Goal: Task Accomplishment & Management: Use online tool/utility

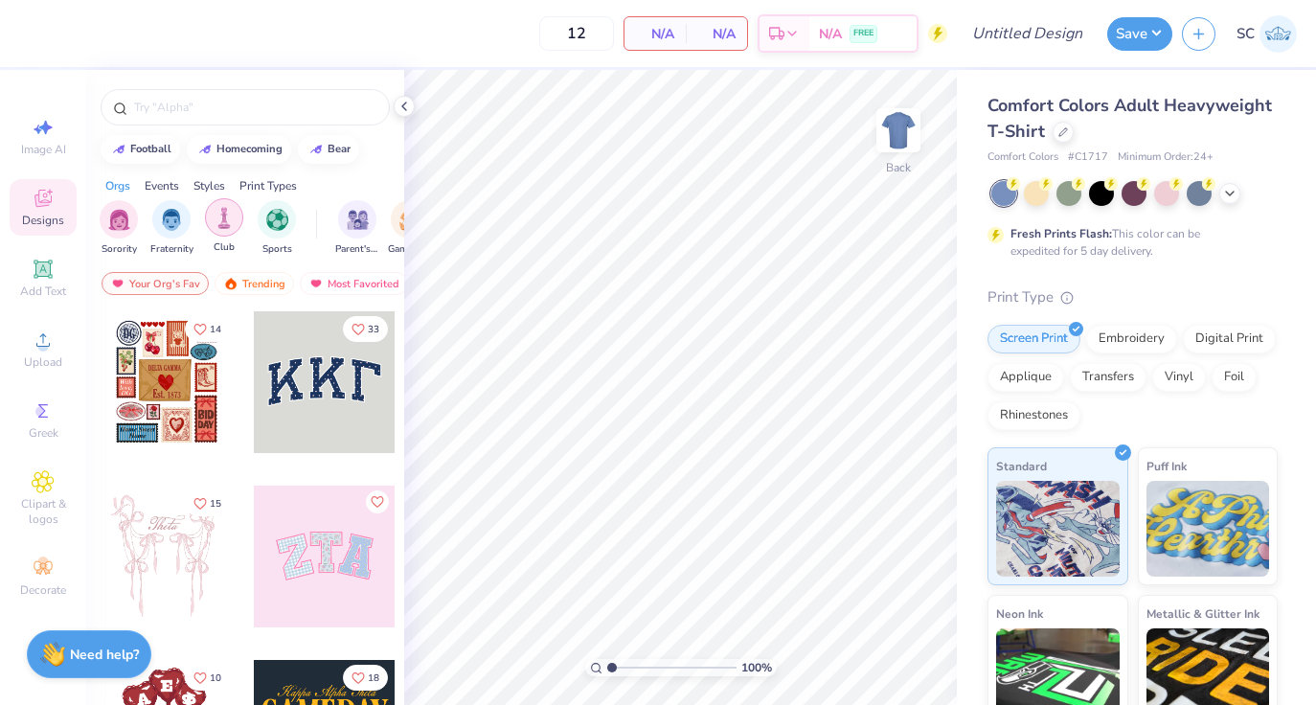
click at [235, 225] on div "filter for Club" at bounding box center [224, 217] width 38 height 38
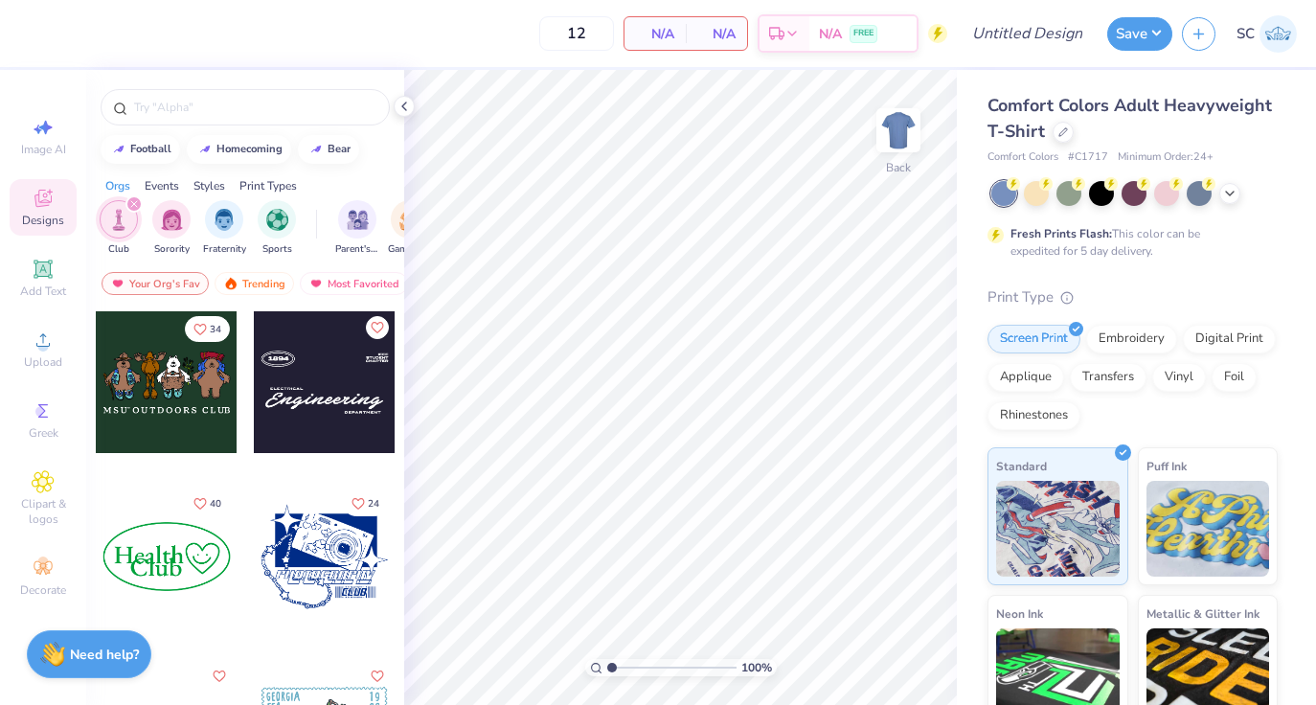
click at [235, 225] on div "filter for Fraternity" at bounding box center [224, 219] width 38 height 38
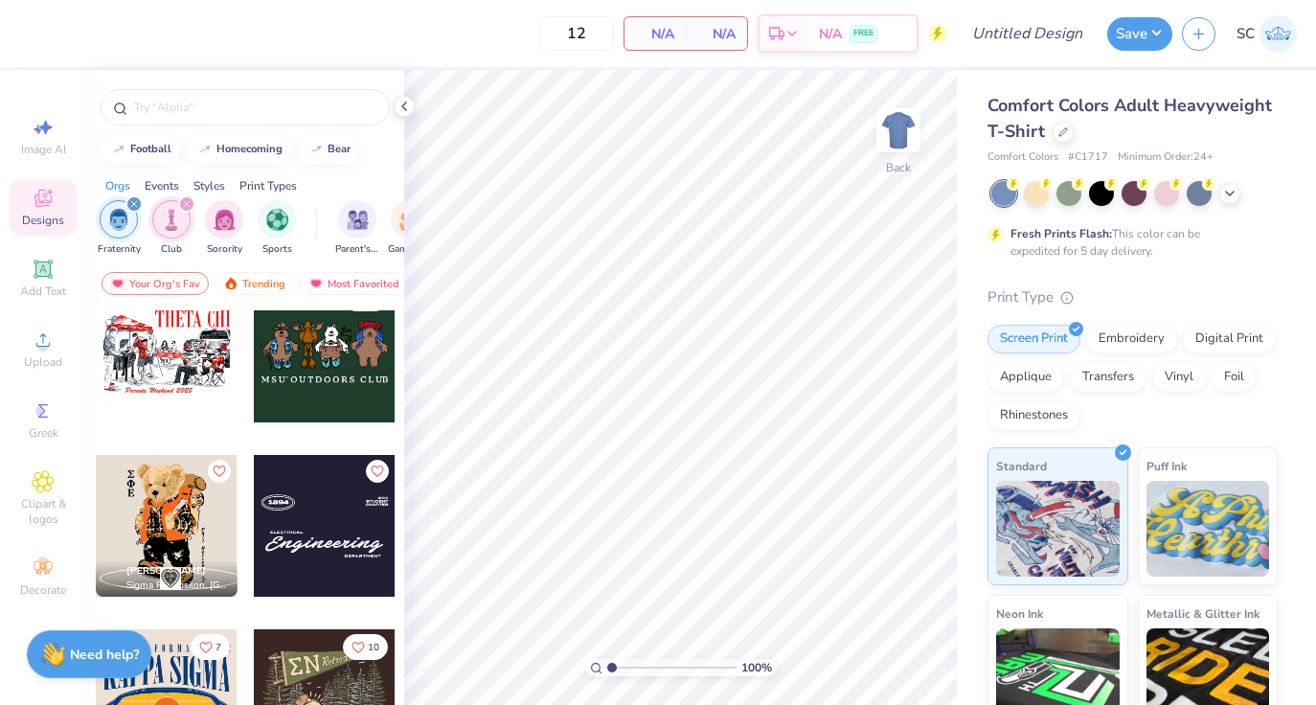
scroll to position [37, 0]
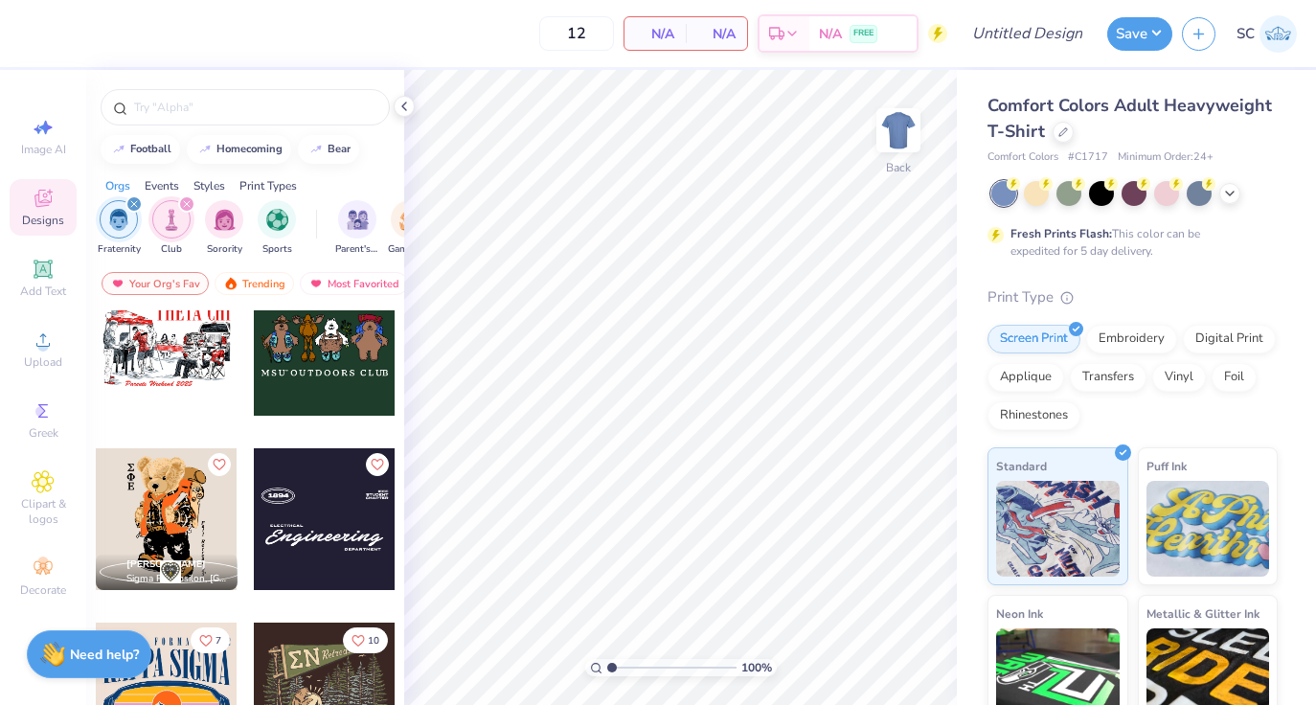
click at [200, 349] on div at bounding box center [167, 345] width 142 height 142
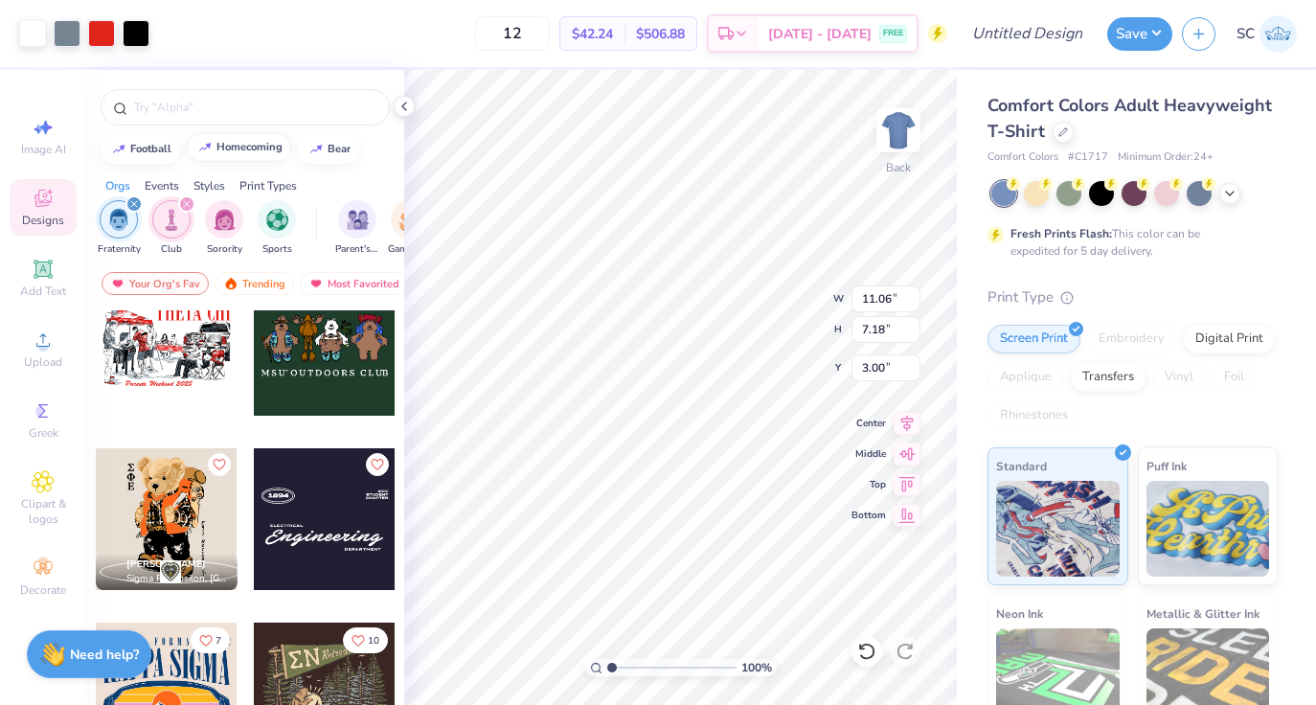
click at [230, 159] on button "homecoming" at bounding box center [239, 147] width 104 height 29
type input "homecoming"
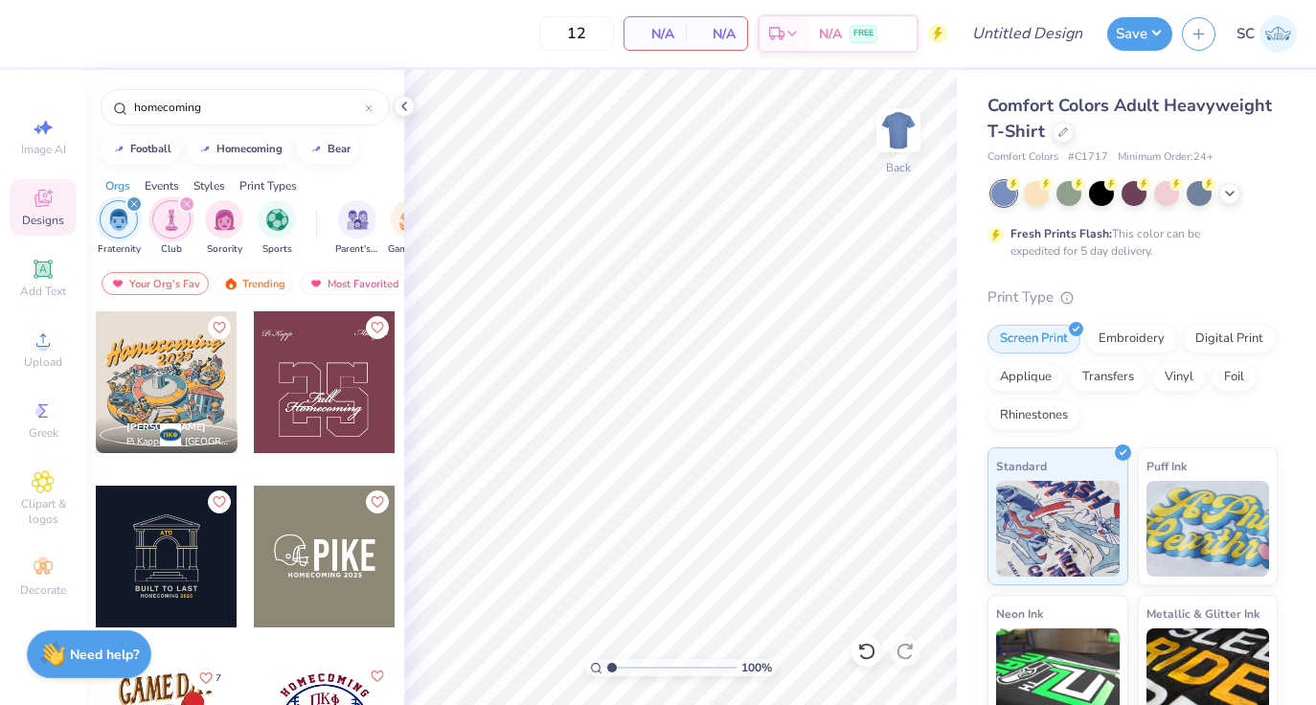
scroll to position [49, 0]
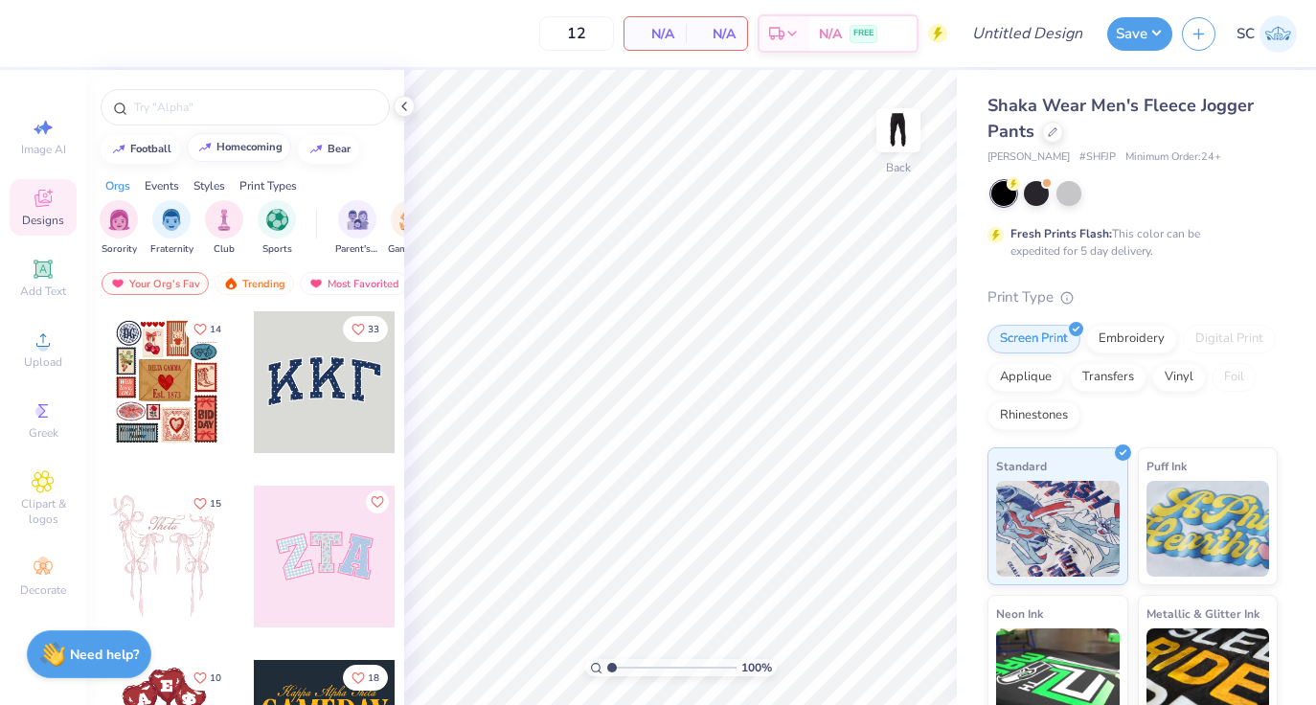
click at [234, 151] on div "homecoming" at bounding box center [249, 147] width 66 height 11
type input "homecoming"
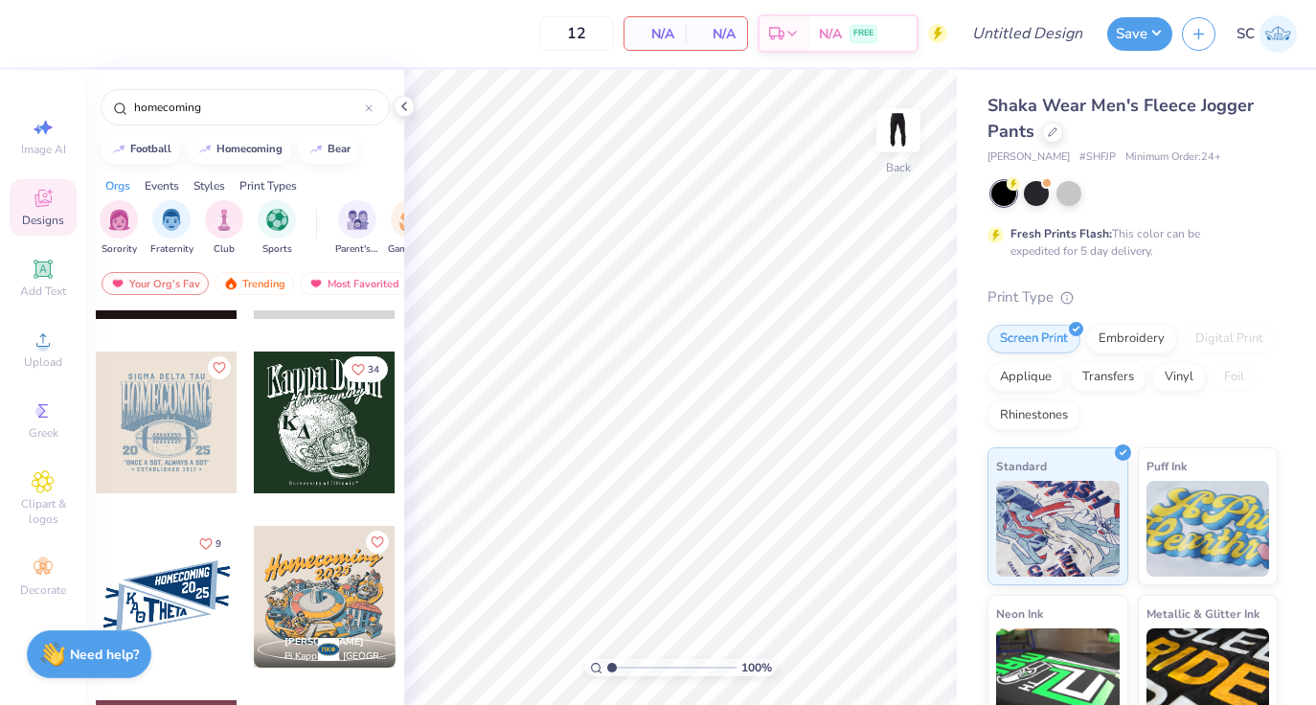
scroll to position [142, 0]
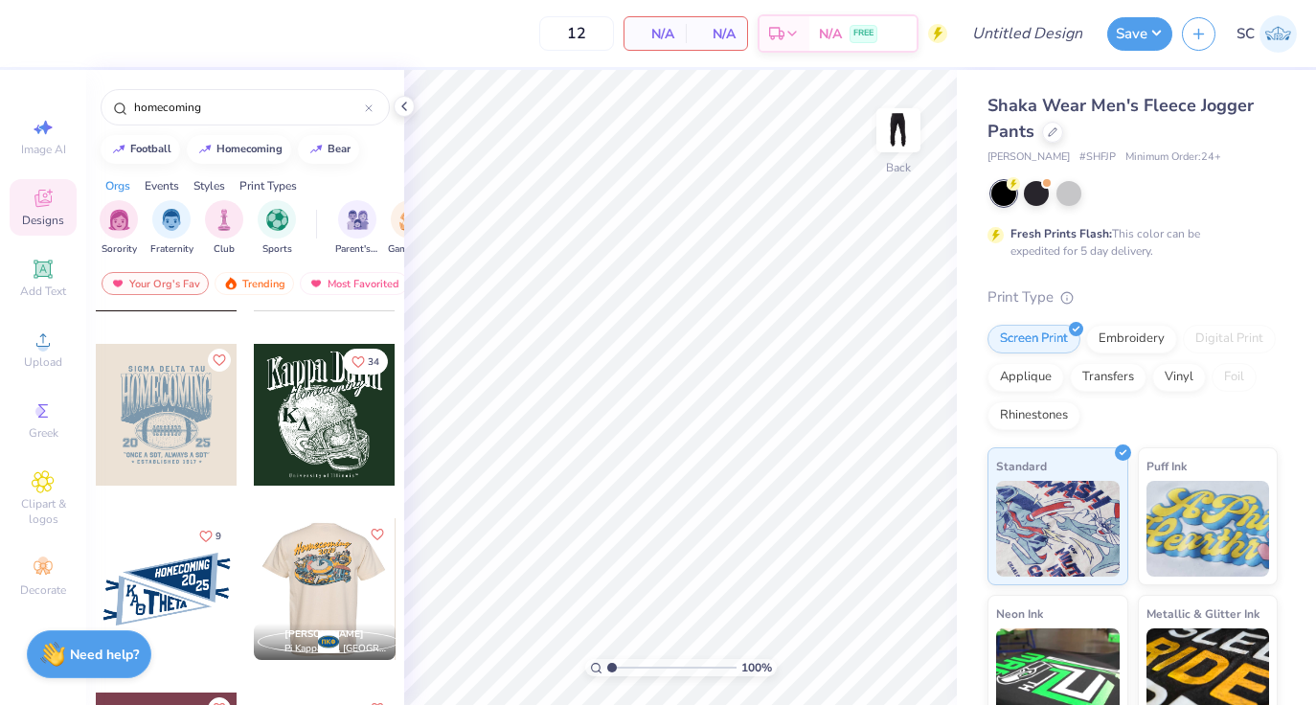
click at [328, 579] on div at bounding box center [324, 589] width 142 height 142
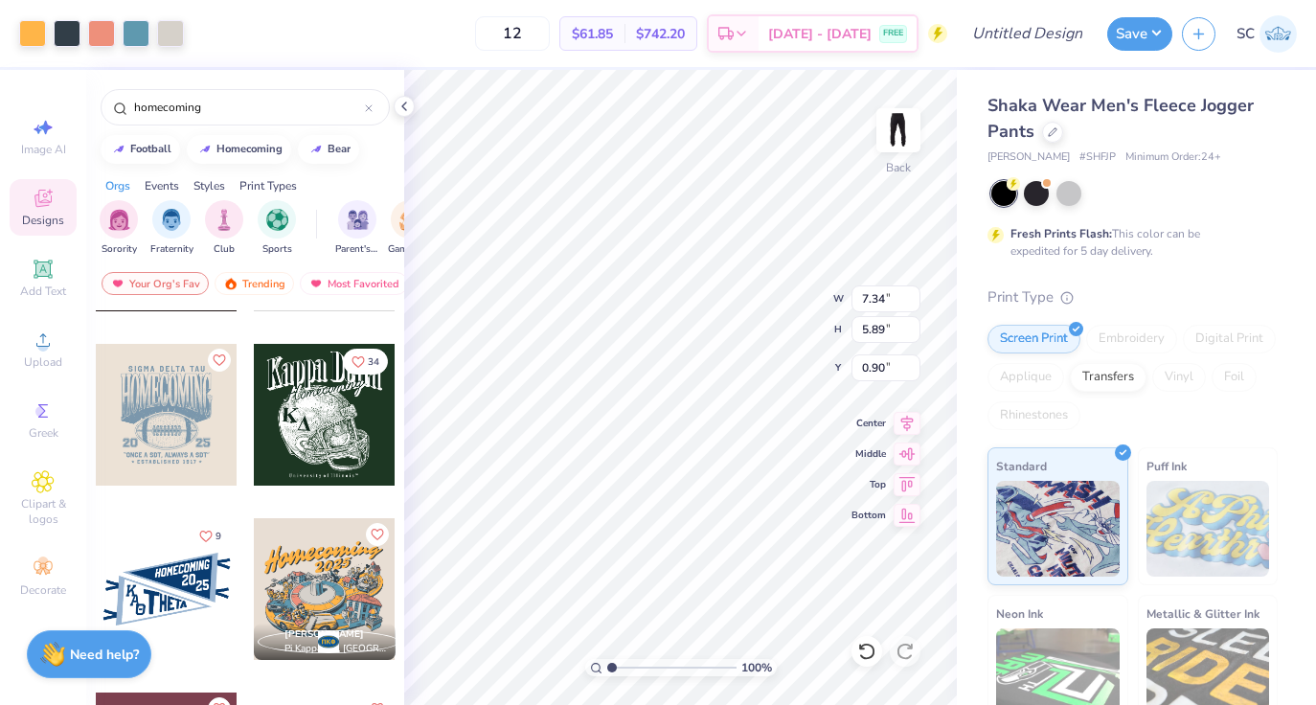
type input "0.90"
type input "4.81"
type input "3.86"
type input "1.35"
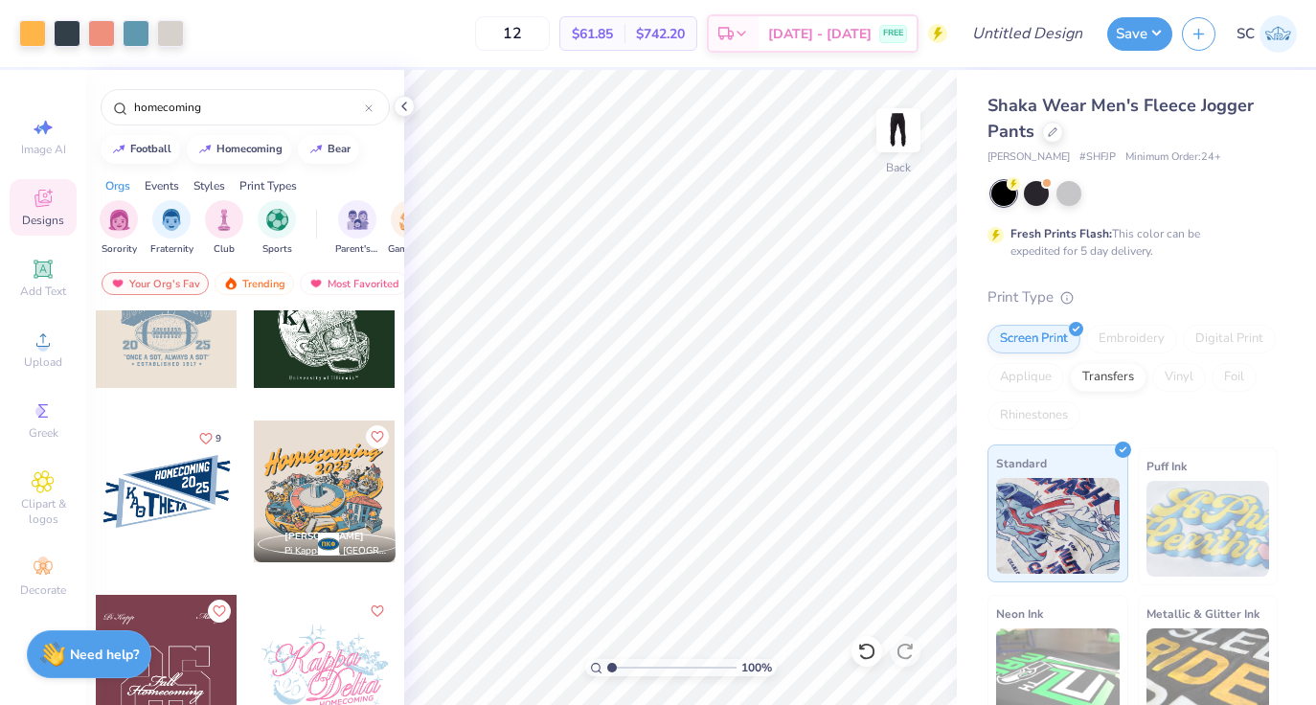
scroll to position [175, 0]
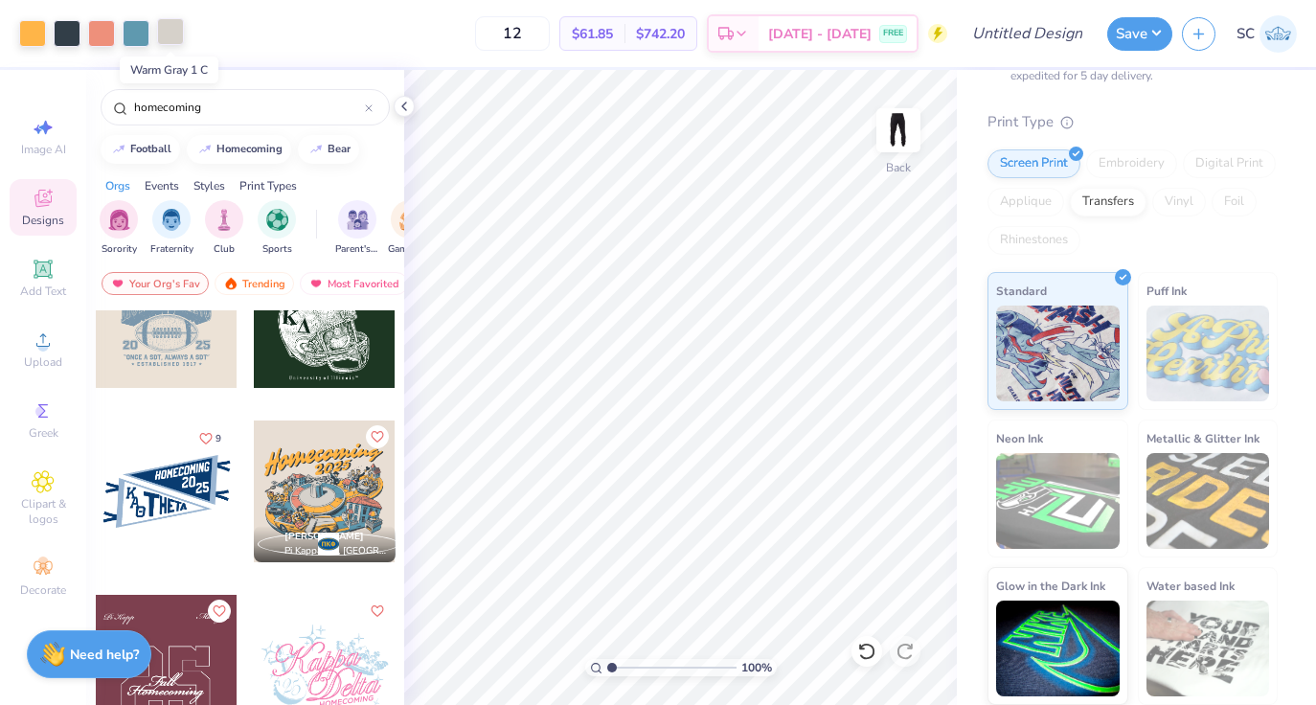
click at [182, 37] on div at bounding box center [170, 31] width 27 height 27
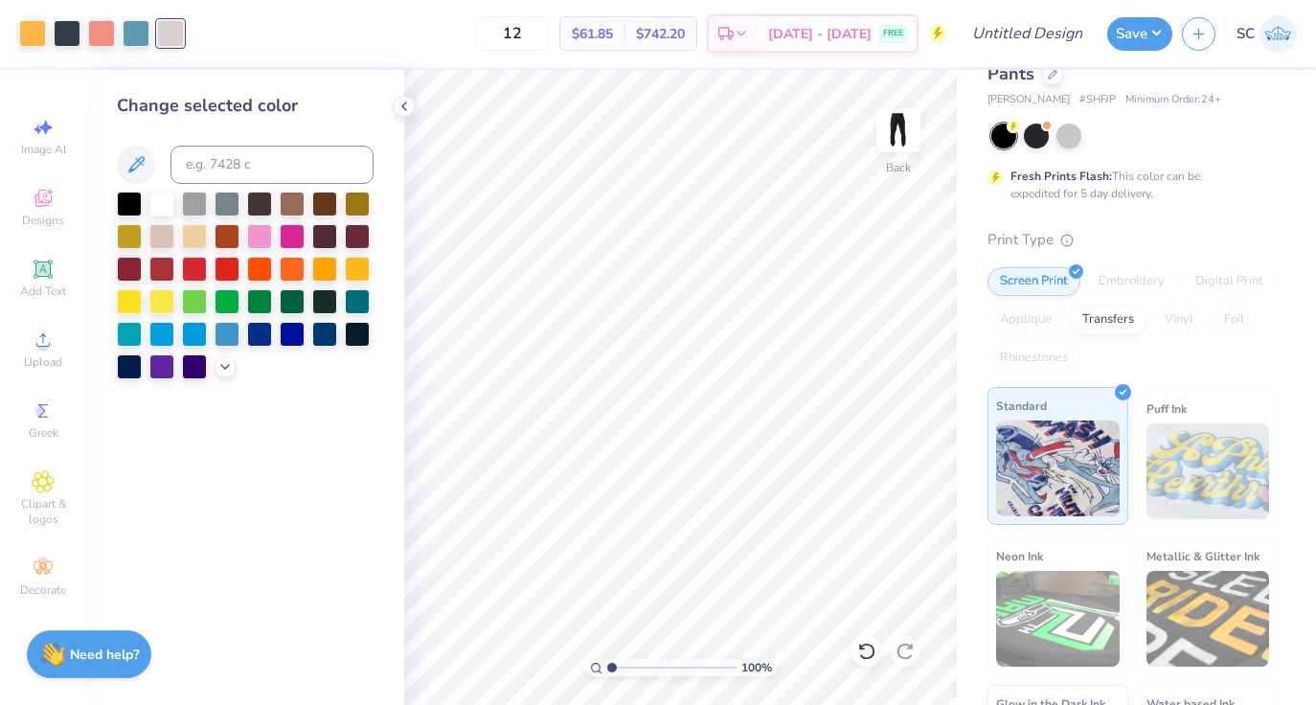
scroll to position [0, 0]
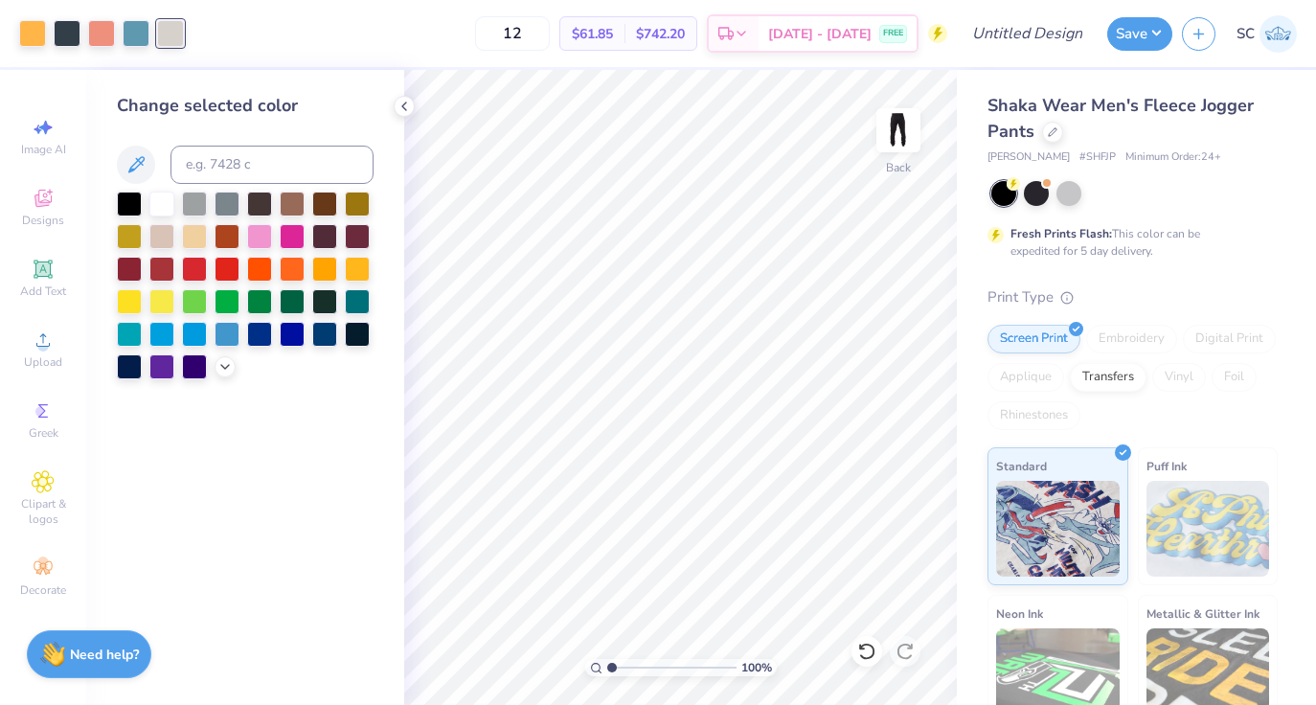
click at [1043, 113] on span "Shaka Wear Men's Fleece Jogger Pants" at bounding box center [1120, 118] width 266 height 49
click at [1051, 136] on div at bounding box center [1052, 130] width 21 height 21
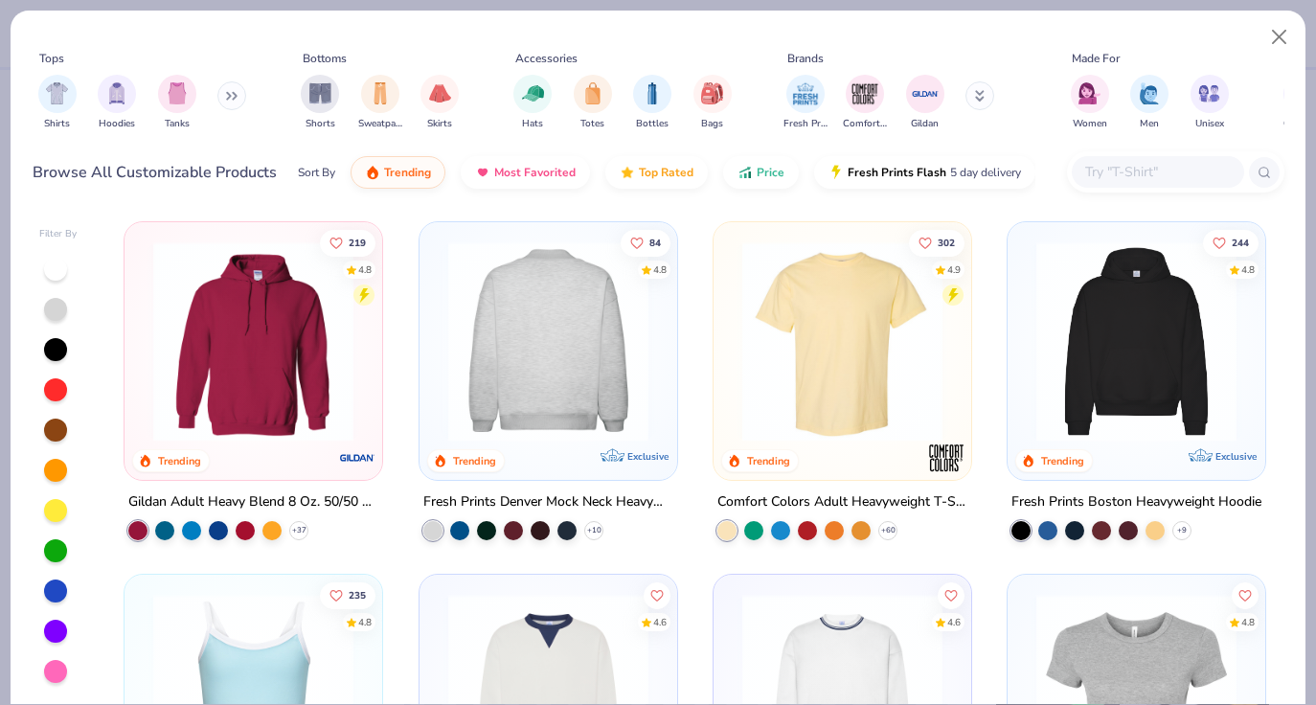
click at [438, 371] on img at bounding box center [327, 341] width 219 height 200
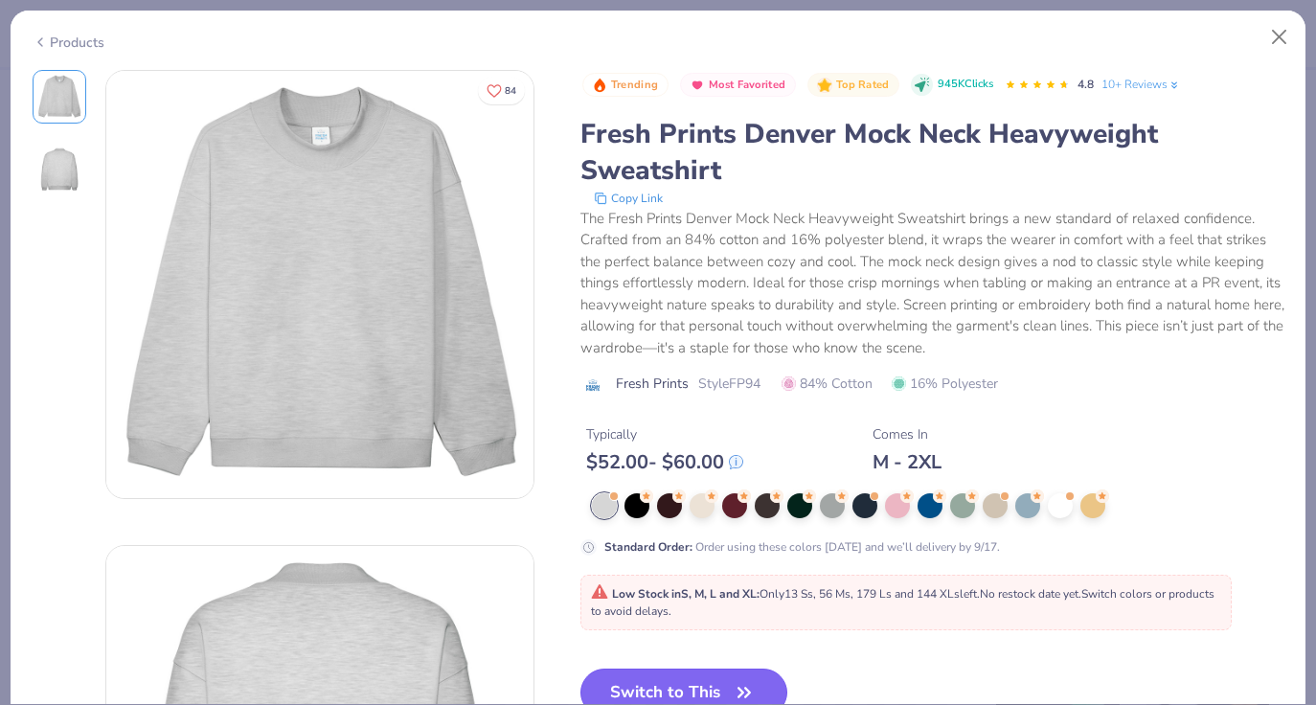
click at [693, 678] on button "Switch to This" at bounding box center [684, 692] width 208 height 48
type input "50"
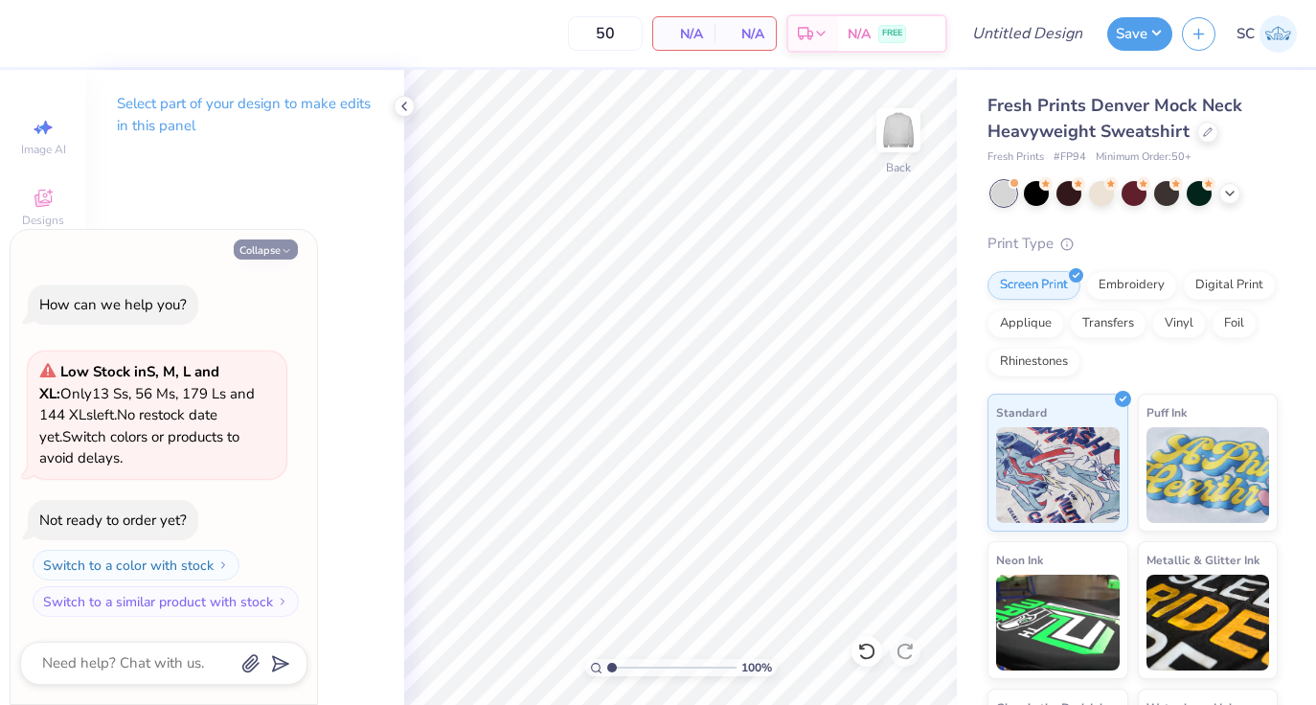
click at [273, 253] on button "Collapse" at bounding box center [266, 249] width 64 height 20
type textarea "x"
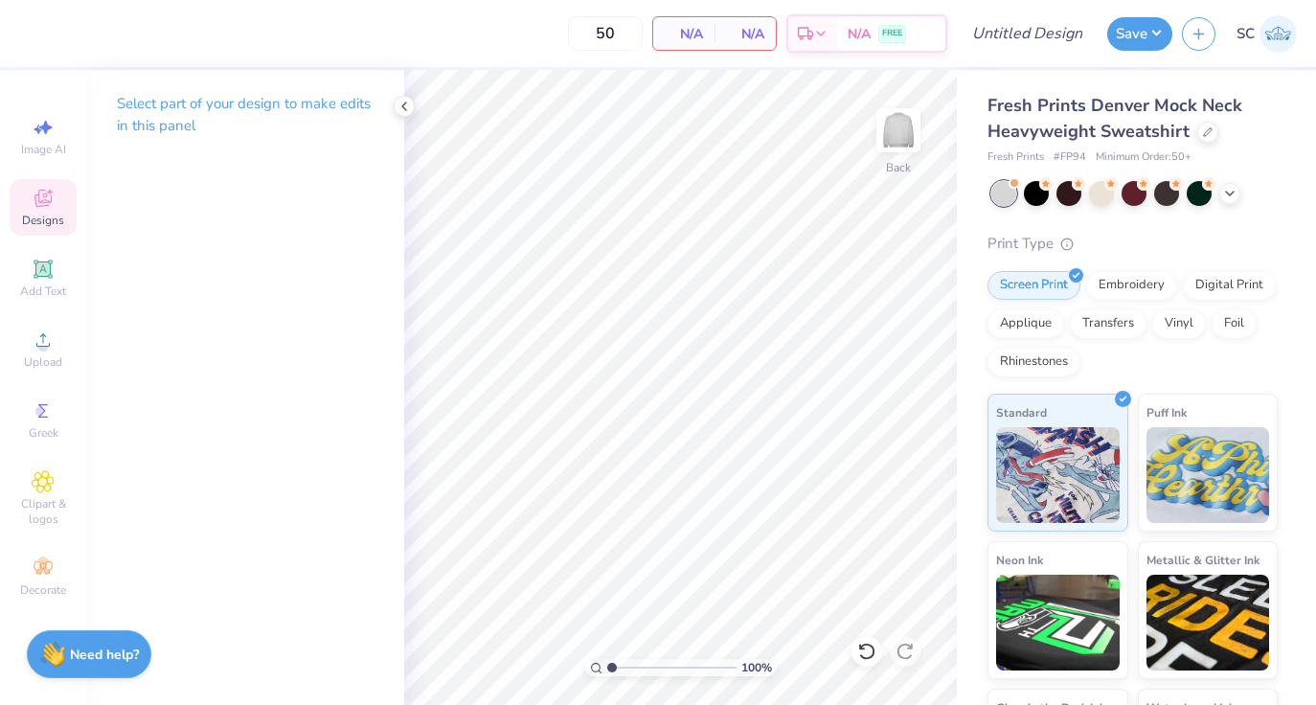
click at [50, 217] on span "Designs" at bounding box center [43, 220] width 42 height 15
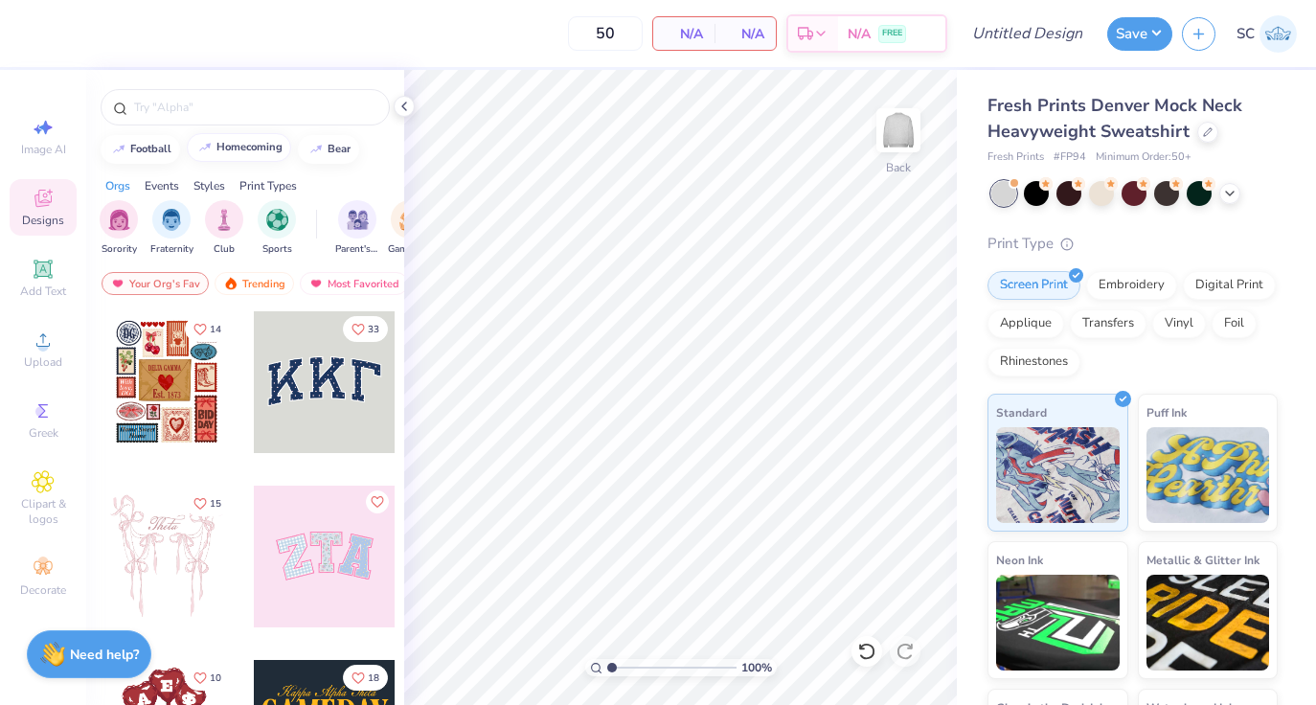
click at [244, 154] on button "homecoming" at bounding box center [239, 147] width 104 height 29
type input "homecoming"
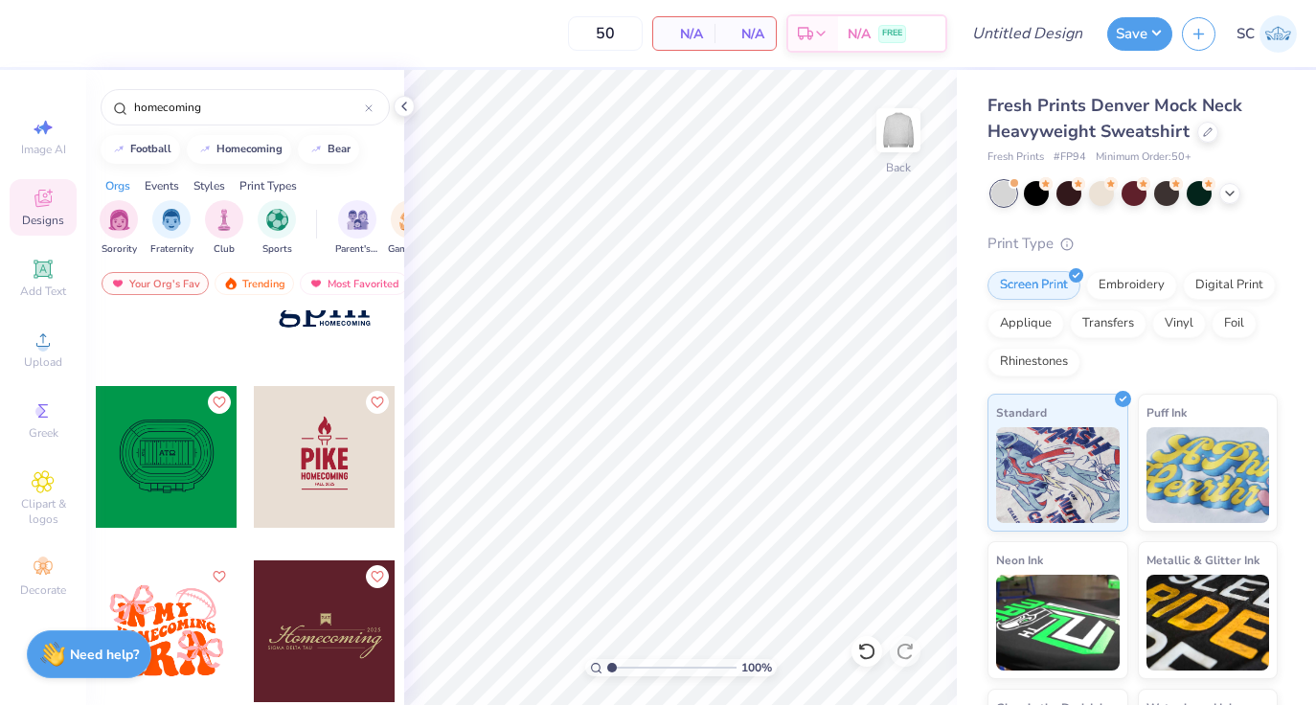
scroll to position [1671, 0]
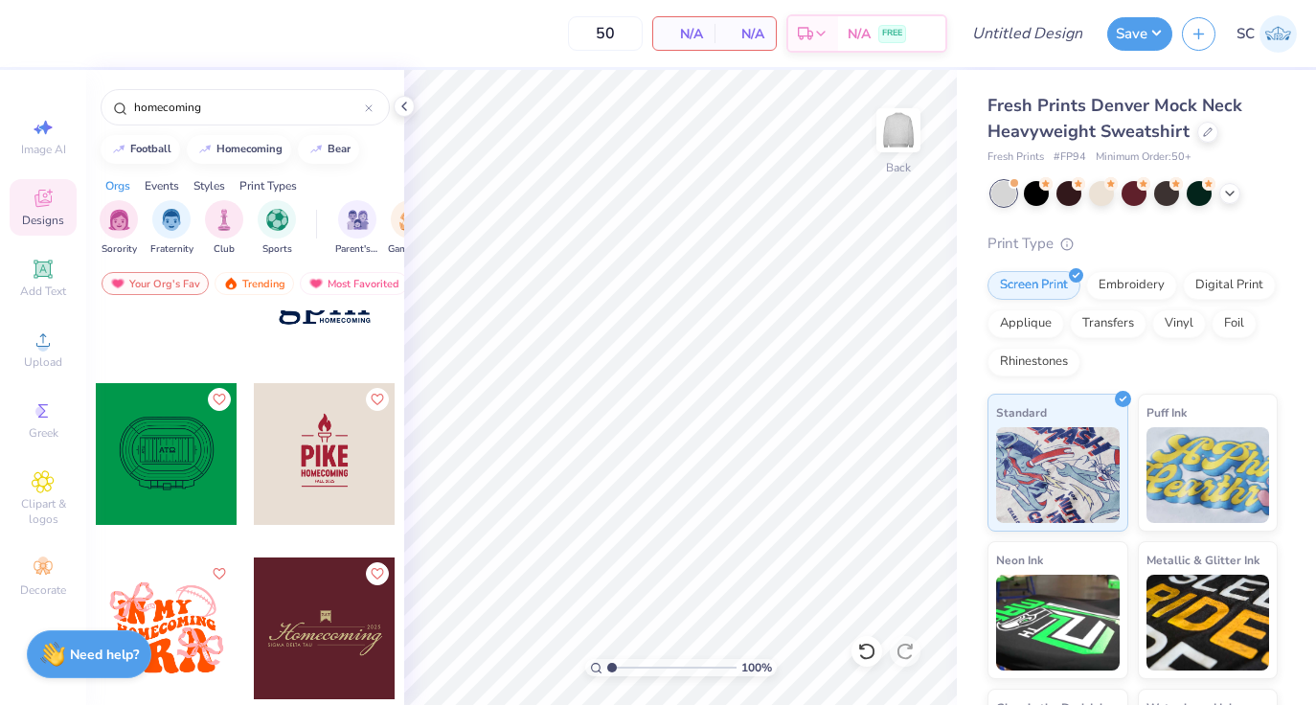
click at [178, 476] on div at bounding box center [167, 454] width 142 height 142
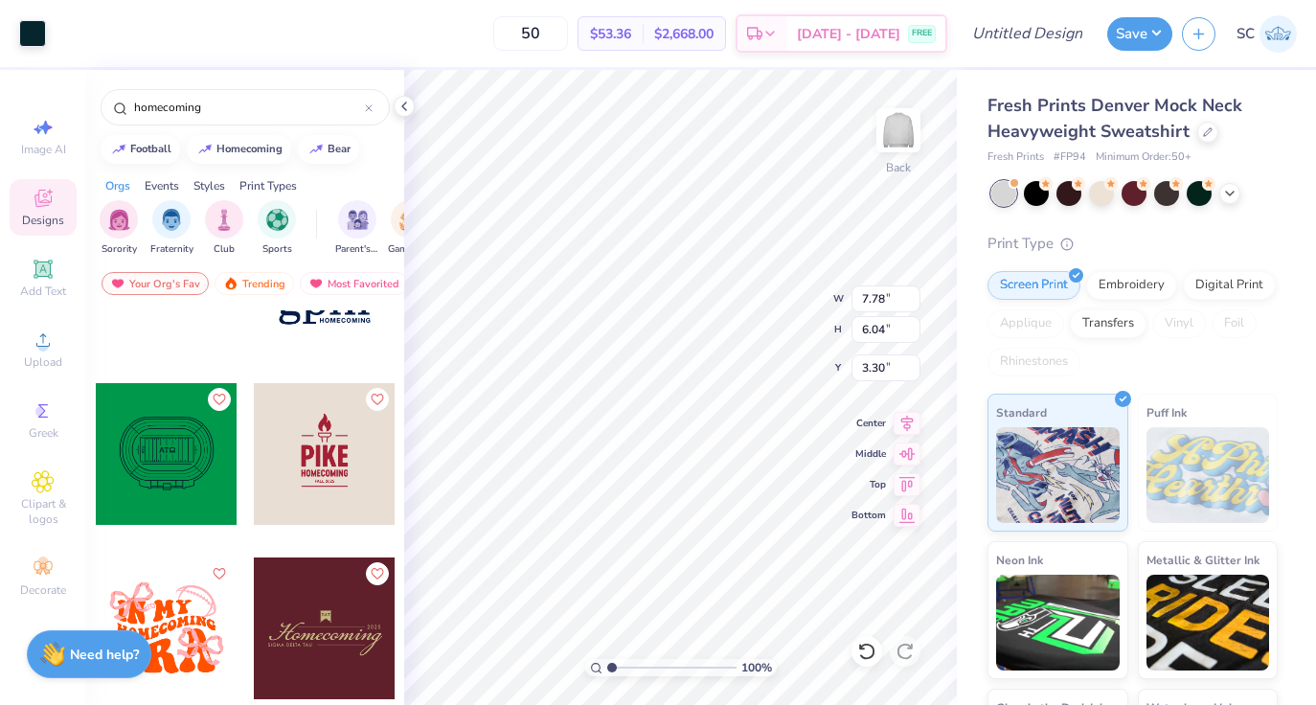
type input "3.30"
type input "8.37"
type input "6.49"
type input "3.51"
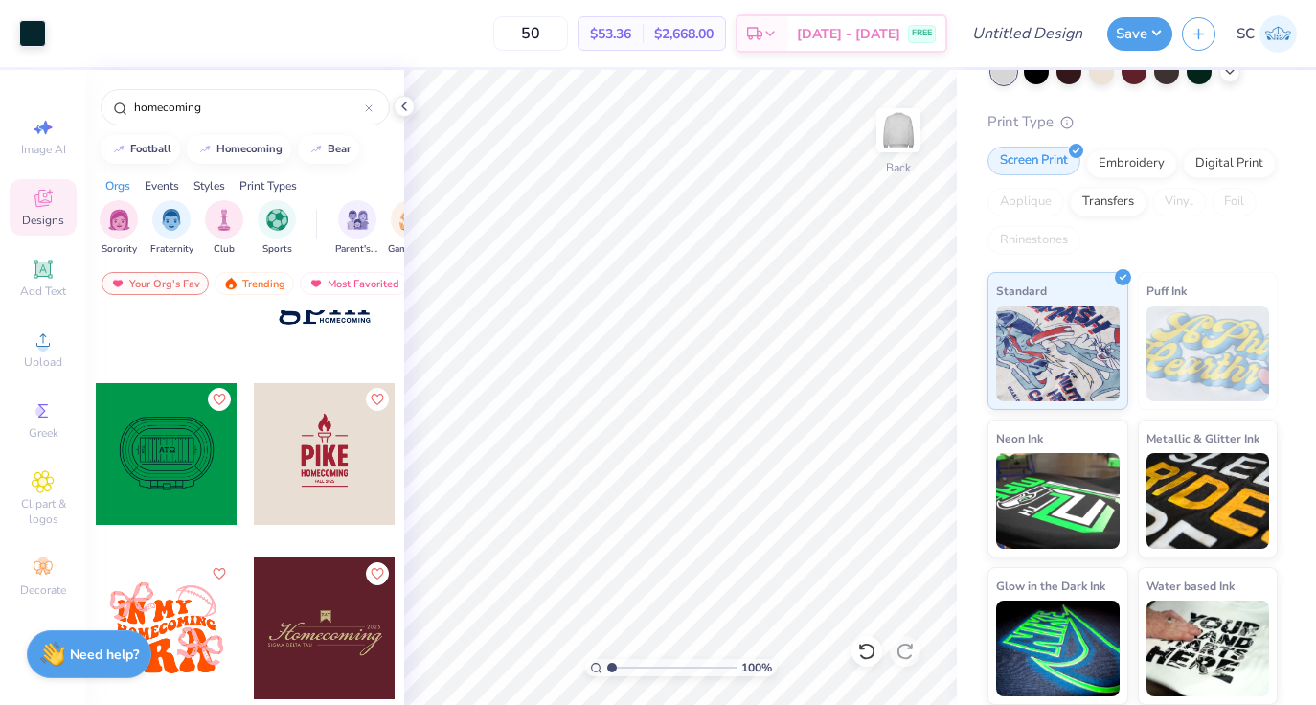
scroll to position [0, 0]
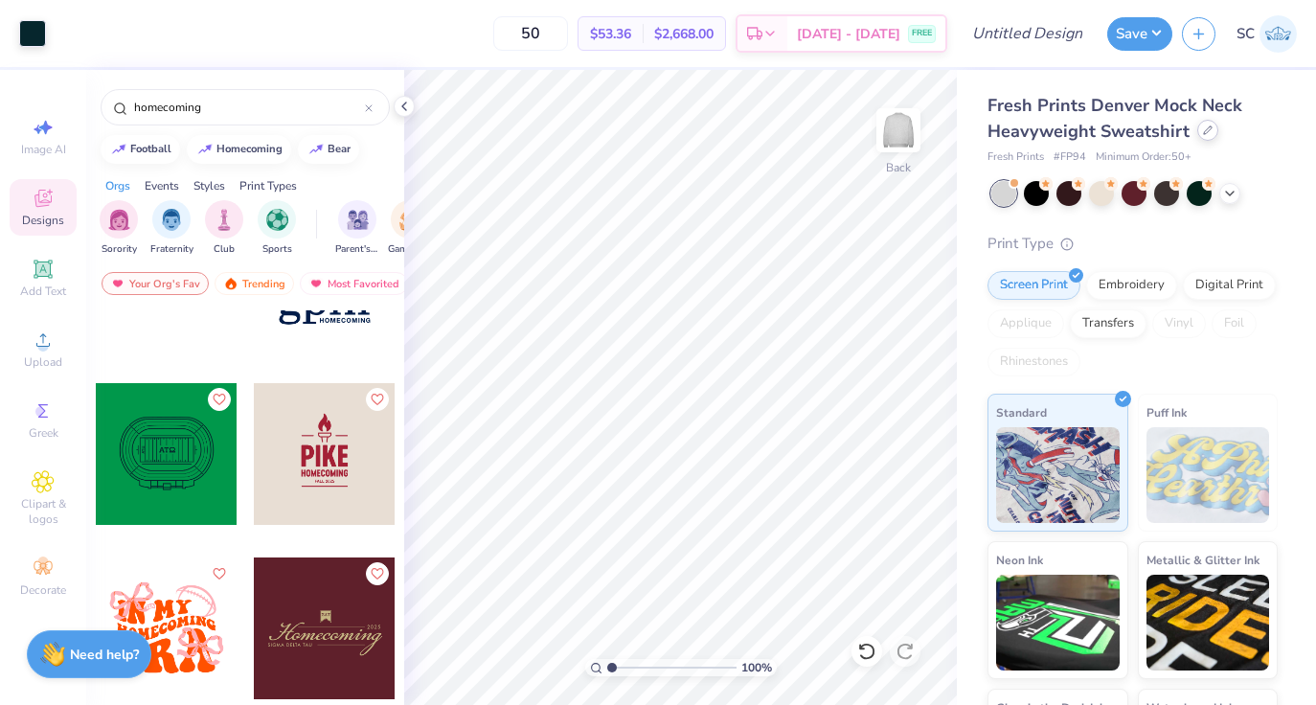
click at [1209, 133] on div at bounding box center [1207, 130] width 21 height 21
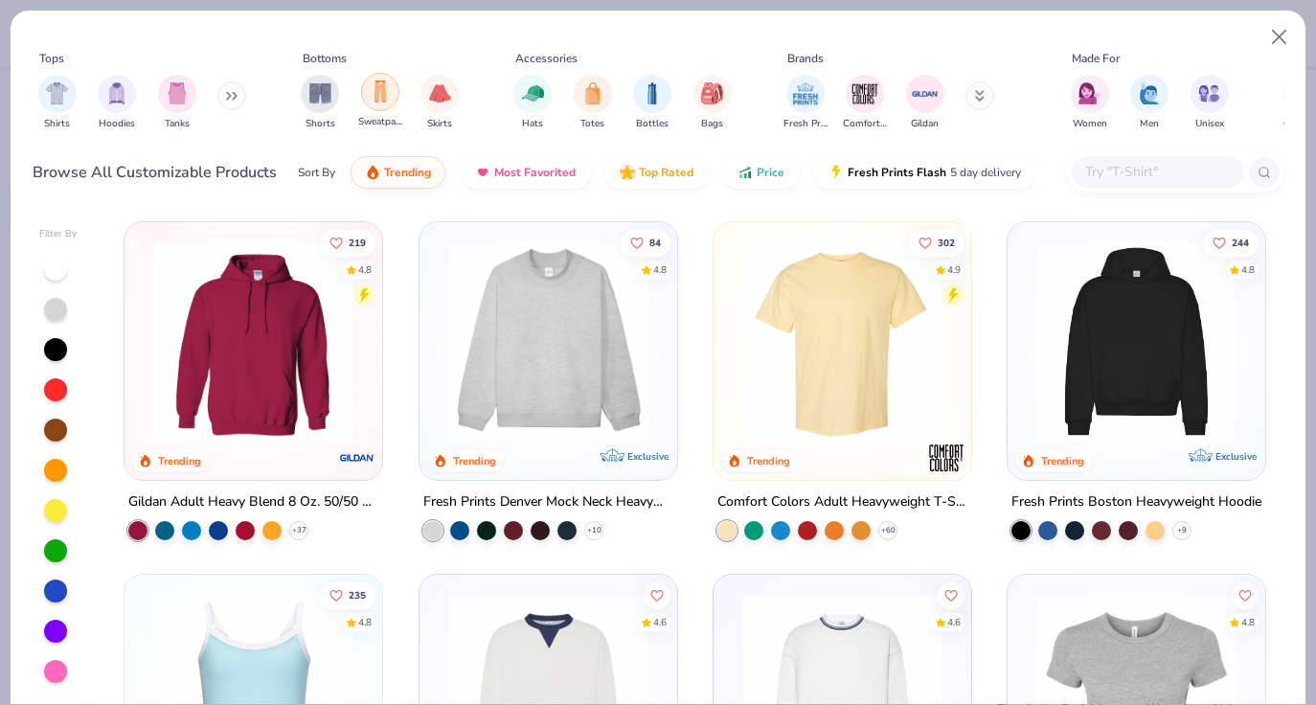
click at [385, 107] on div "filter for Sweatpants" at bounding box center [380, 92] width 38 height 38
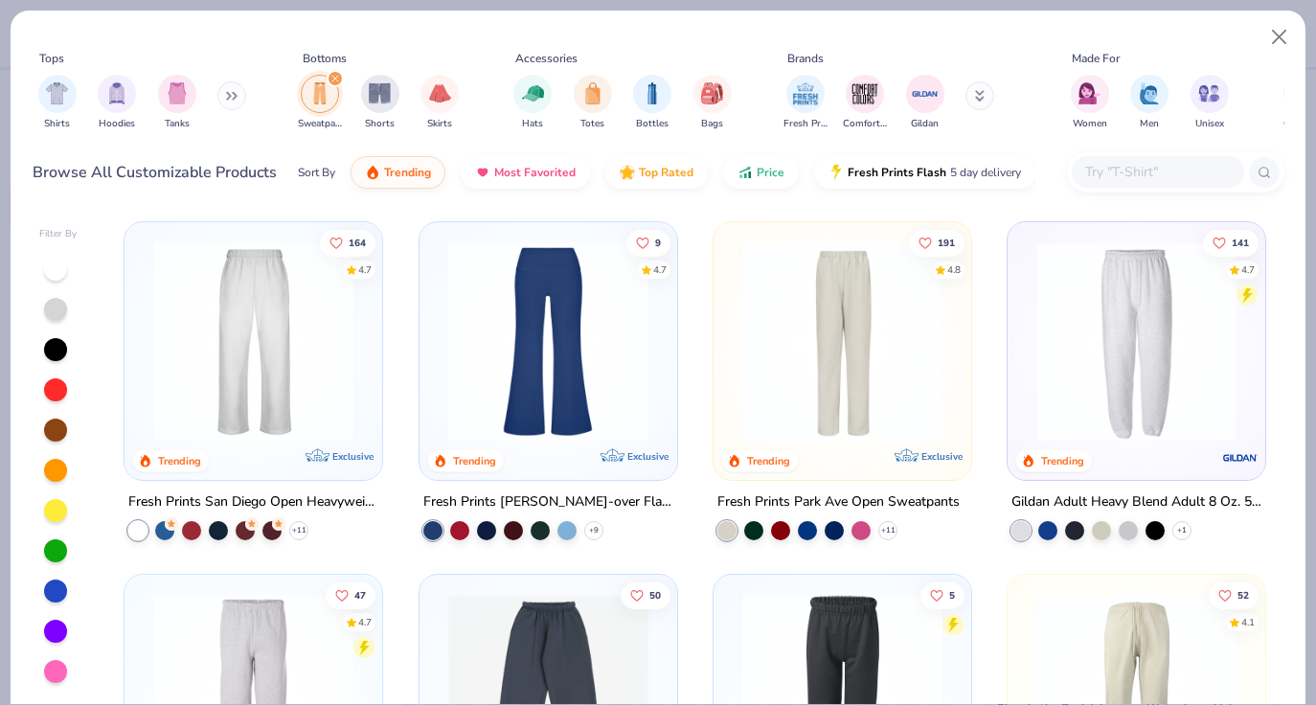
click at [307, 369] on img at bounding box center [253, 341] width 219 height 200
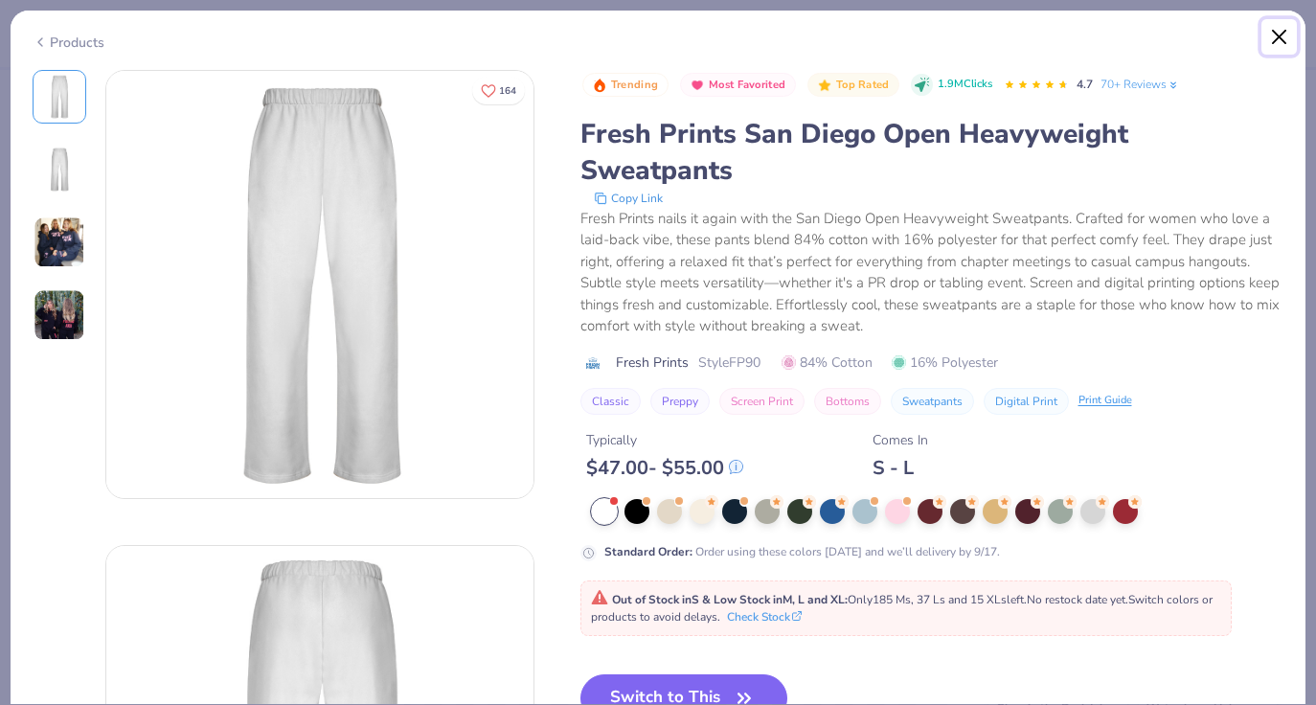
click at [1278, 33] on button "Close" at bounding box center [1279, 37] width 36 height 36
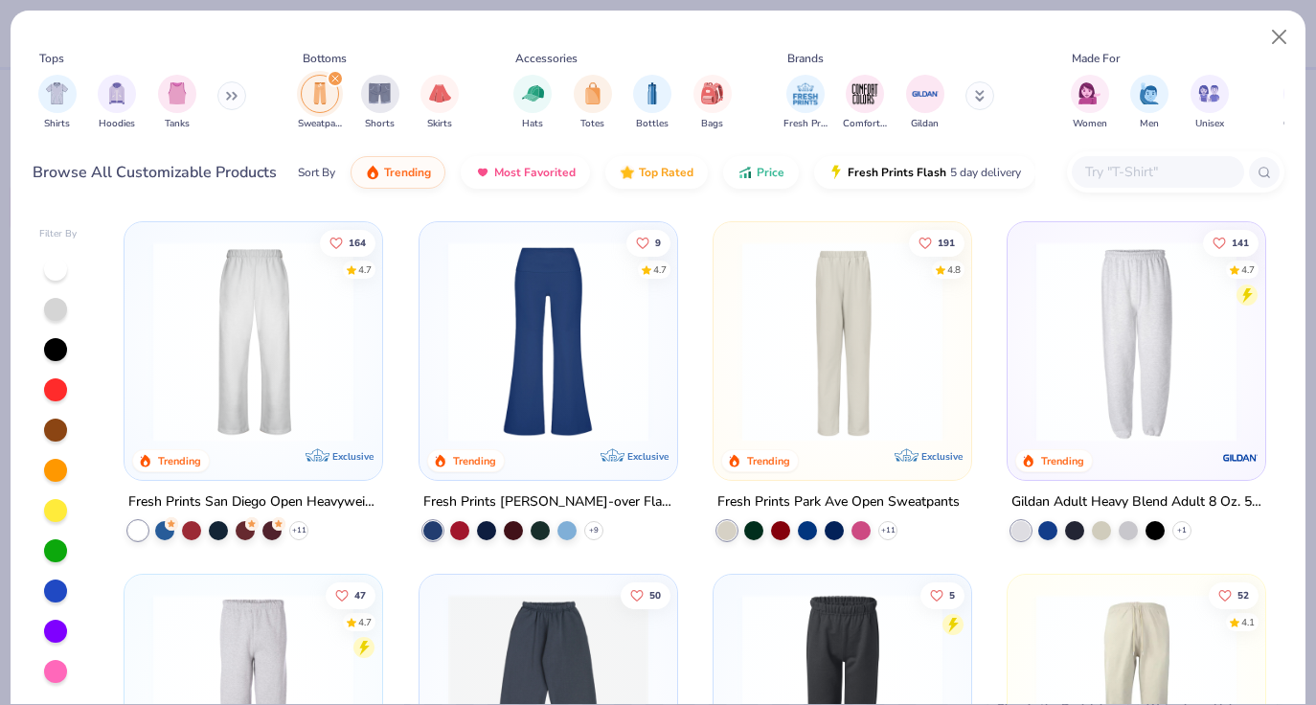
click at [1175, 385] on img at bounding box center [1135, 341] width 219 height 200
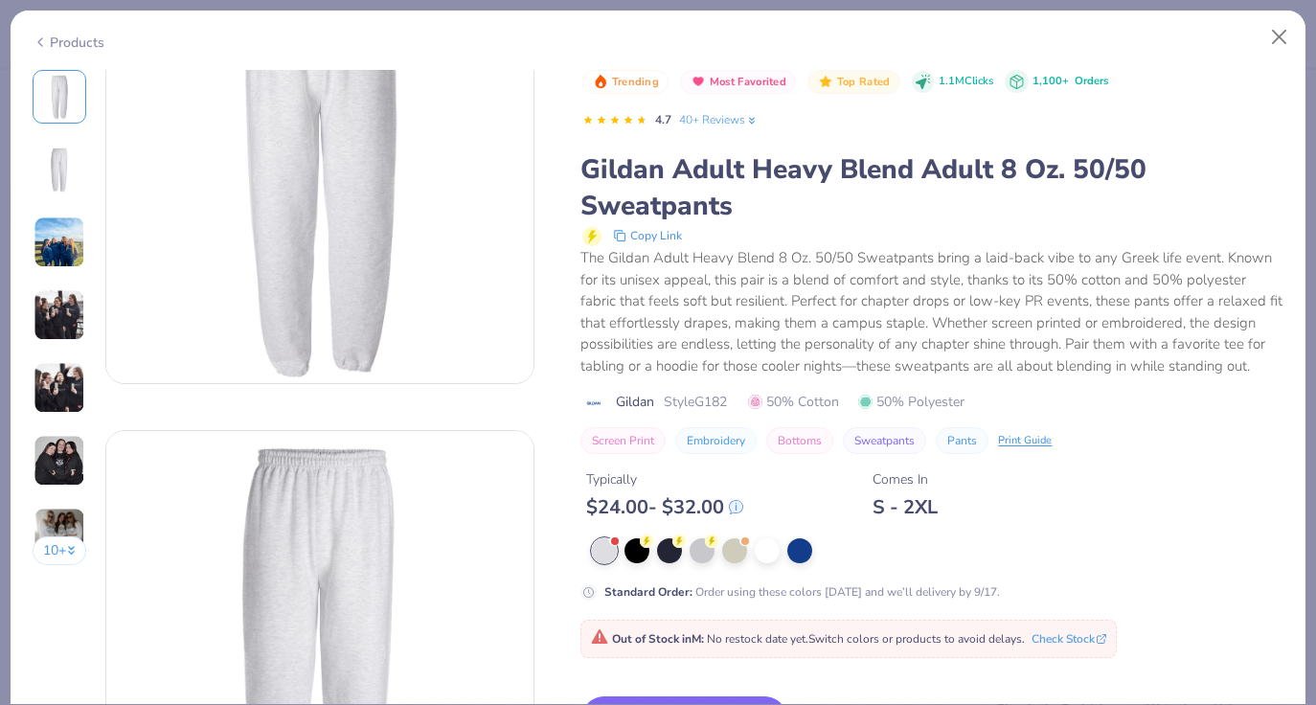
scroll to position [86, 0]
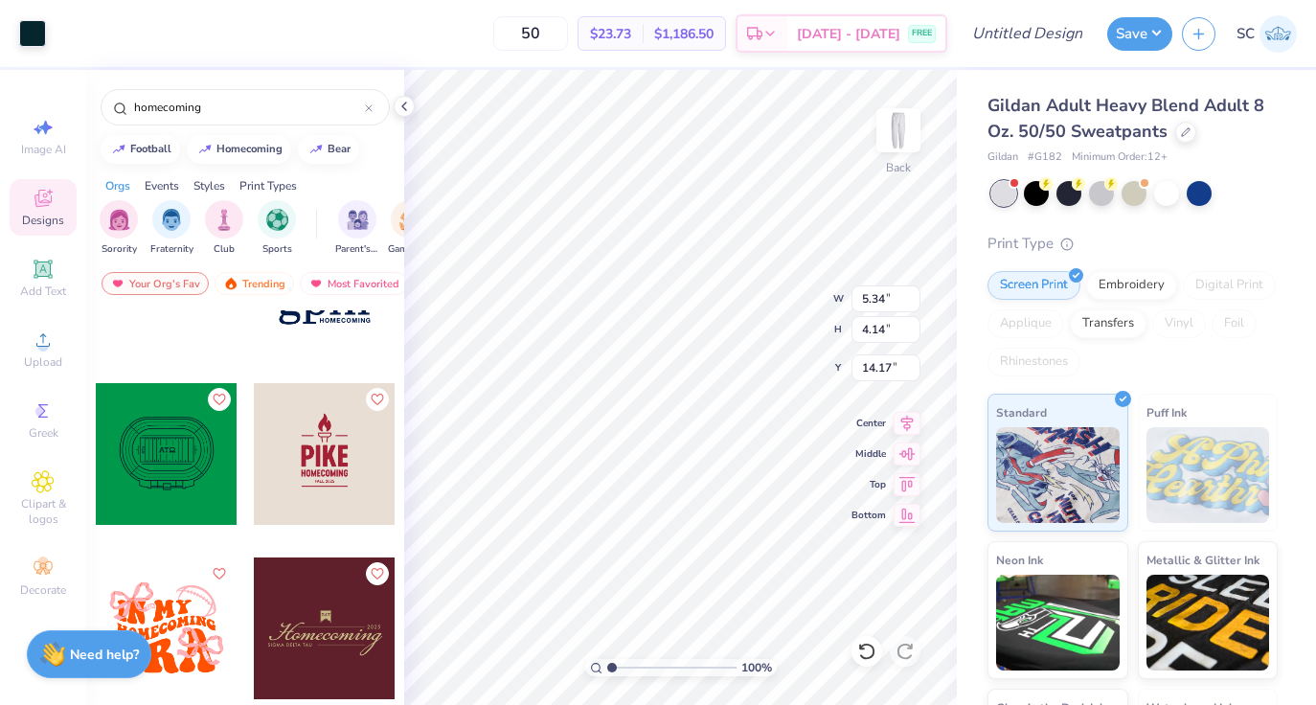
type input "5.34"
type input "4.14"
type input "3.45"
type input "4.67"
type input "3.62"
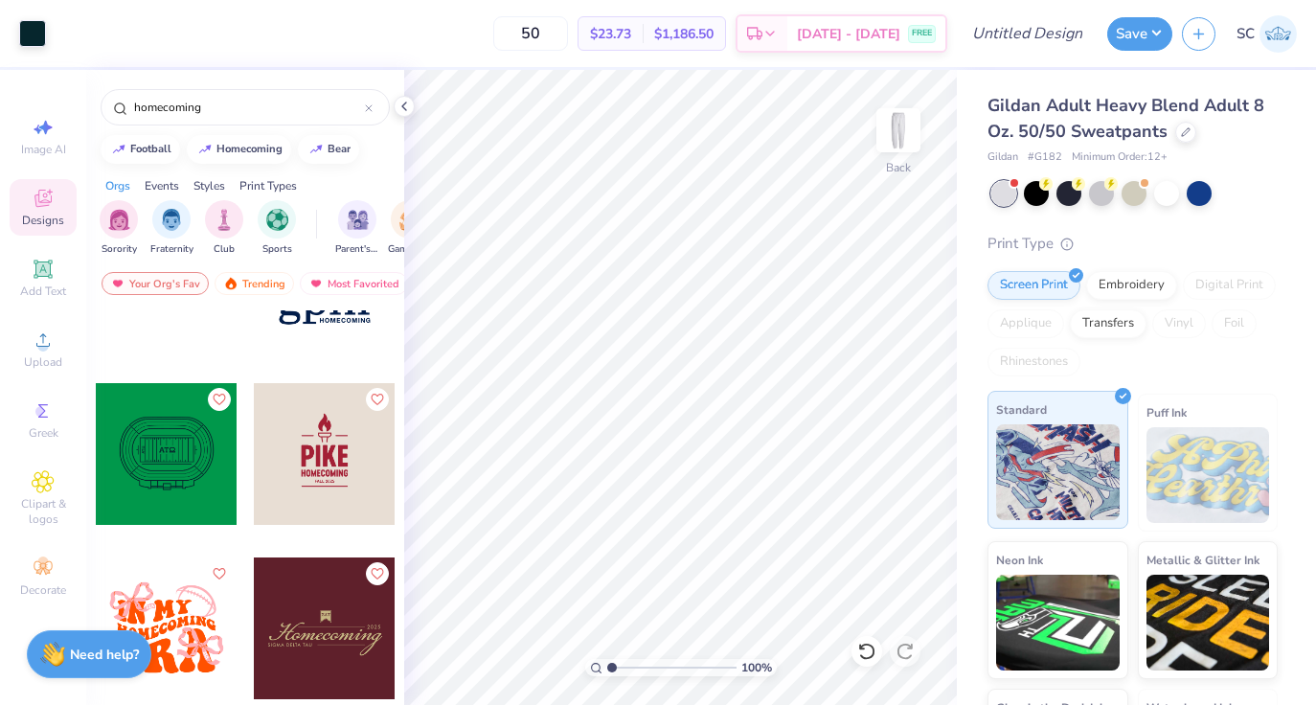
scroll to position [122, 0]
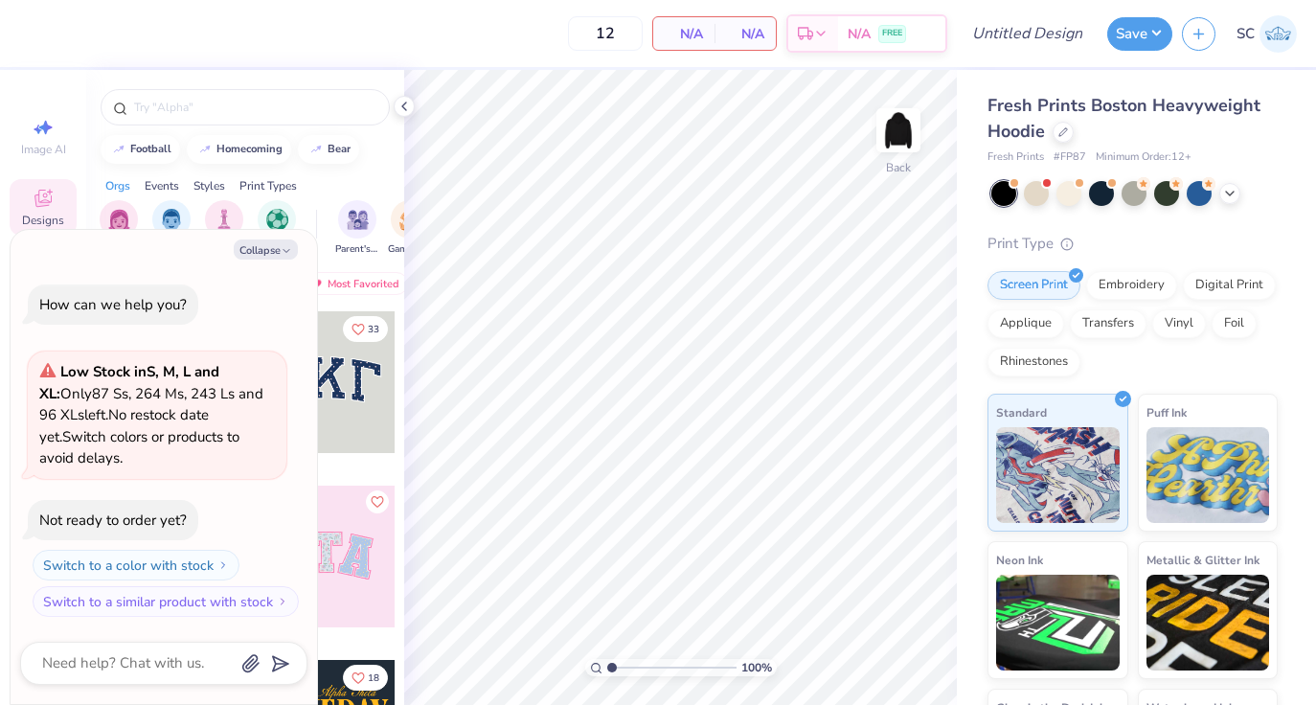
click at [355, 167] on div "football homecoming bear Orgs Events Styles Print Types Sorority Fraternity Clu…" at bounding box center [245, 423] width 318 height 706
click at [252, 145] on div "homecoming" at bounding box center [249, 147] width 66 height 11
type input "homecoming"
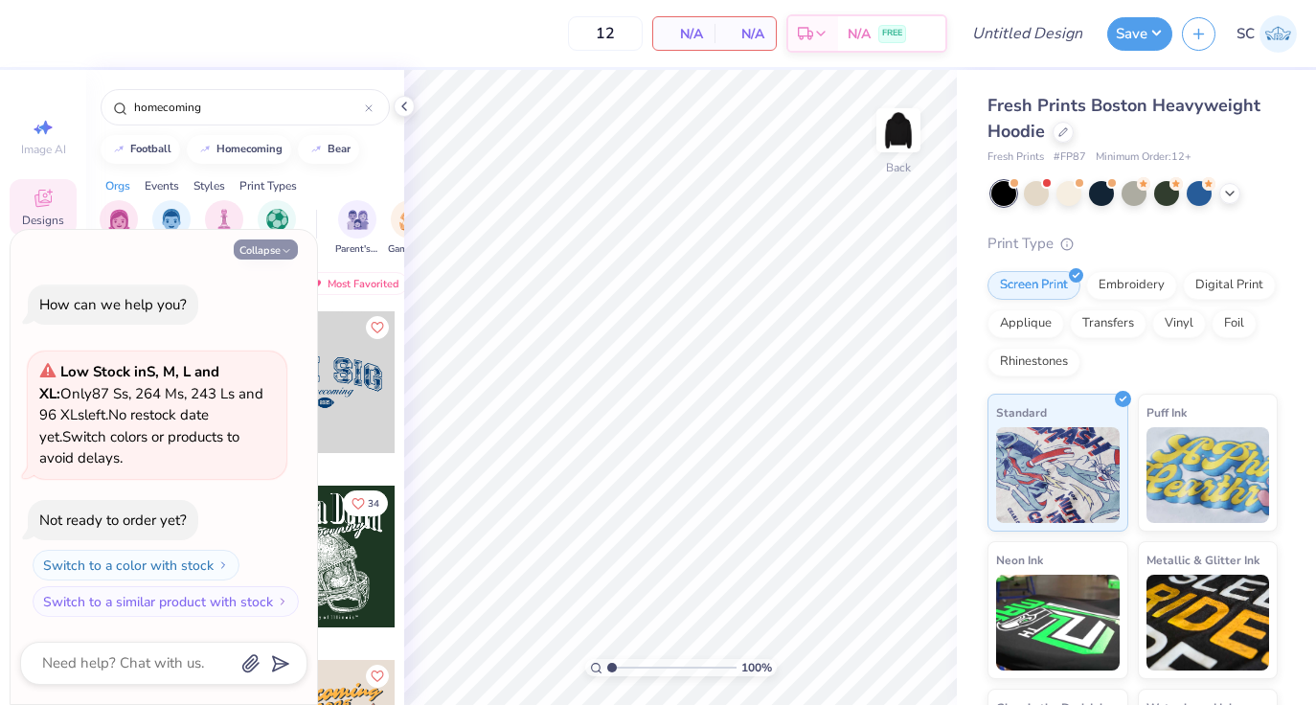
click at [290, 254] on icon "button" at bounding box center [286, 250] width 11 height 11
type textarea "x"
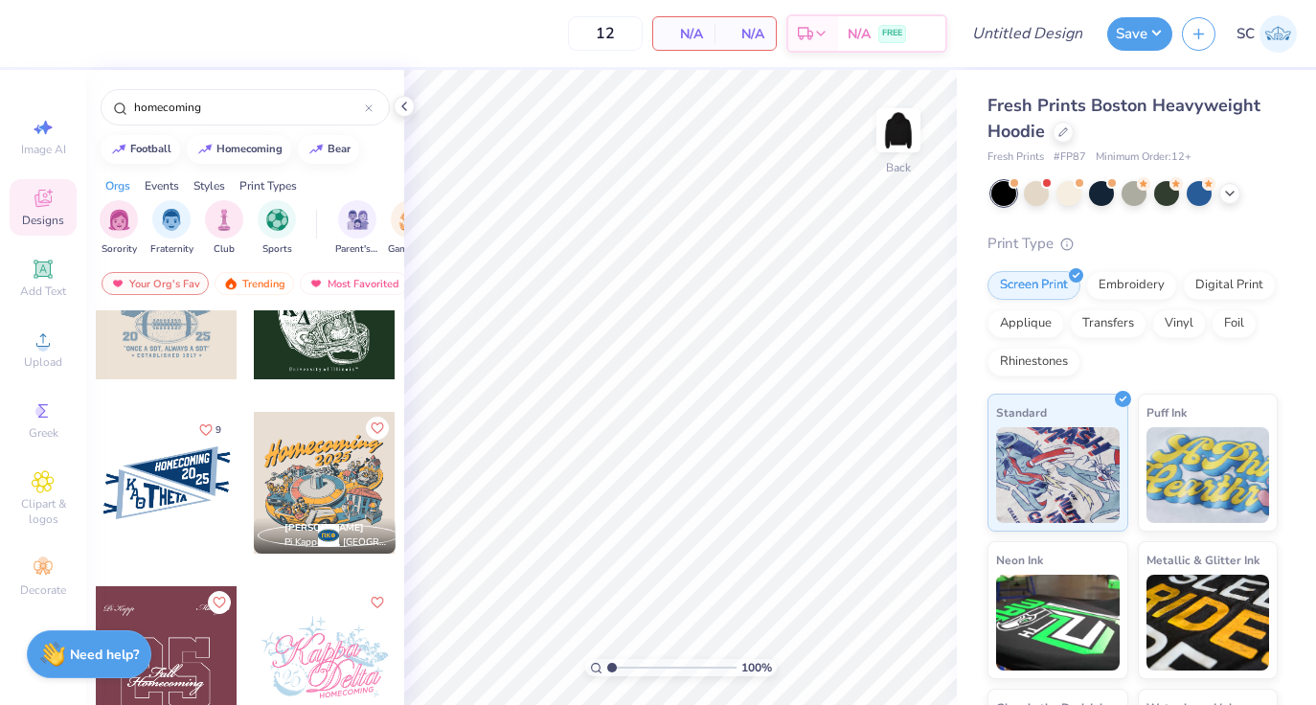
scroll to position [262, 0]
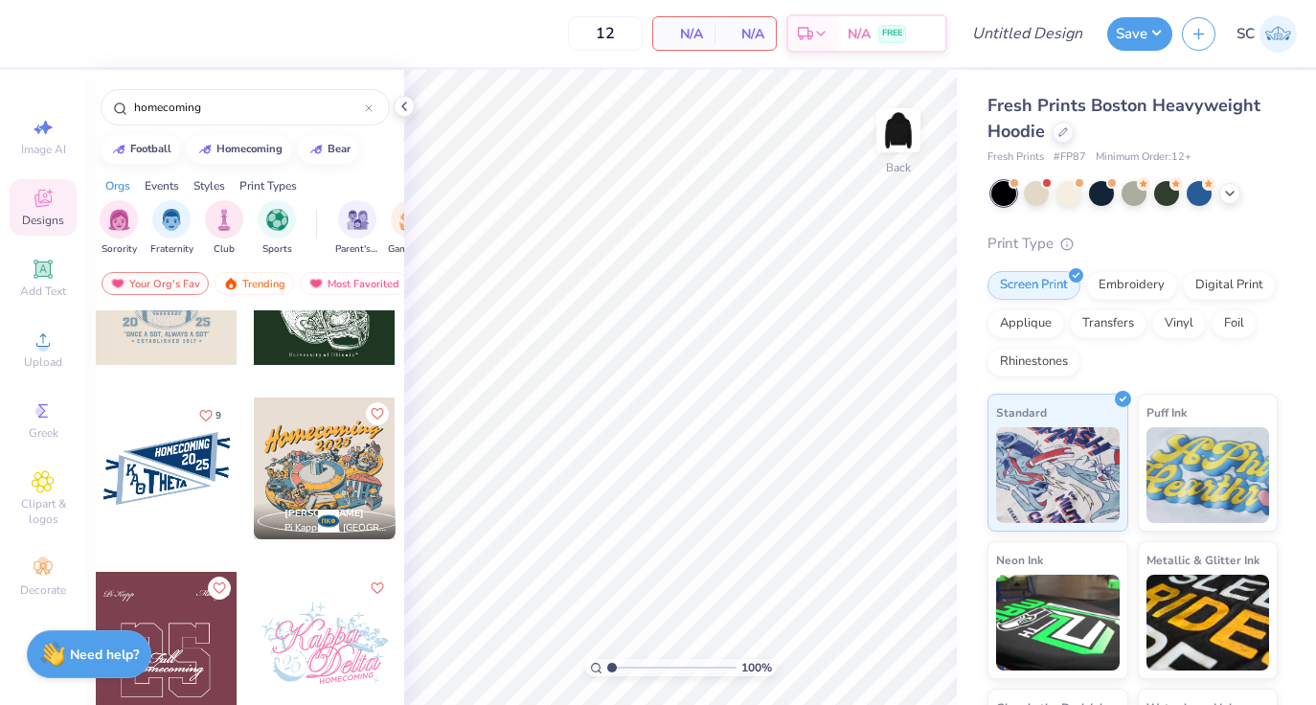
click at [331, 460] on div at bounding box center [325, 468] width 142 height 142
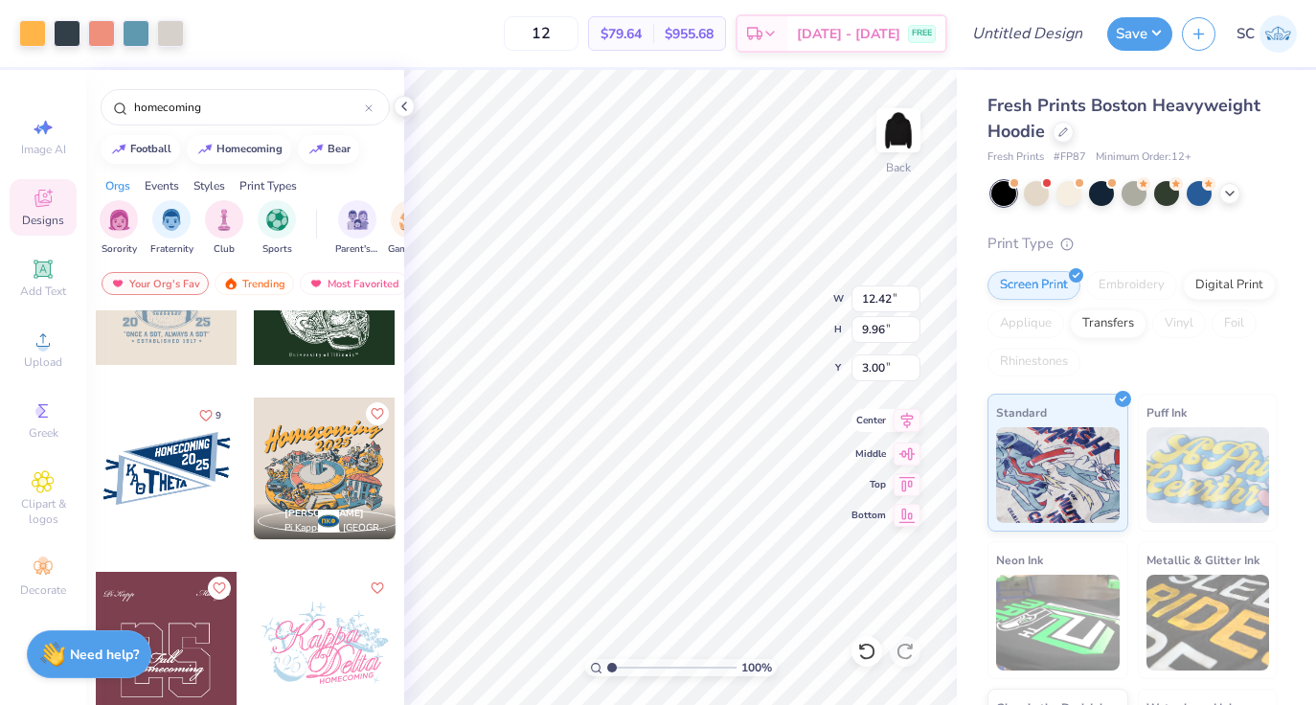
click at [908, 426] on icon at bounding box center [906, 420] width 27 height 23
click at [911, 428] on icon at bounding box center [906, 420] width 27 height 23
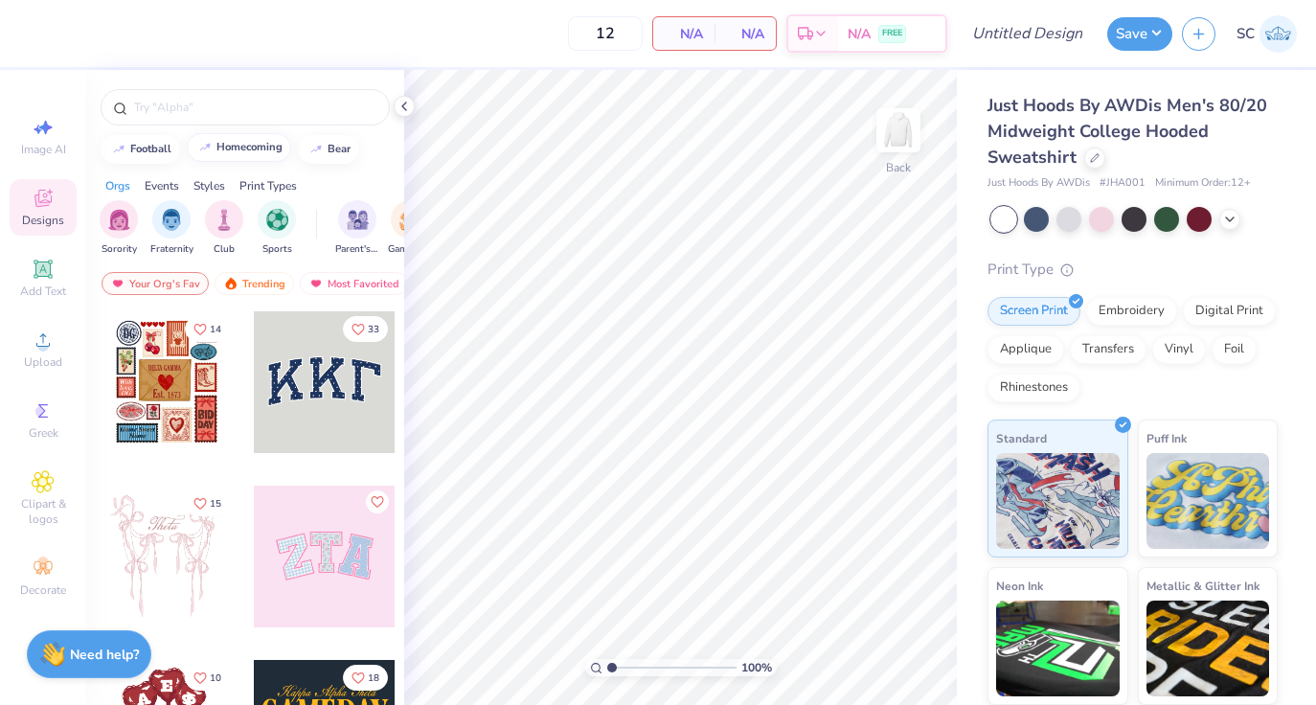
click at [239, 158] on button "homecoming" at bounding box center [239, 147] width 104 height 29
type input "homecoming"
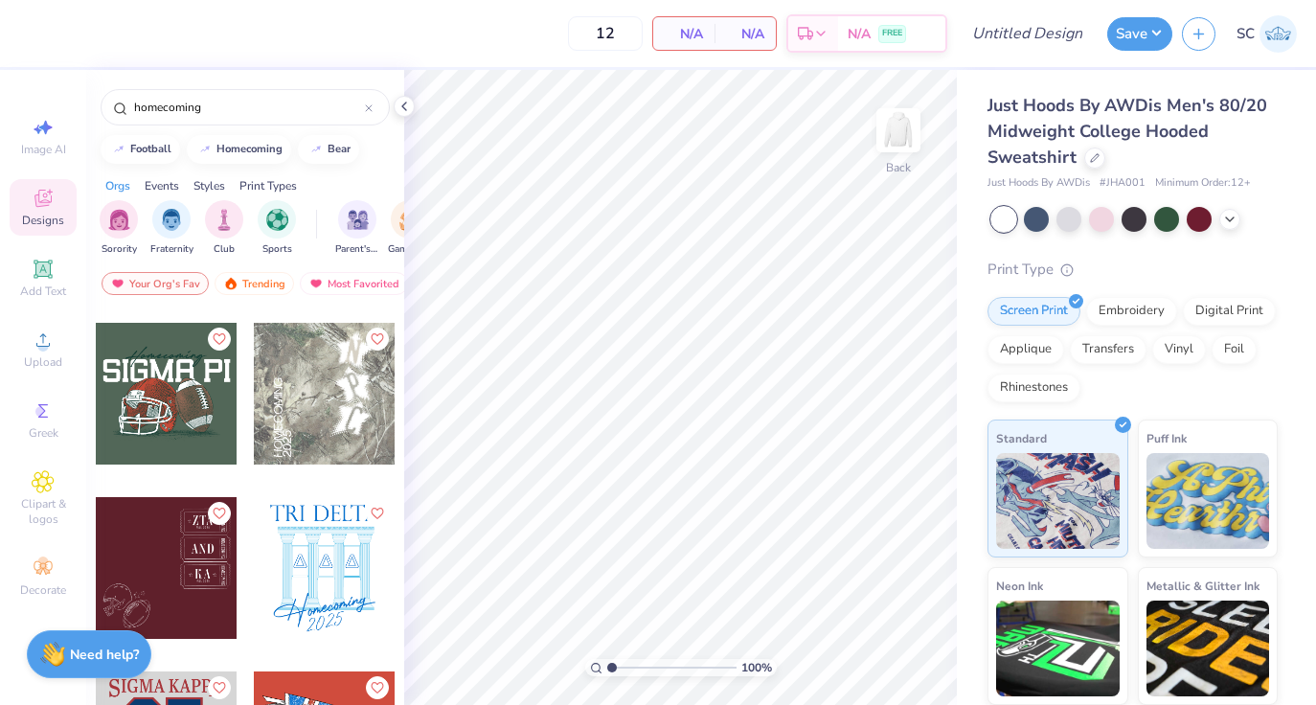
scroll to position [3820, 0]
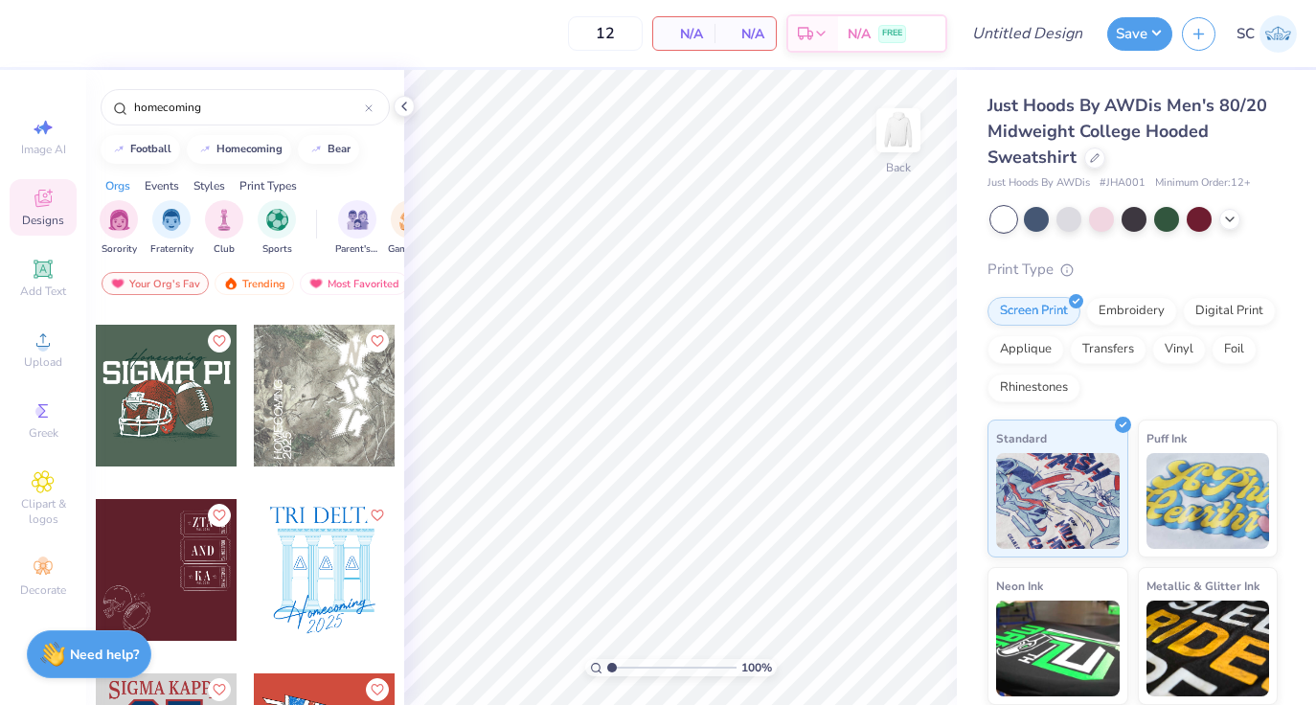
click at [330, 436] on div at bounding box center [325, 396] width 142 height 142
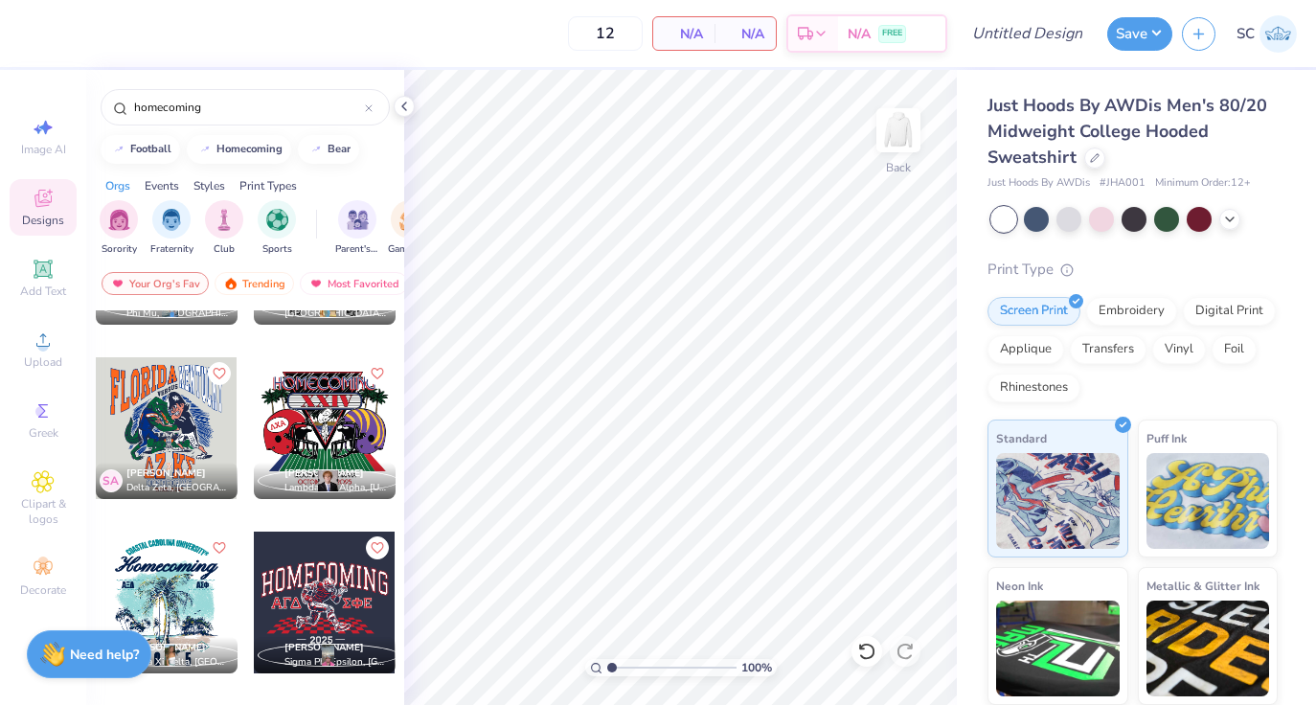
scroll to position [6955, 0]
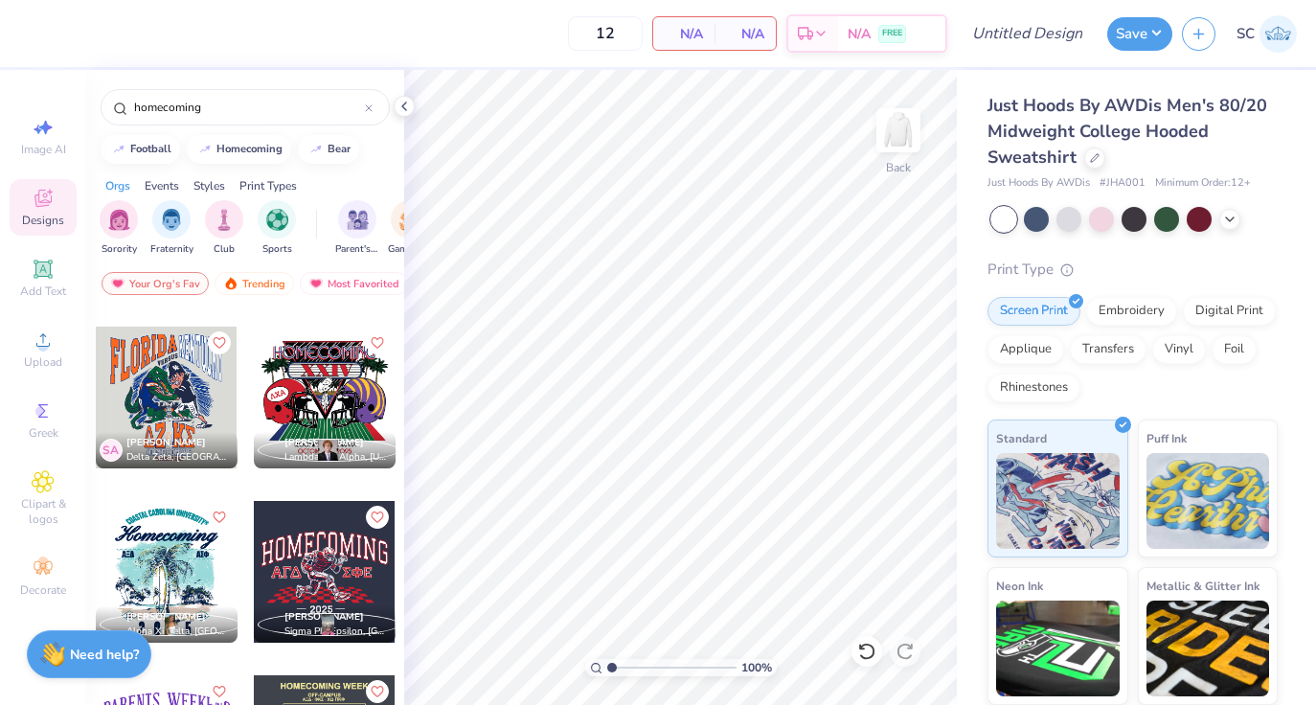
click at [158, 382] on div at bounding box center [167, 397] width 142 height 142
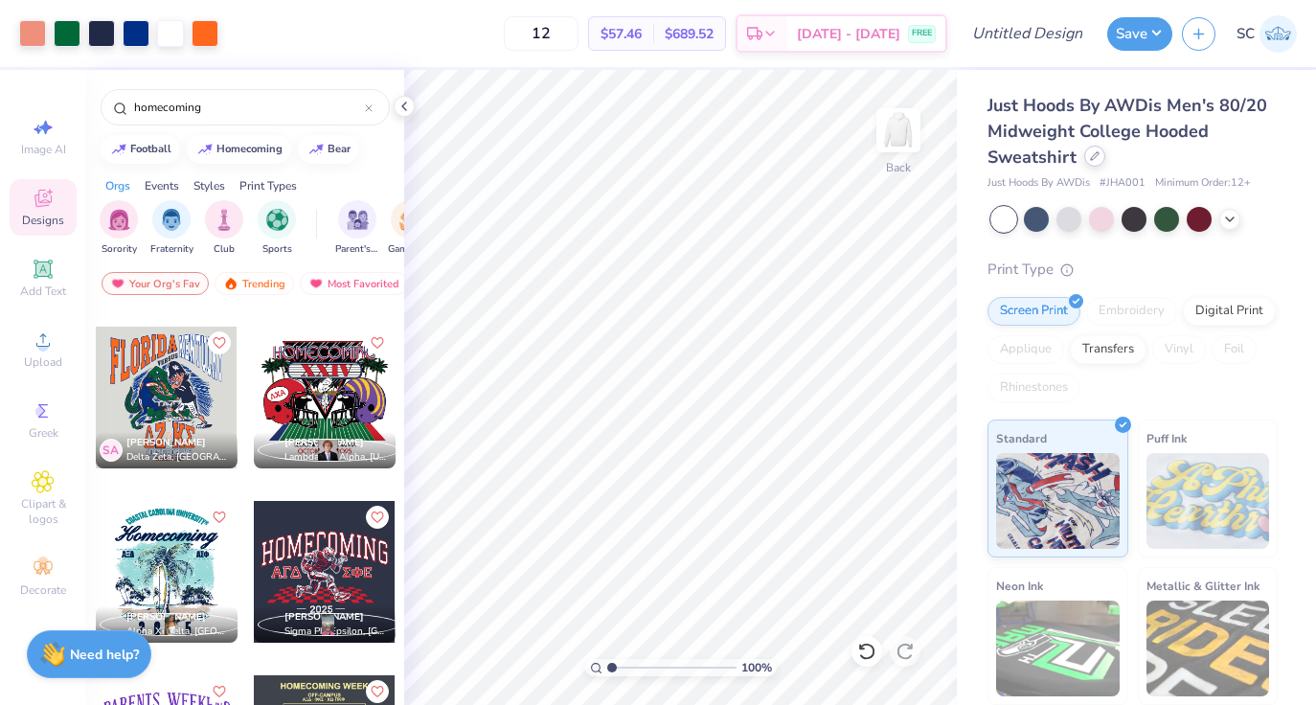
click at [1090, 165] on div at bounding box center [1094, 156] width 21 height 21
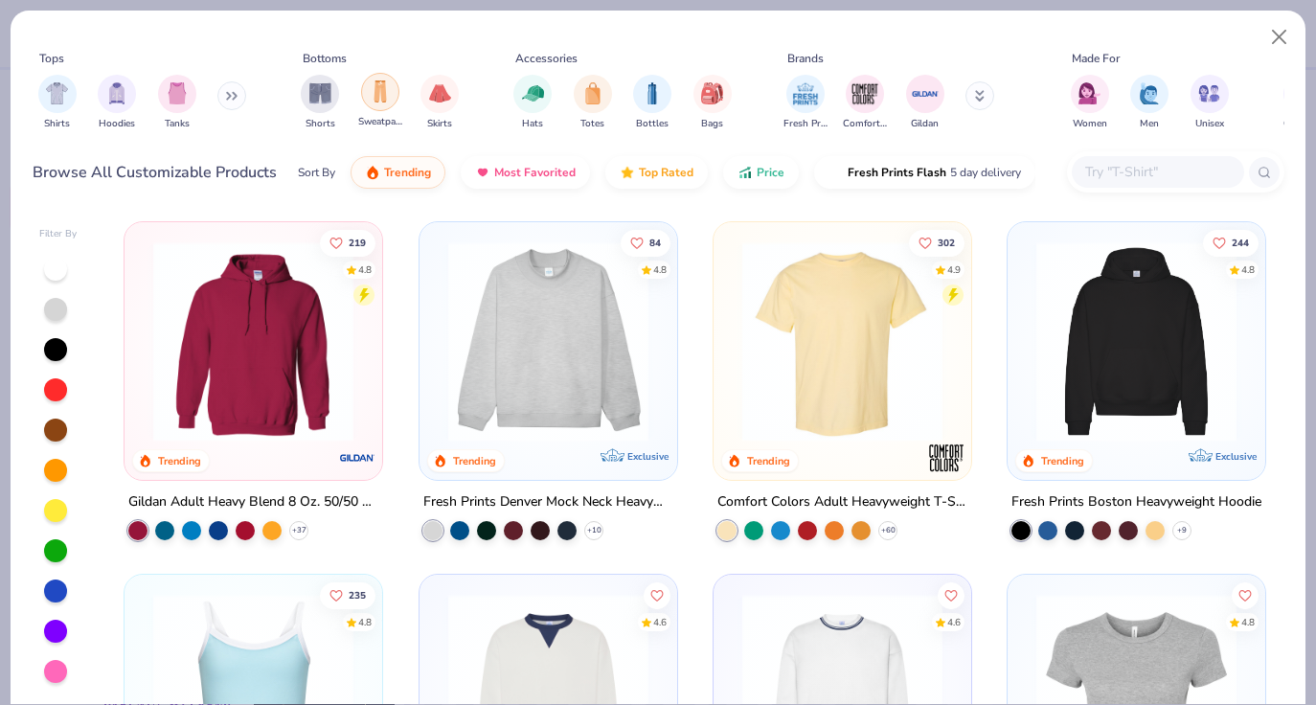
click at [379, 106] on div "filter for Sweatpants" at bounding box center [380, 92] width 38 height 38
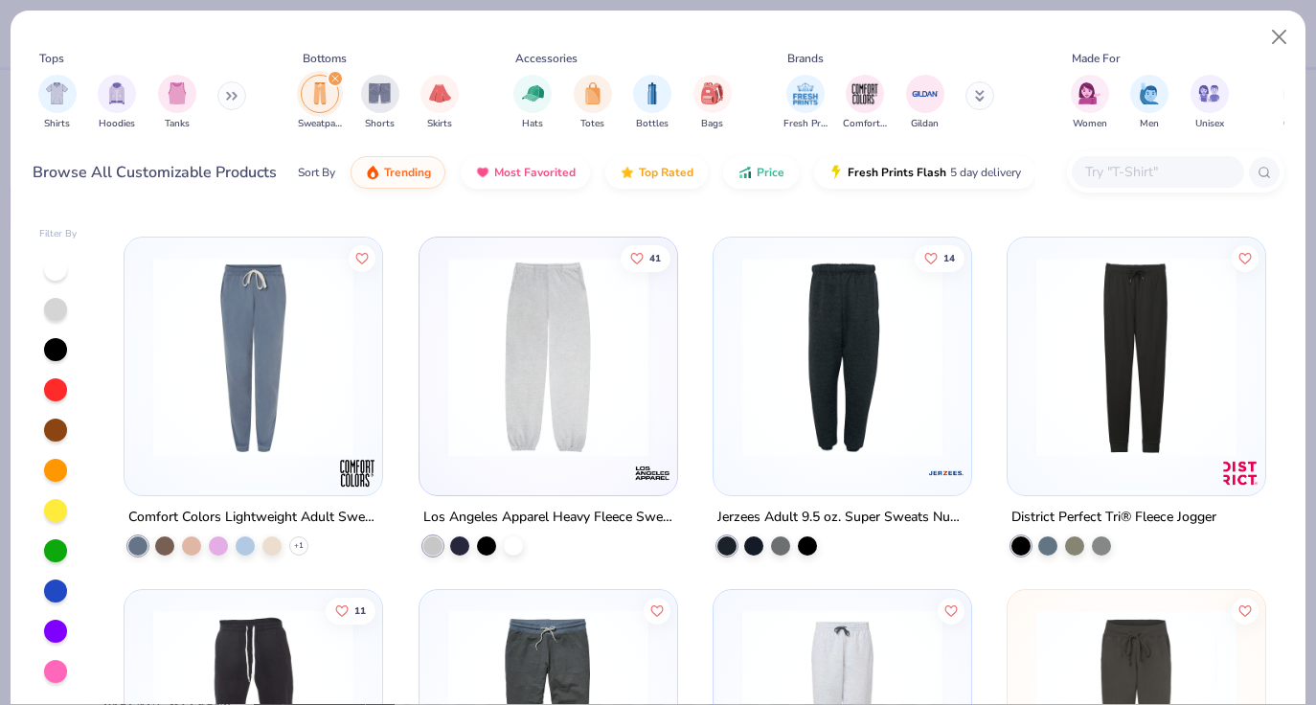
scroll to position [1038, 0]
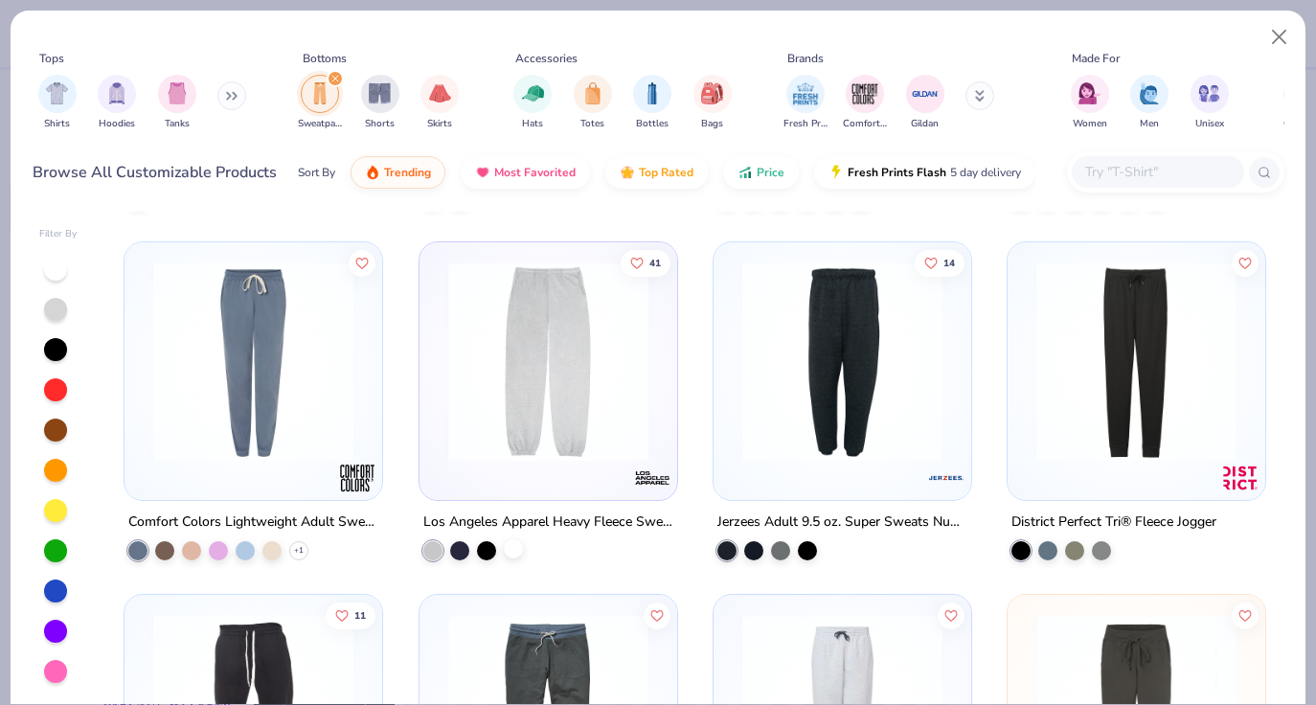
click at [517, 550] on div at bounding box center [513, 548] width 19 height 19
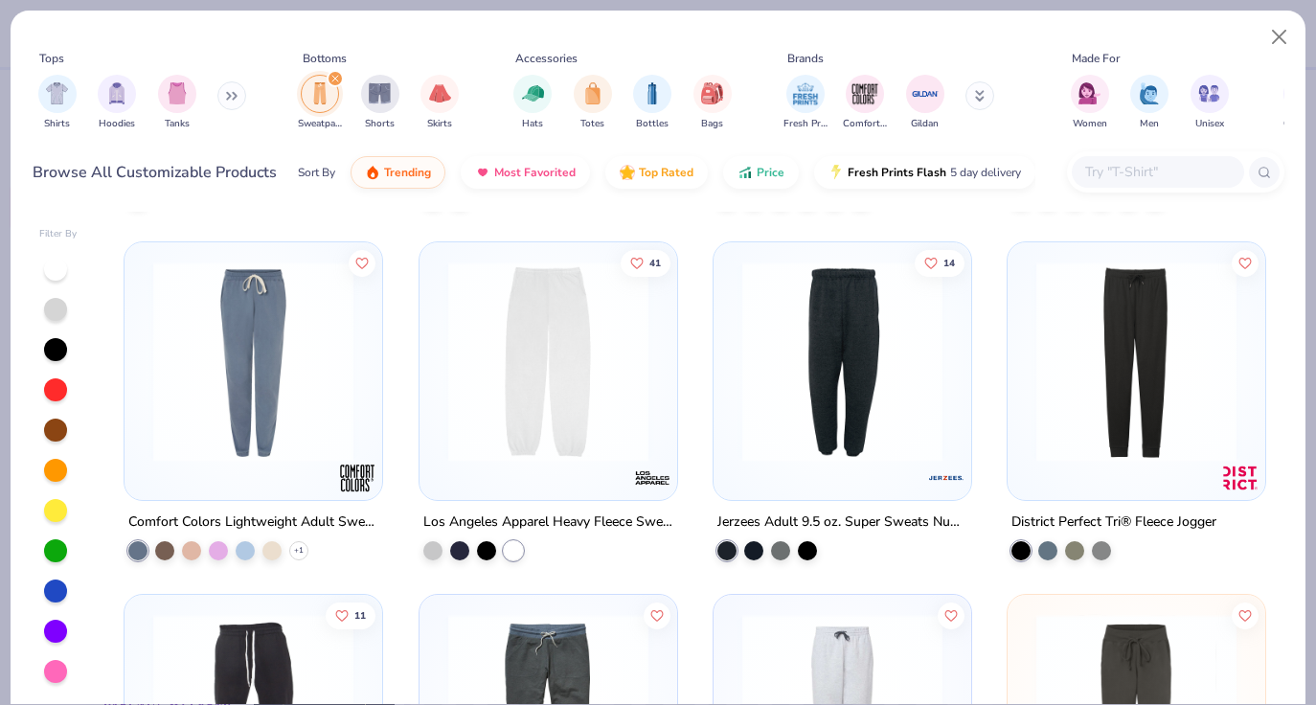
click at [558, 473] on div at bounding box center [548, 366] width 238 height 229
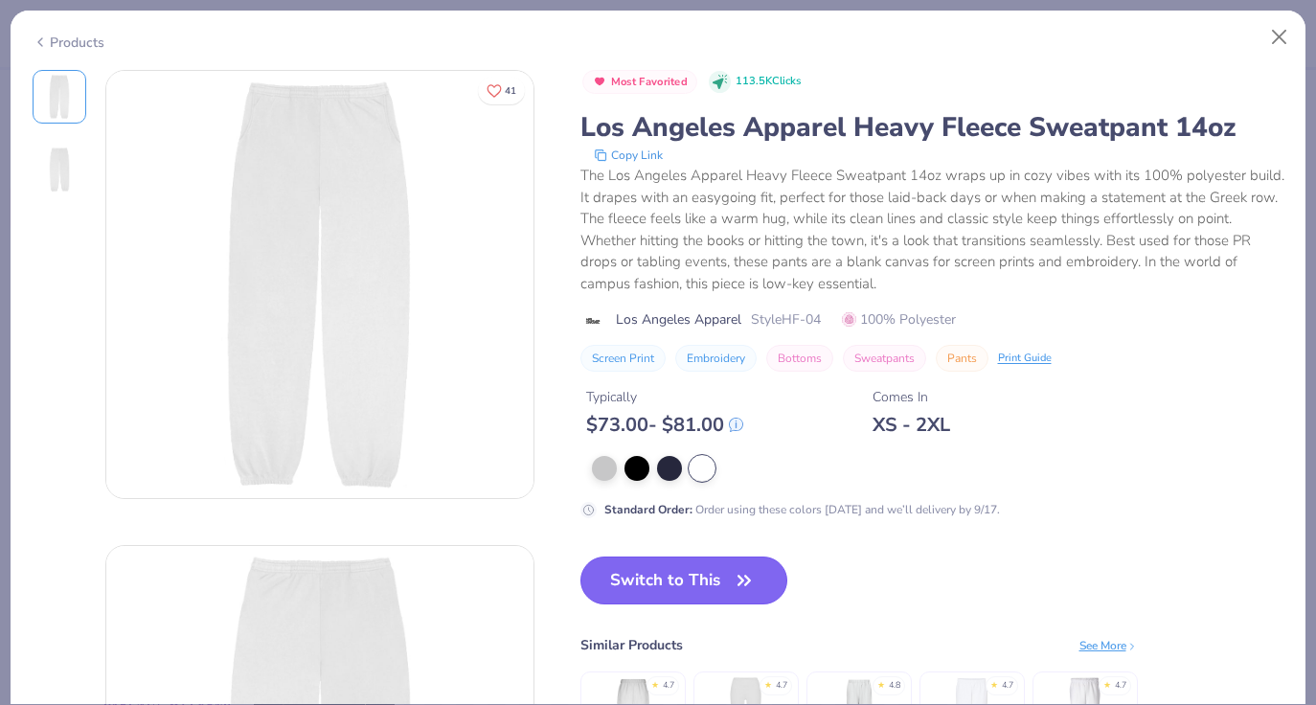
click at [623, 594] on button "Switch to This" at bounding box center [684, 580] width 208 height 48
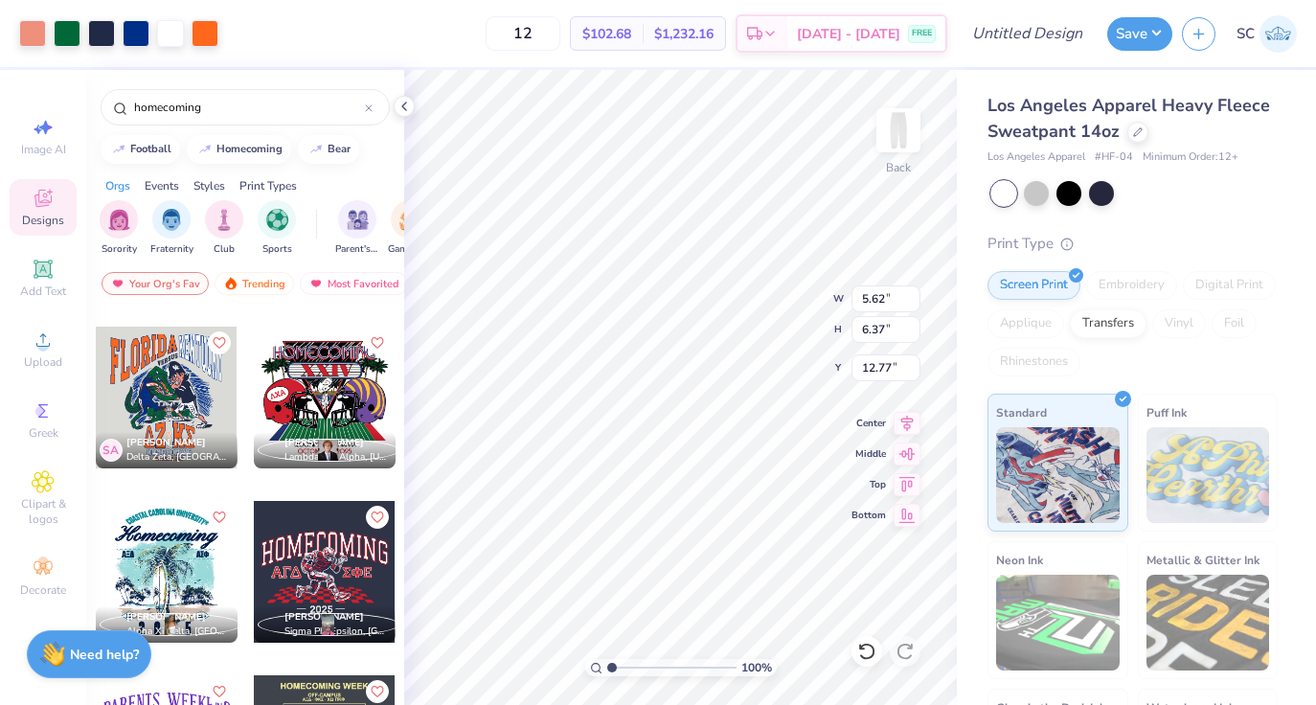
type input "5.62"
type input "6.37"
type input "3.04"
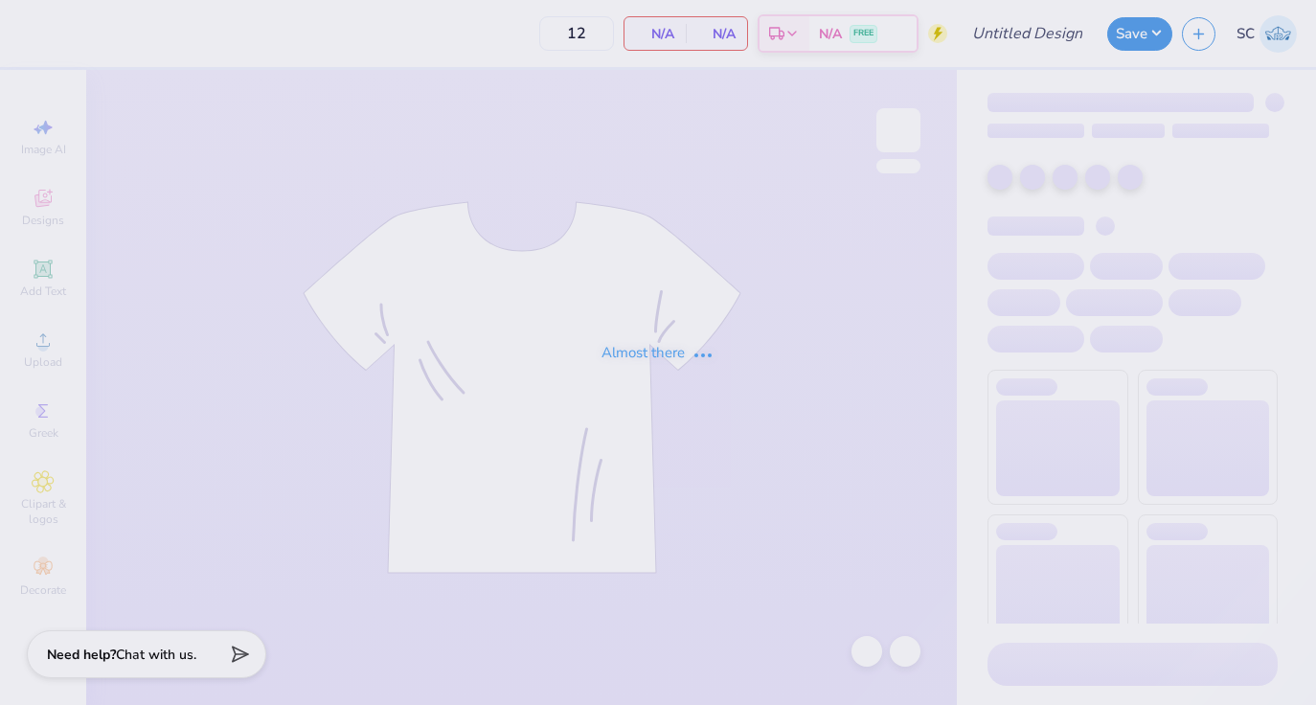
type input "50"
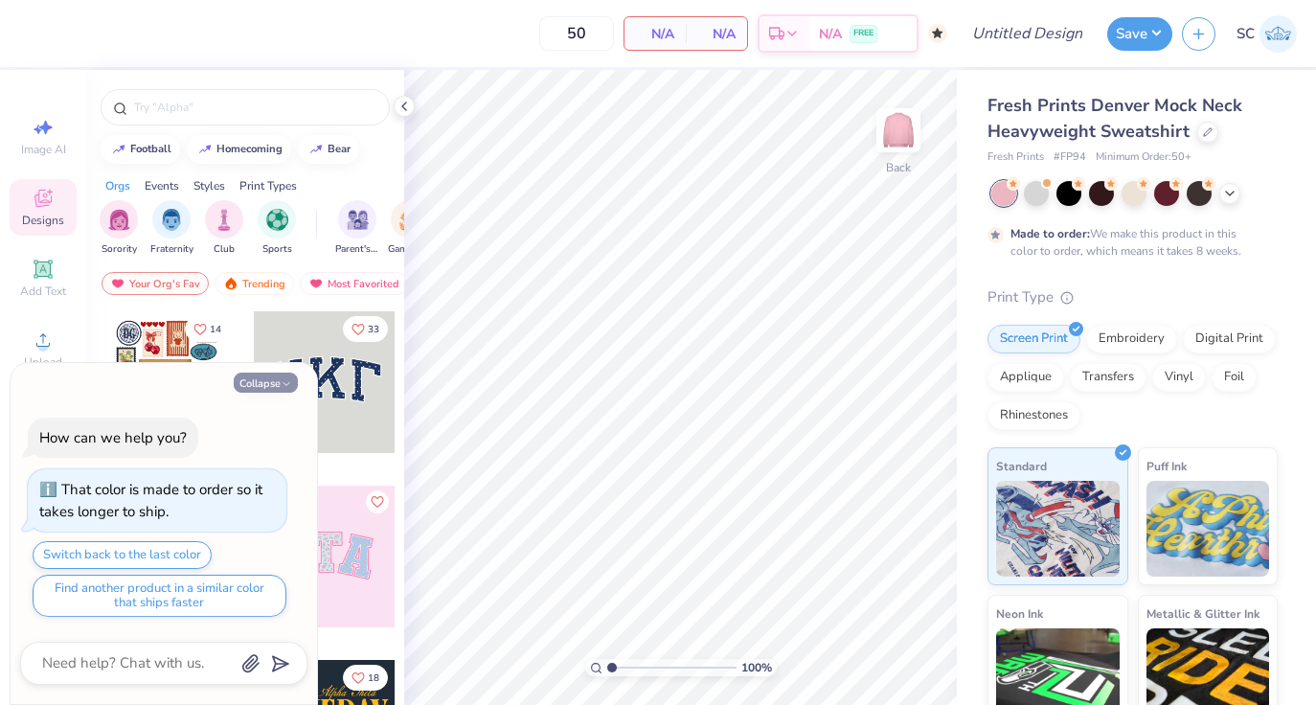
click at [285, 384] on polyline "button" at bounding box center [286, 383] width 6 height 3
type textarea "x"
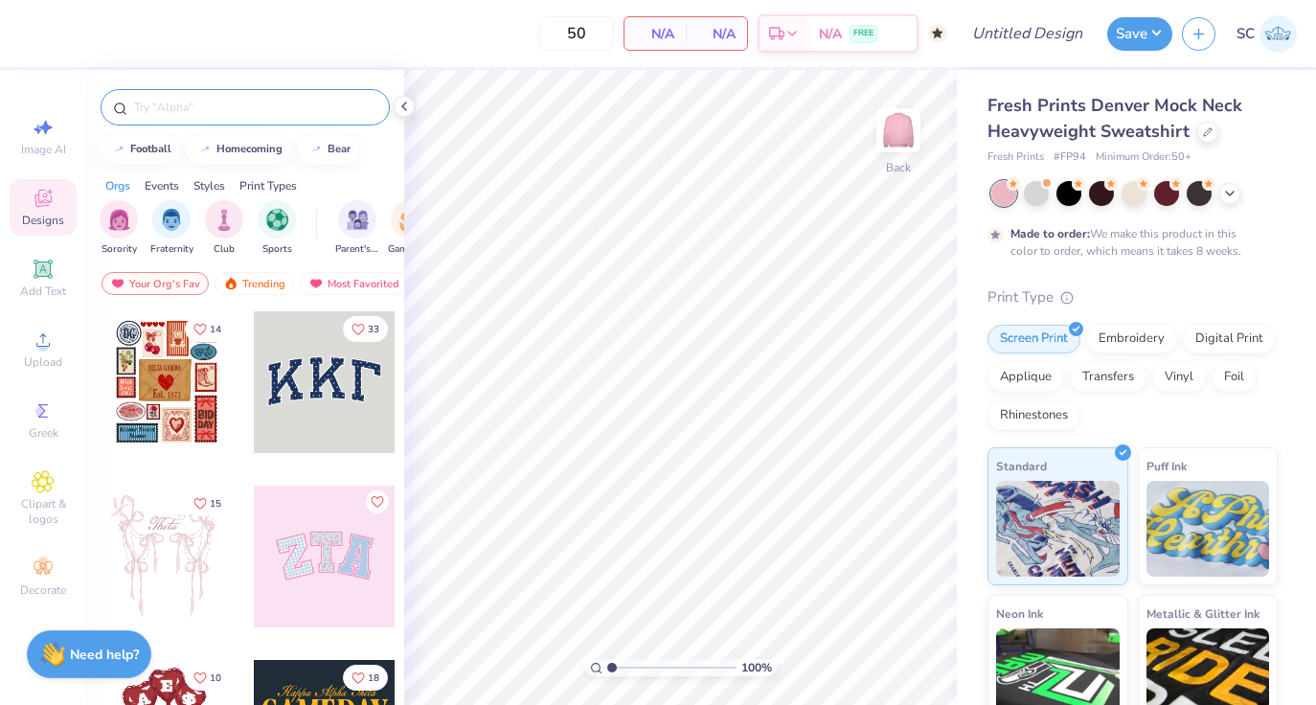
click at [224, 109] on input "text" at bounding box center [254, 107] width 245 height 19
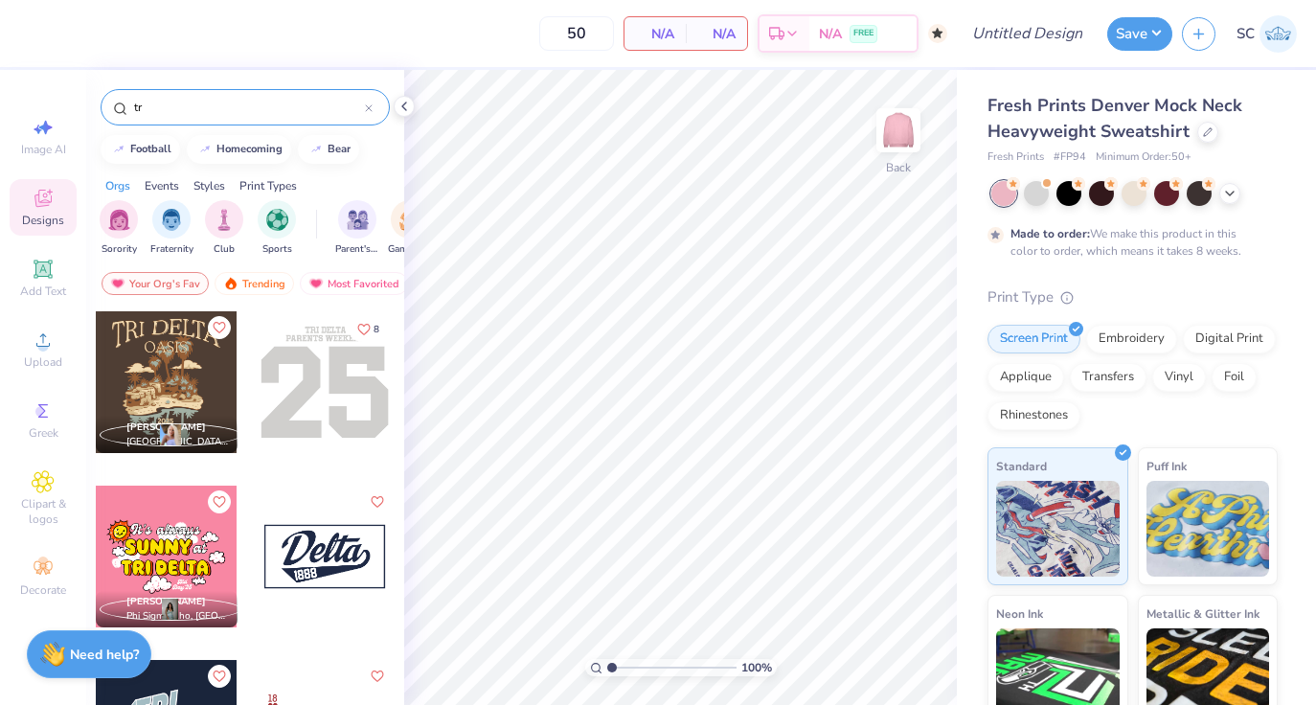
type input "t"
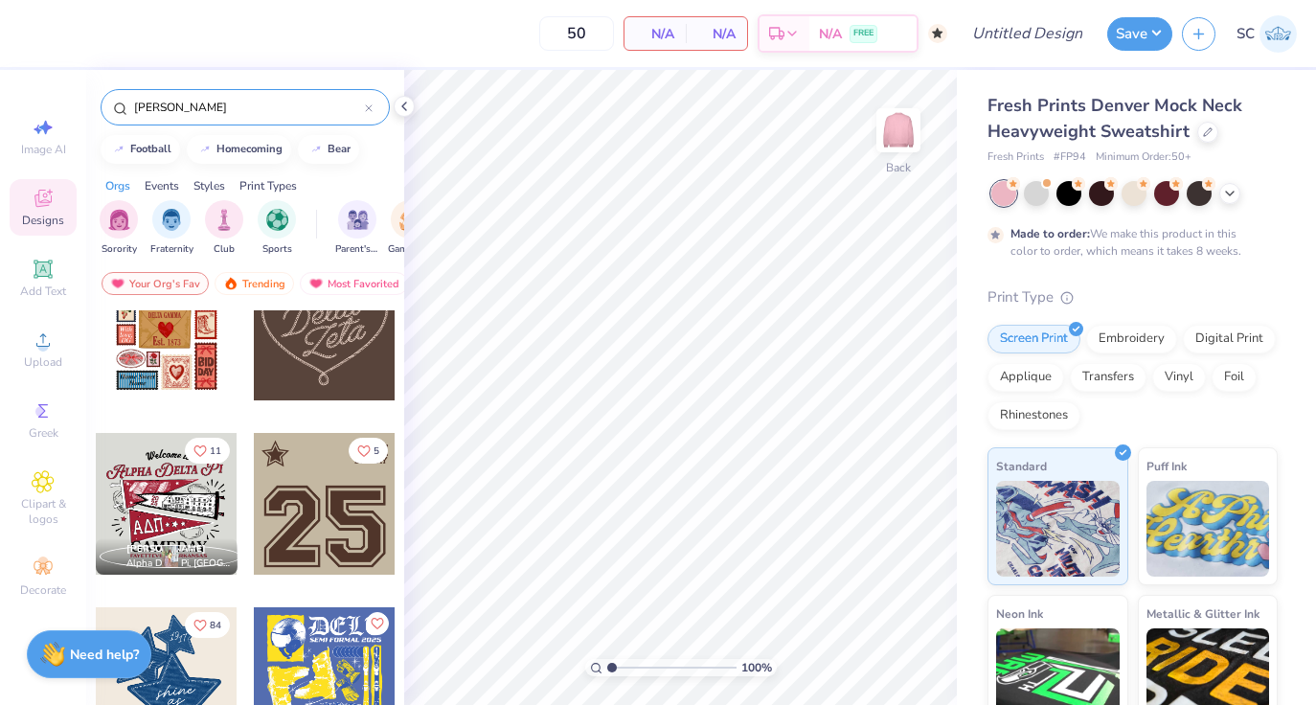
scroll to position [85, 0]
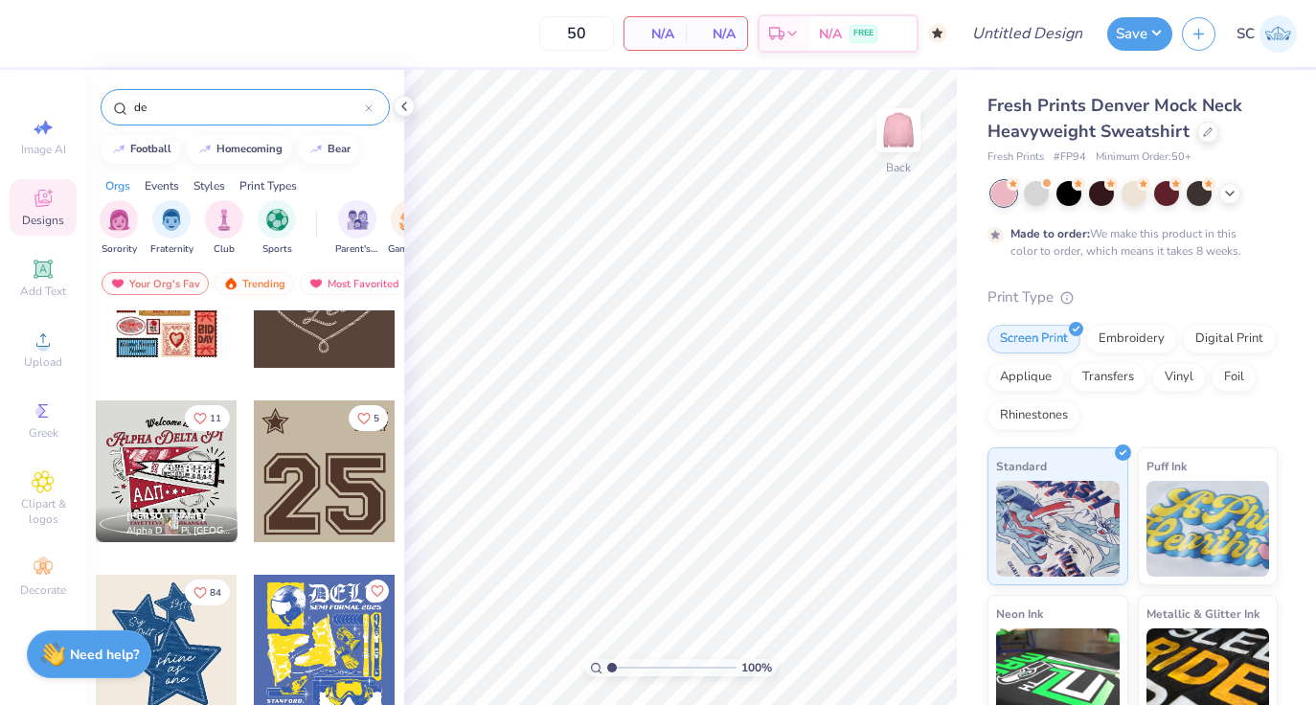
type input "d"
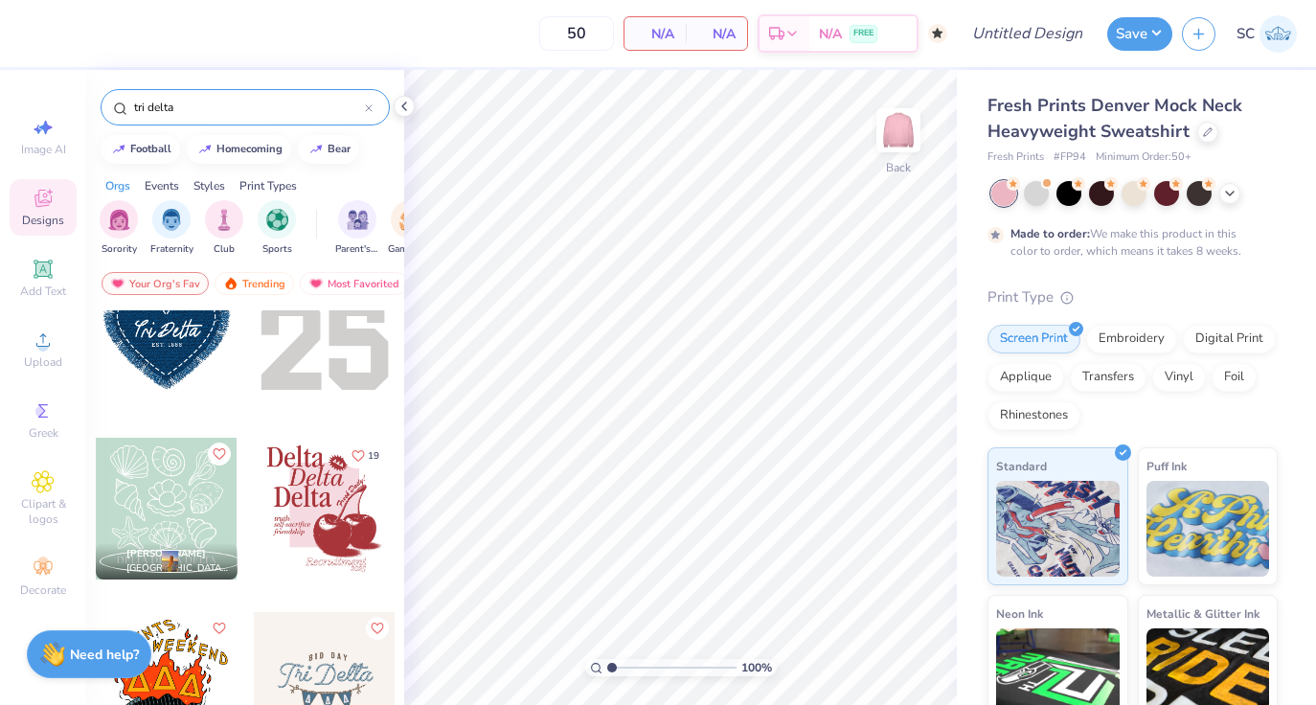
scroll to position [289, 0]
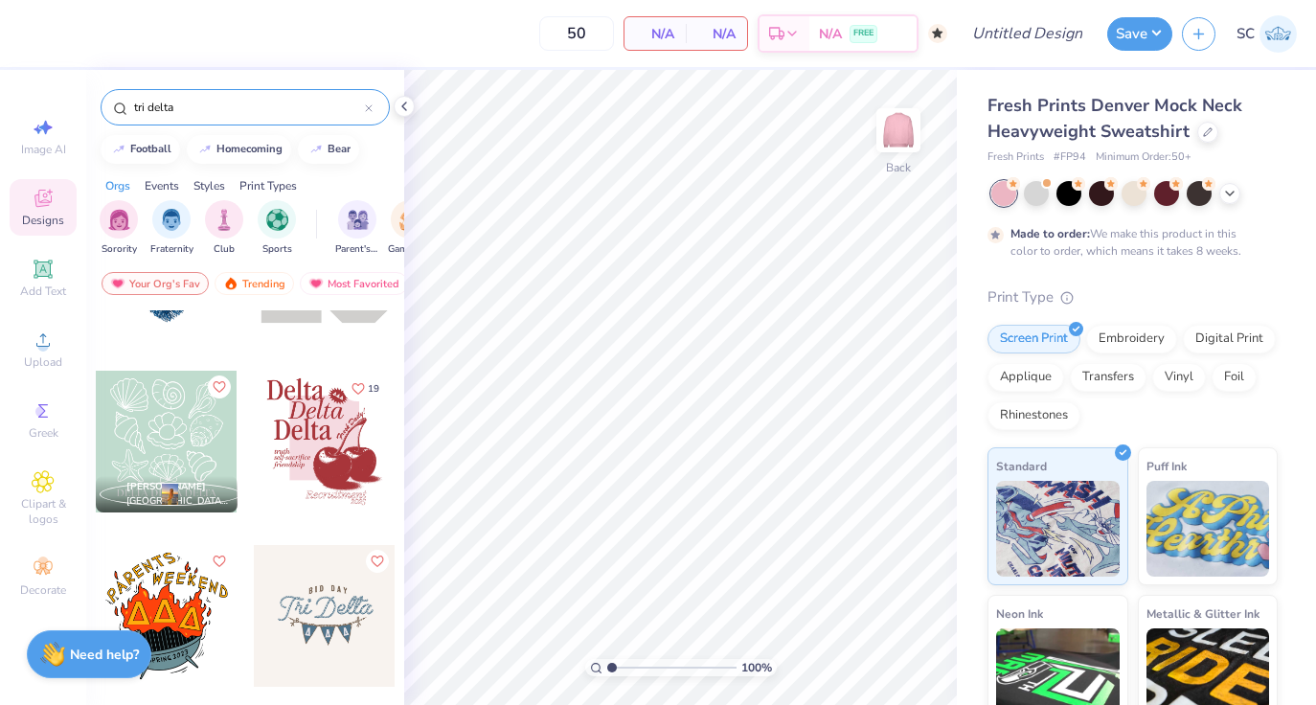
type input "tri delta"
click at [332, 441] on div at bounding box center [325, 442] width 142 height 142
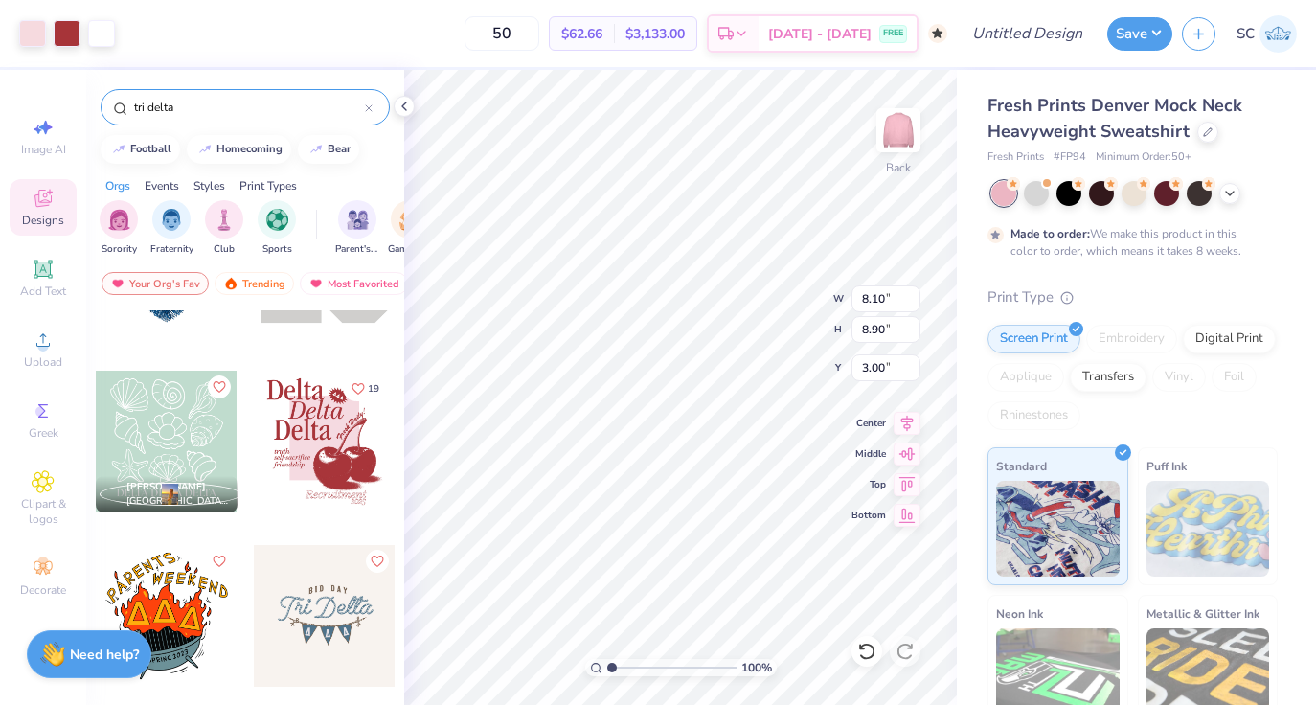
type input "9.71"
type input "10.67"
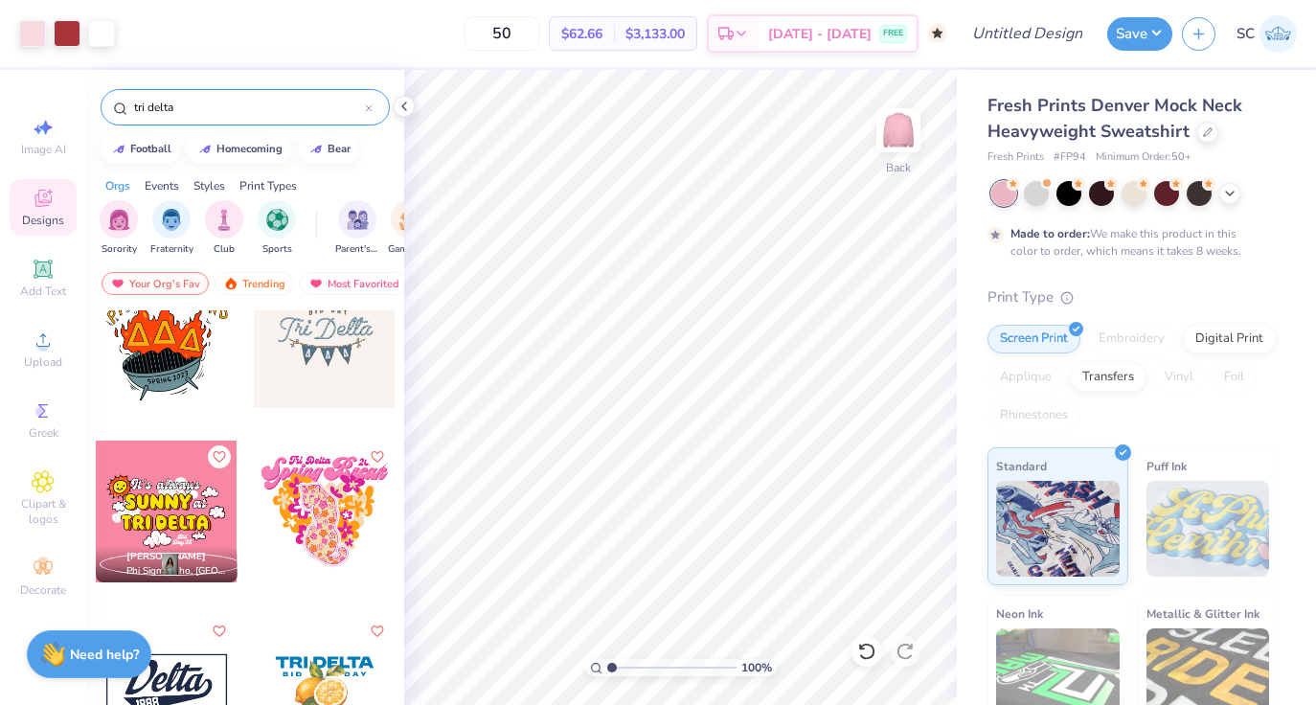
scroll to position [576, 0]
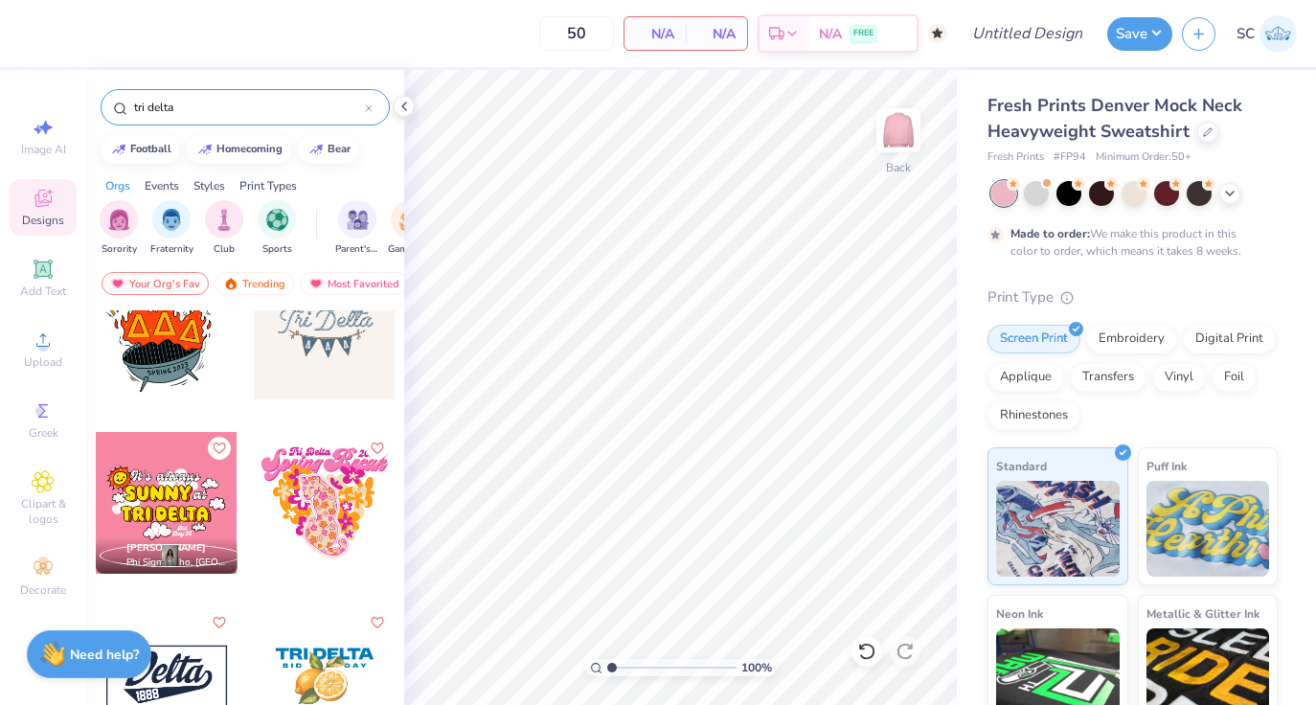
click at [184, 491] on div at bounding box center [167, 503] width 142 height 142
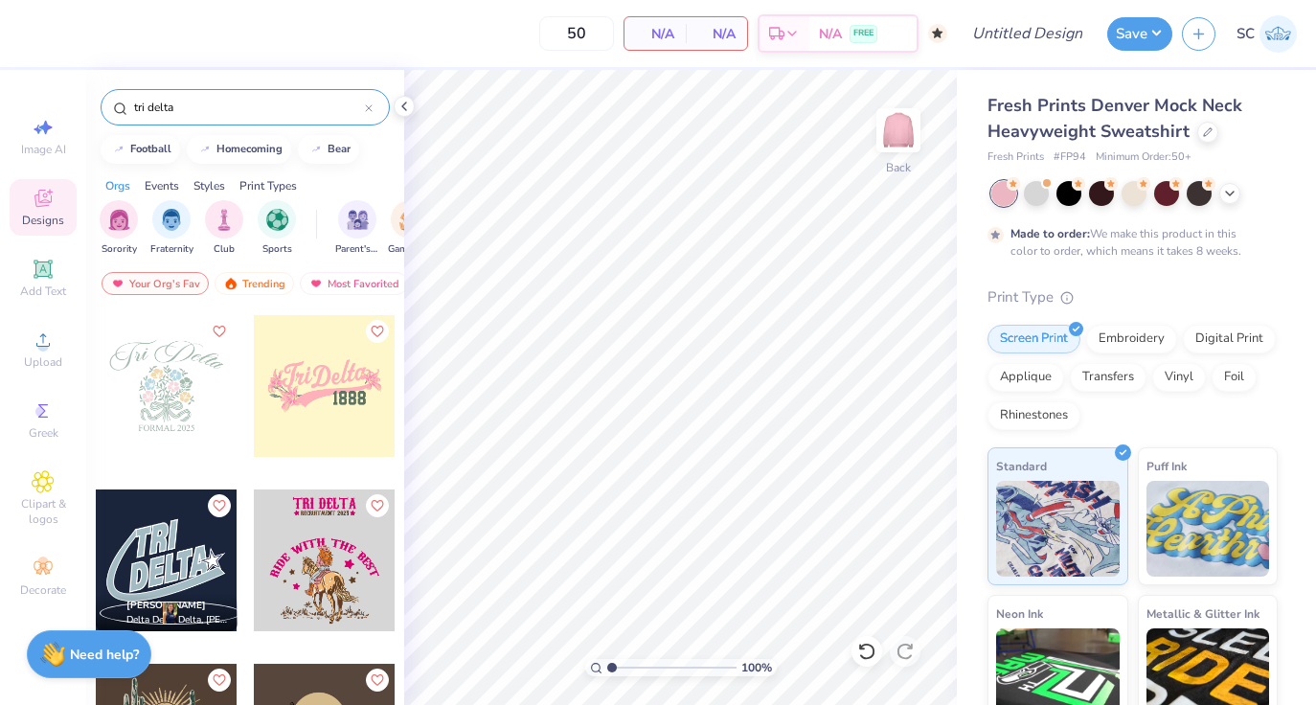
scroll to position [2614, 0]
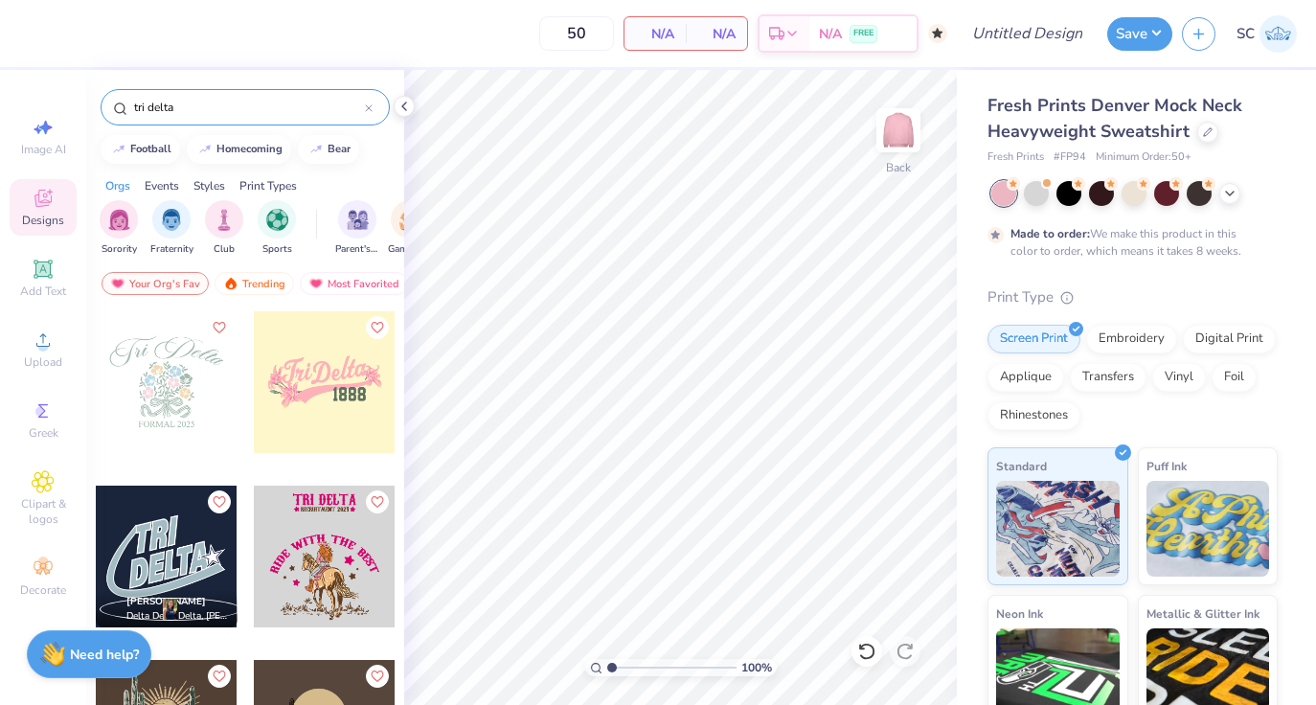
click at [346, 392] on div at bounding box center [325, 382] width 142 height 142
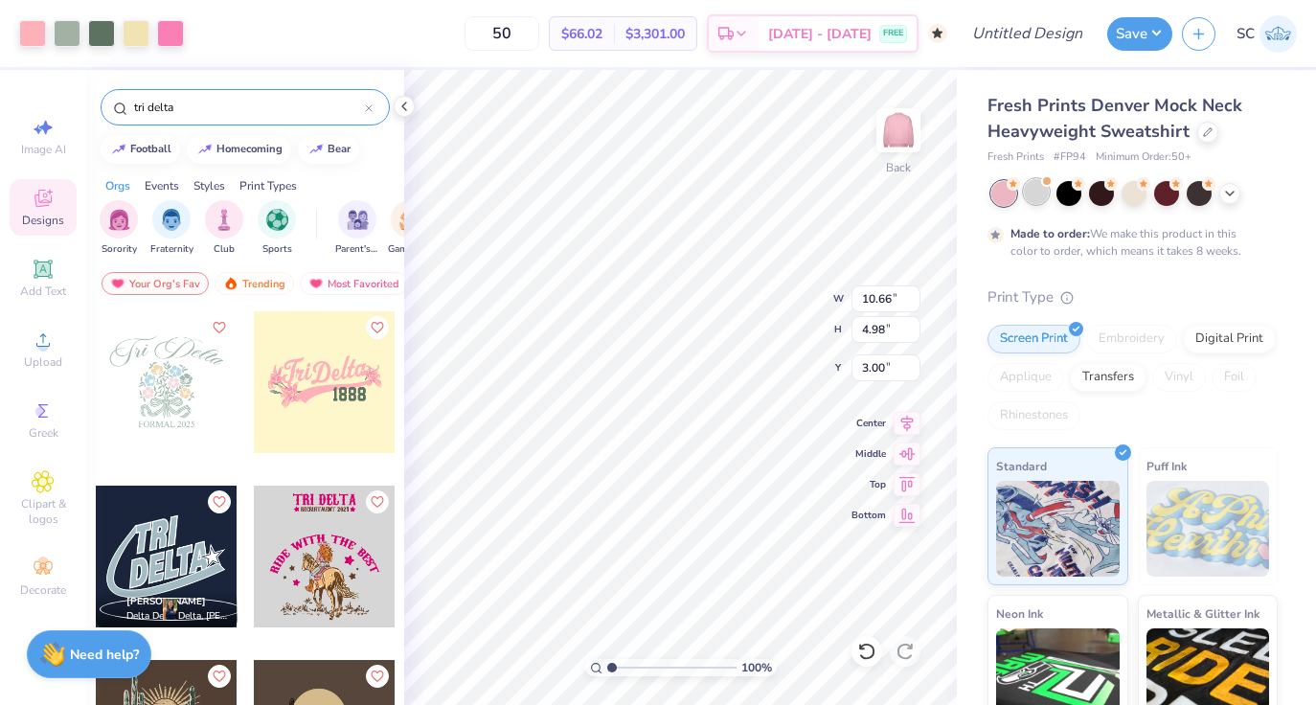
click at [1038, 198] on div at bounding box center [1035, 191] width 25 height 25
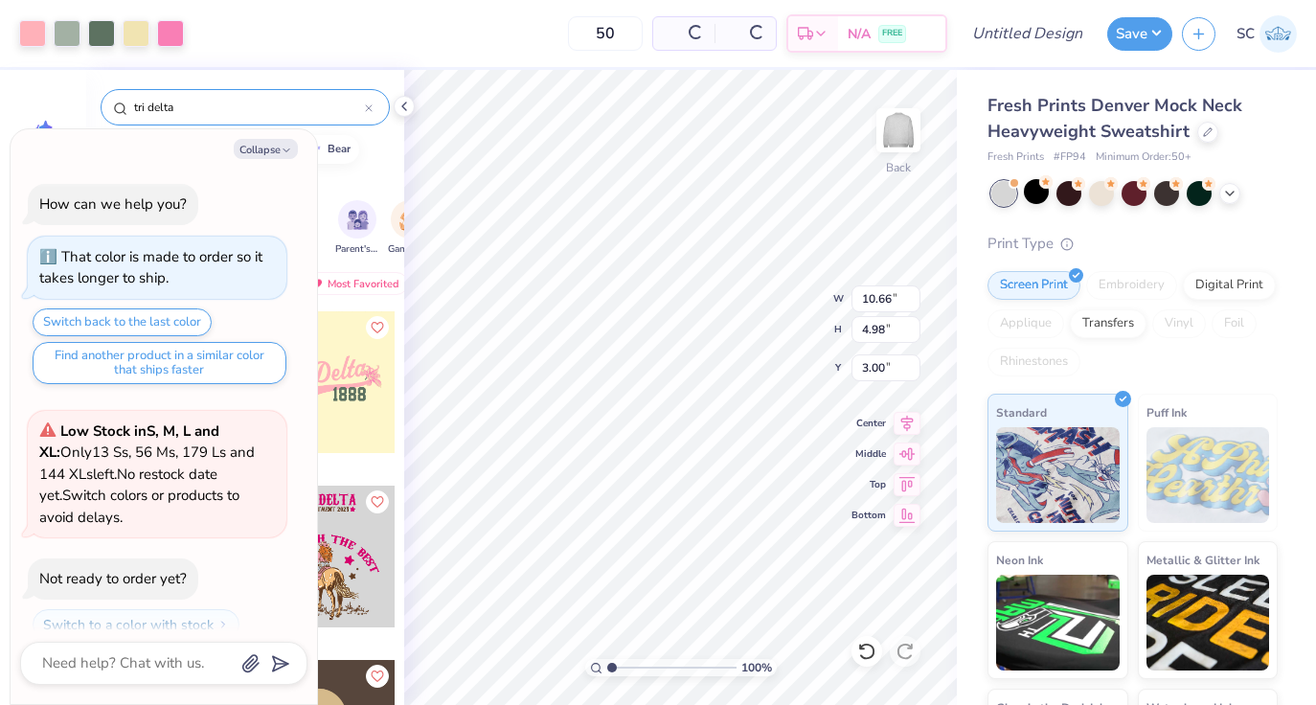
scroll to position [467, 0]
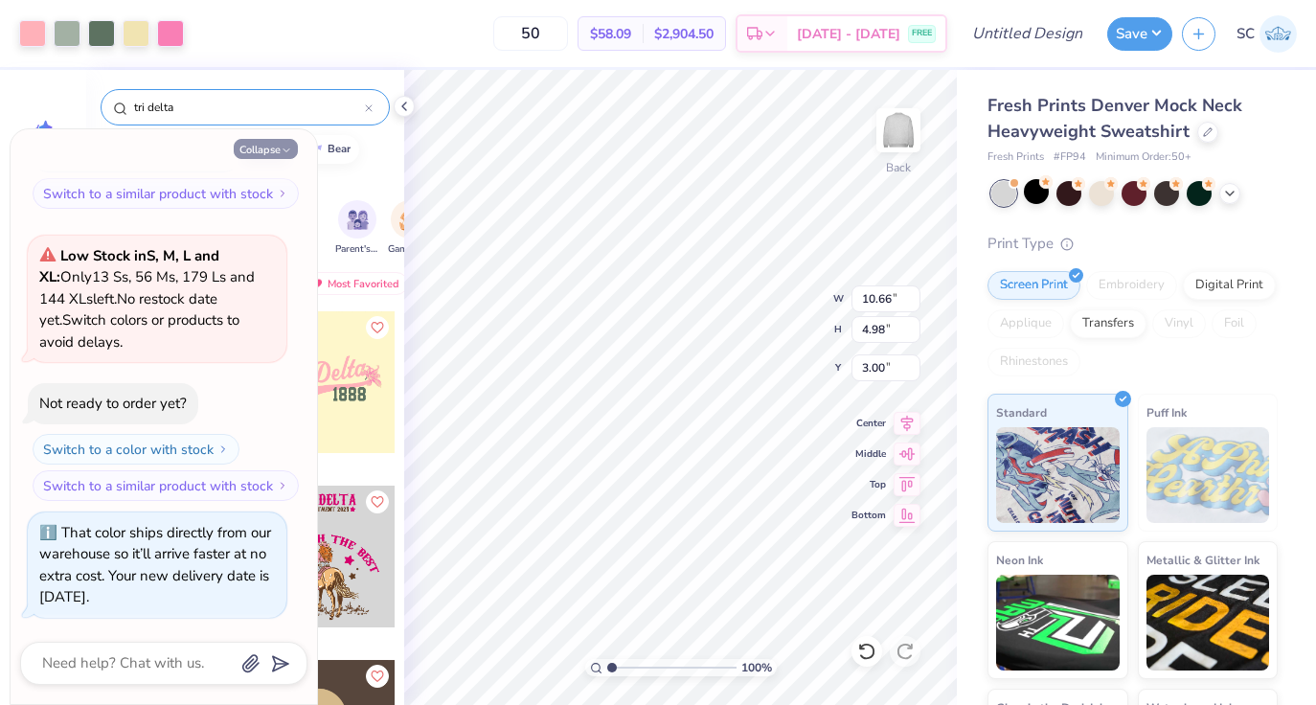
click at [272, 154] on button "Collapse" at bounding box center [266, 149] width 64 height 20
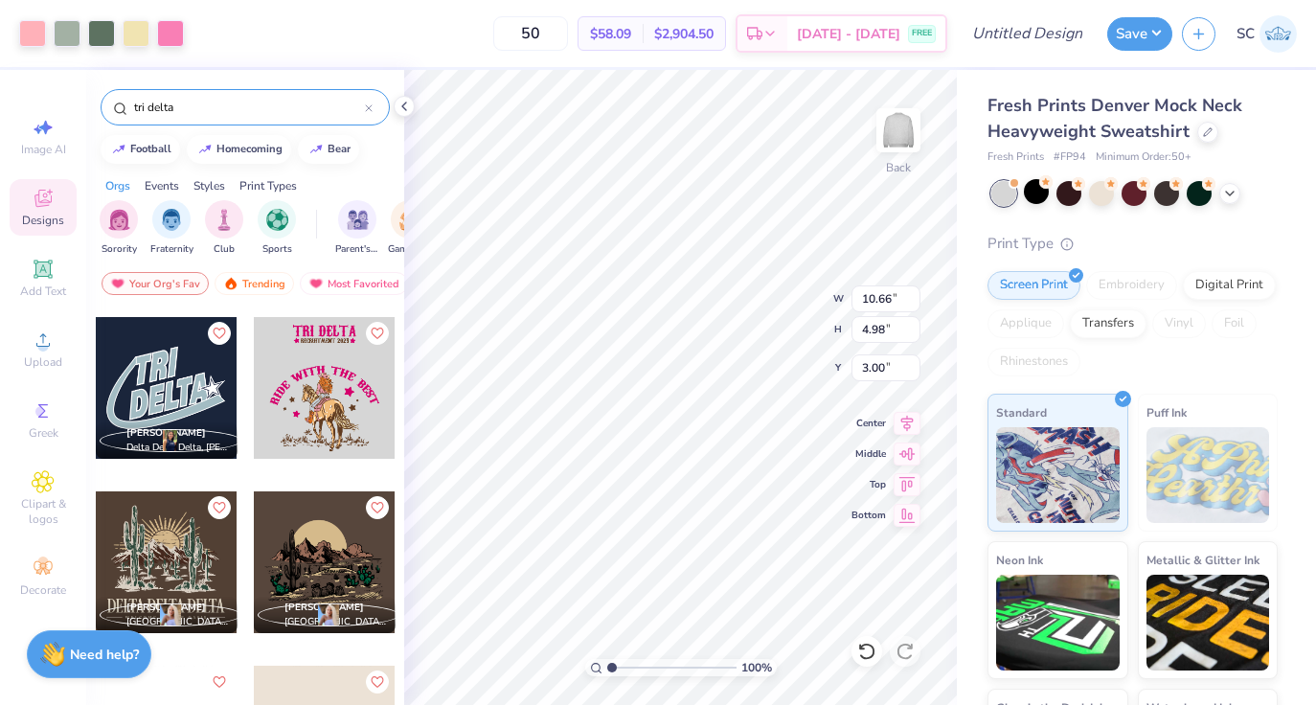
scroll to position [2789, 0]
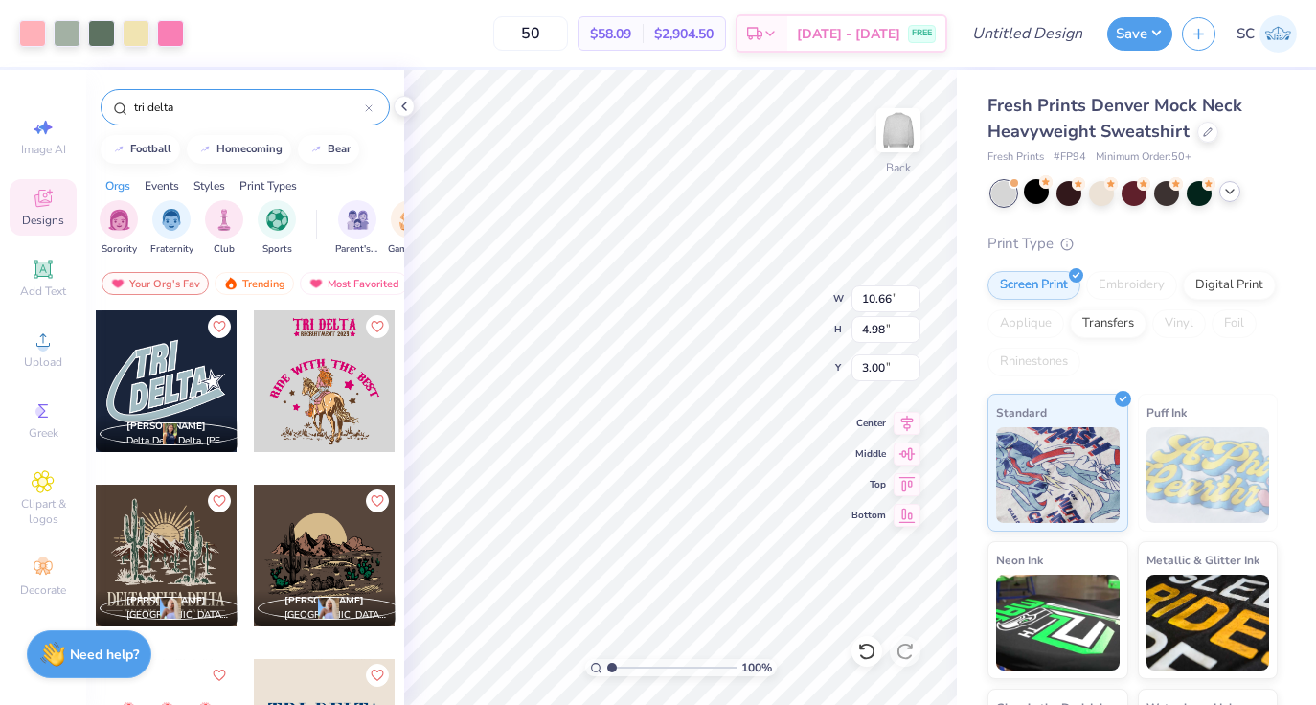
click at [1234, 199] on div at bounding box center [1229, 191] width 21 height 21
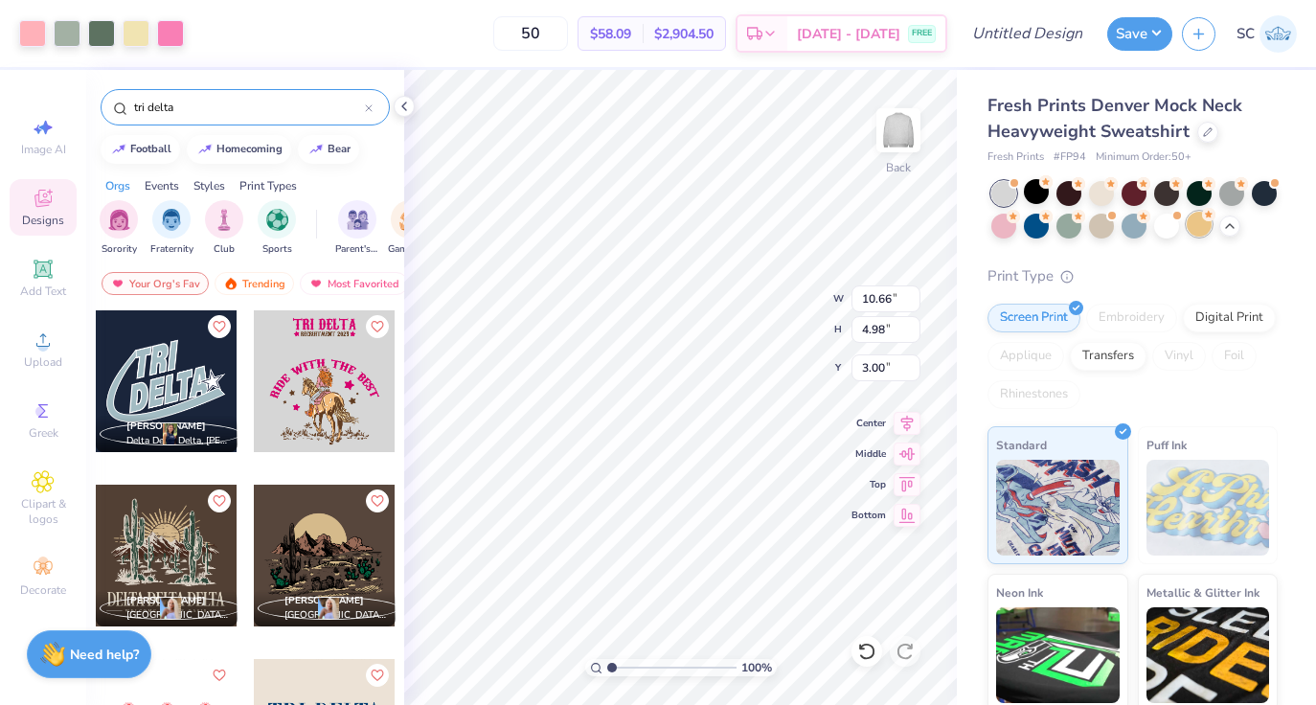
click at [1188, 233] on div at bounding box center [1198, 224] width 25 height 25
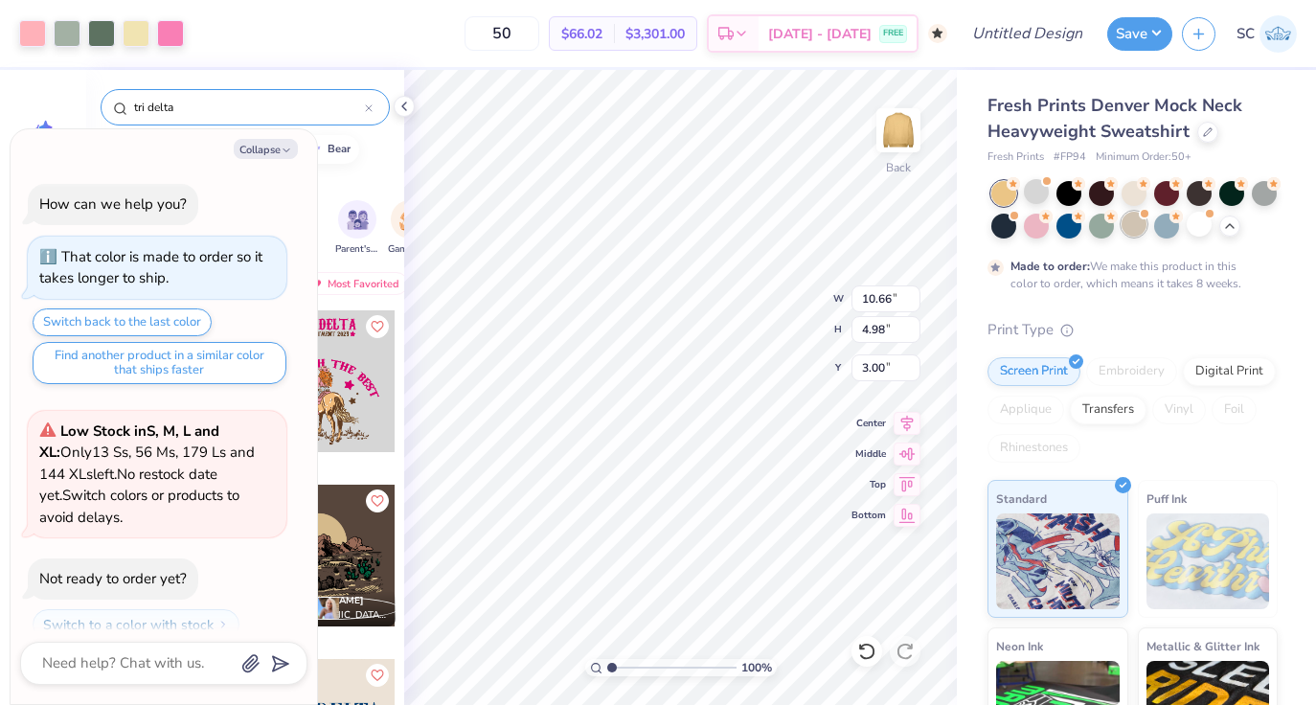
scroll to position [648, 0]
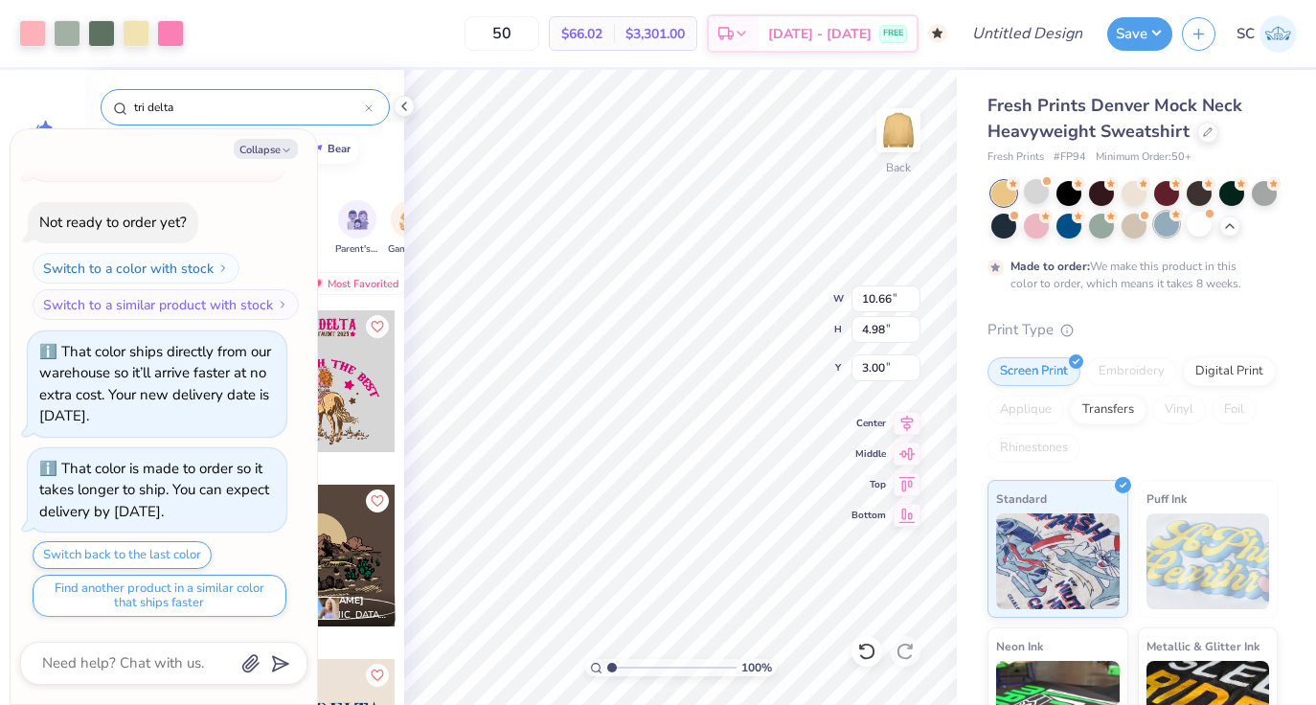
click at [1158, 234] on div at bounding box center [1166, 224] width 25 height 25
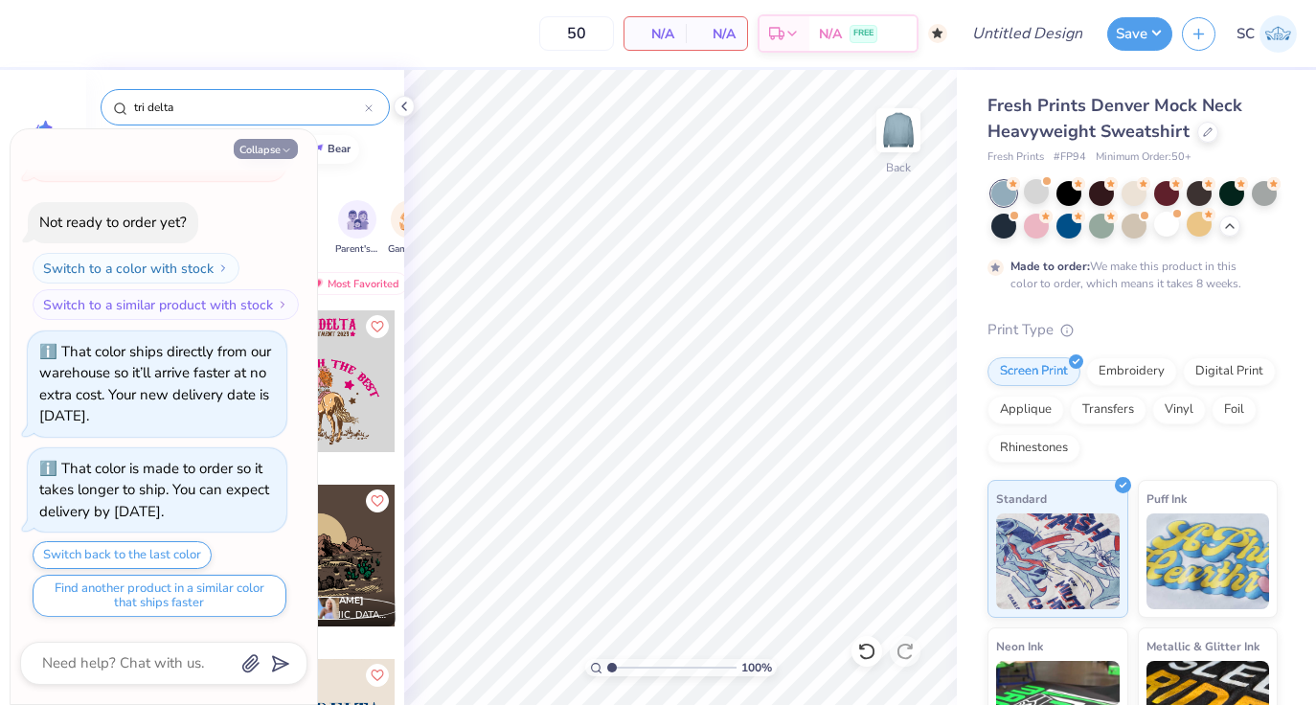
click at [291, 149] on icon "button" at bounding box center [286, 150] width 11 height 11
type textarea "x"
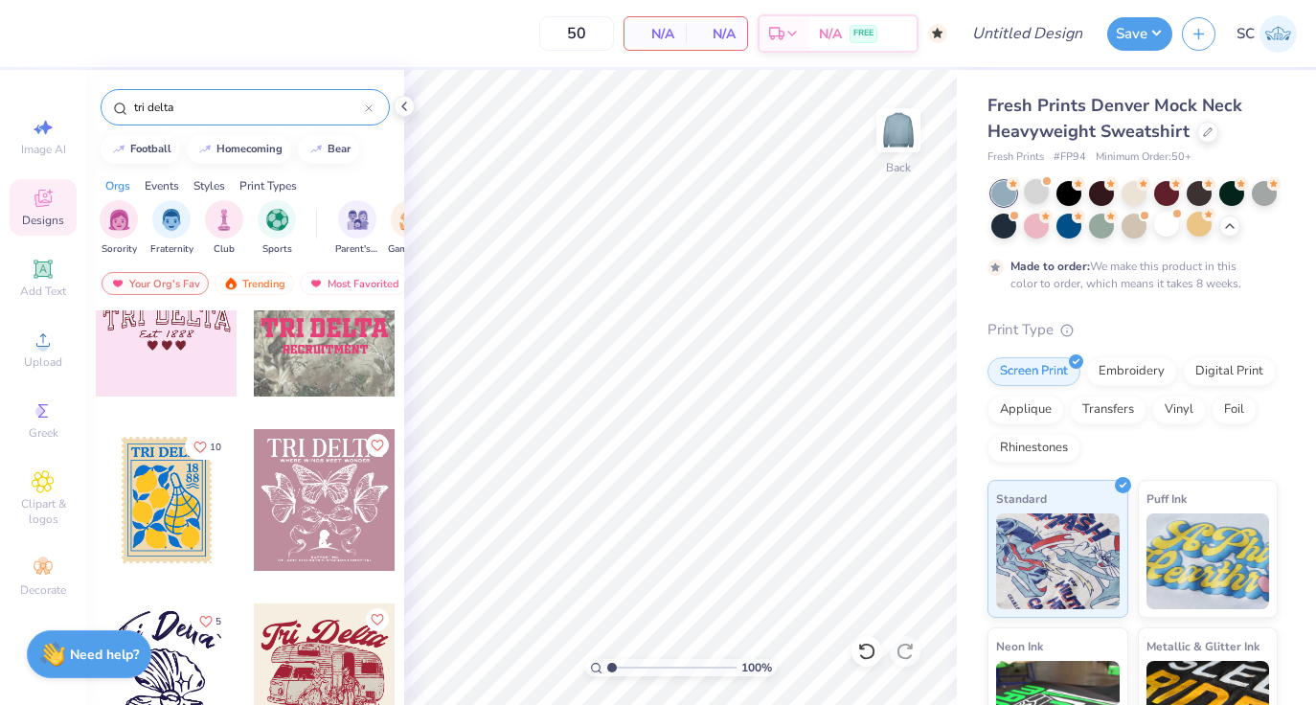
scroll to position [5186, 0]
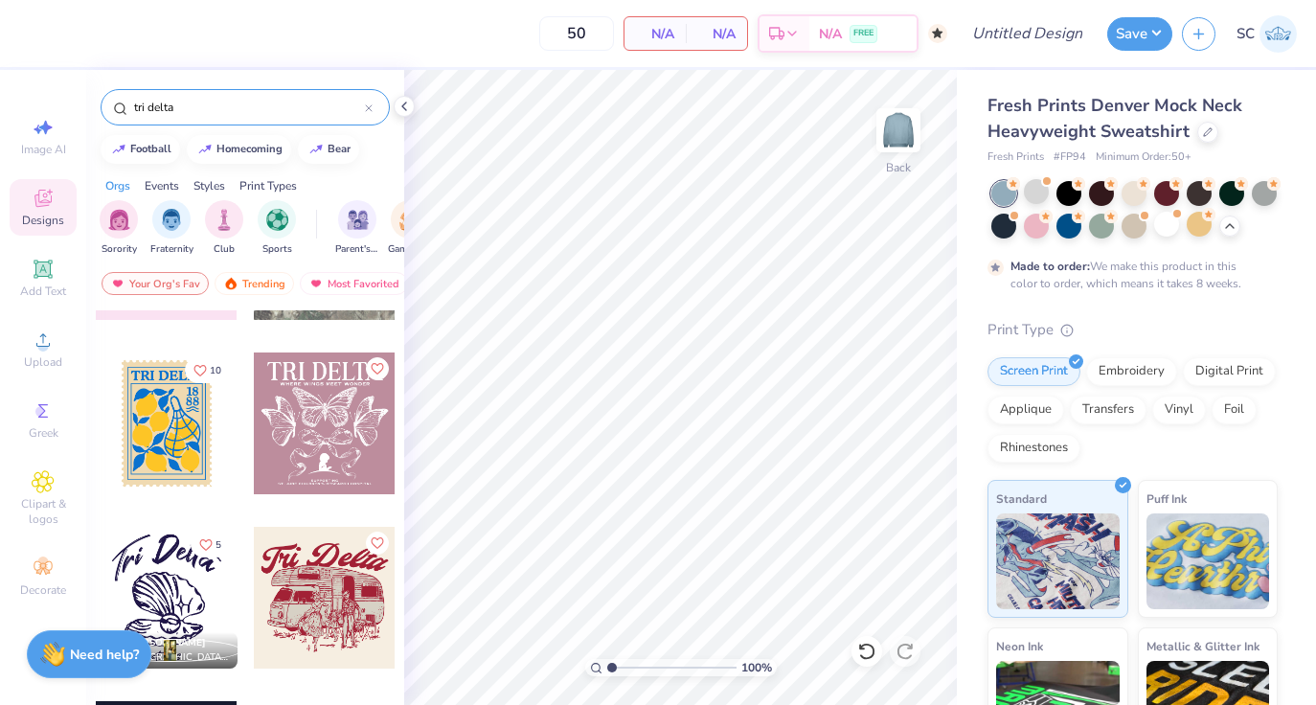
click at [215, 600] on div at bounding box center [167, 598] width 142 height 142
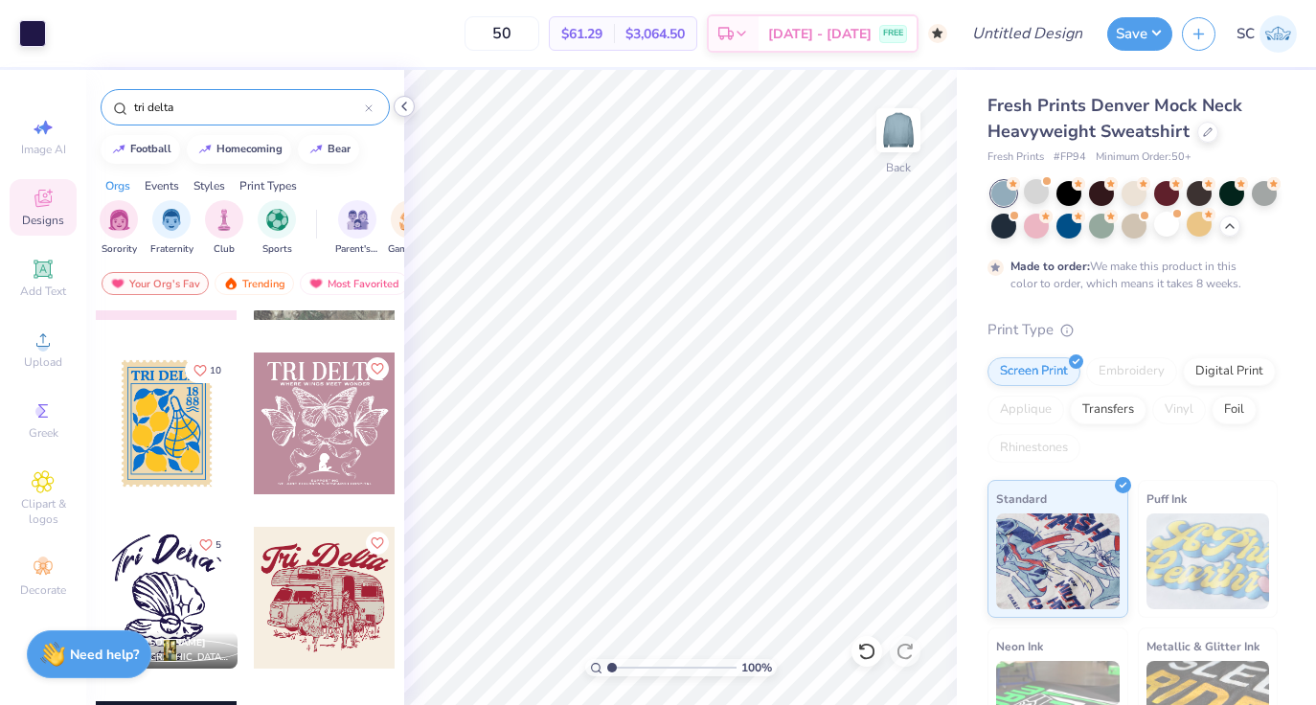
click at [404, 108] on polyline at bounding box center [404, 106] width 4 height 8
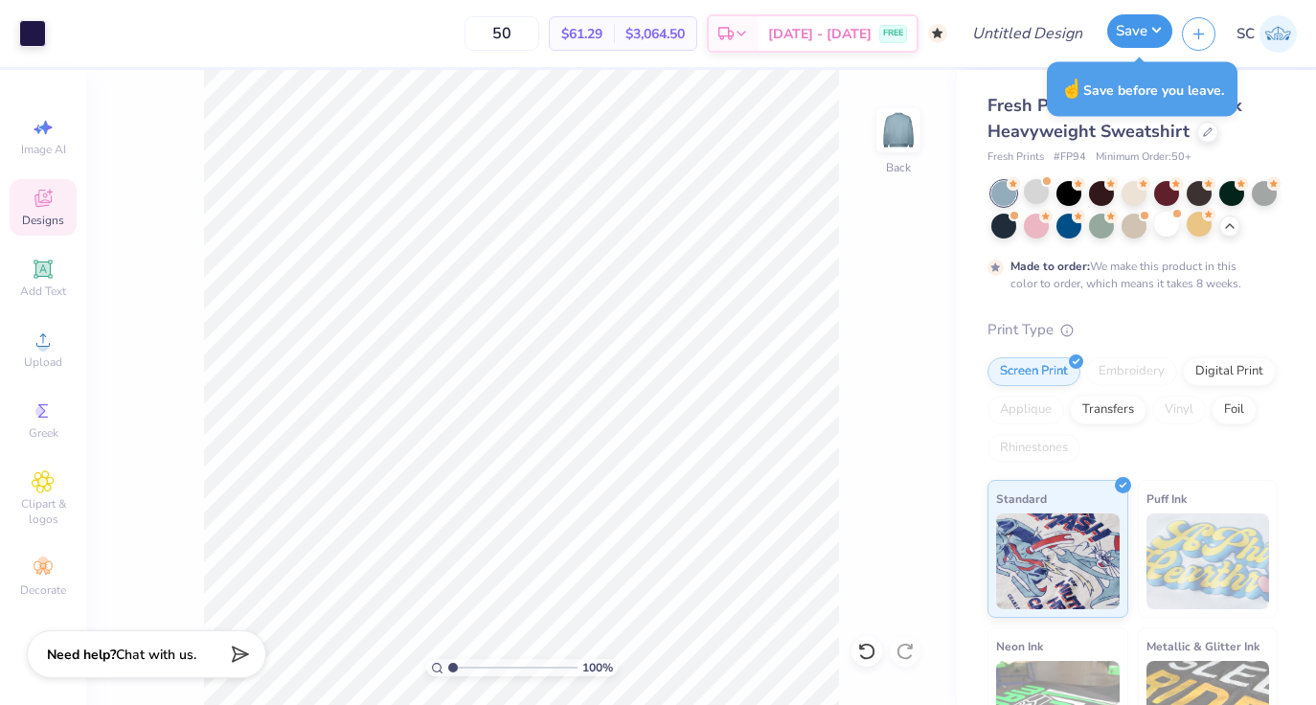
click at [1149, 43] on button "Save" at bounding box center [1139, 31] width 65 height 34
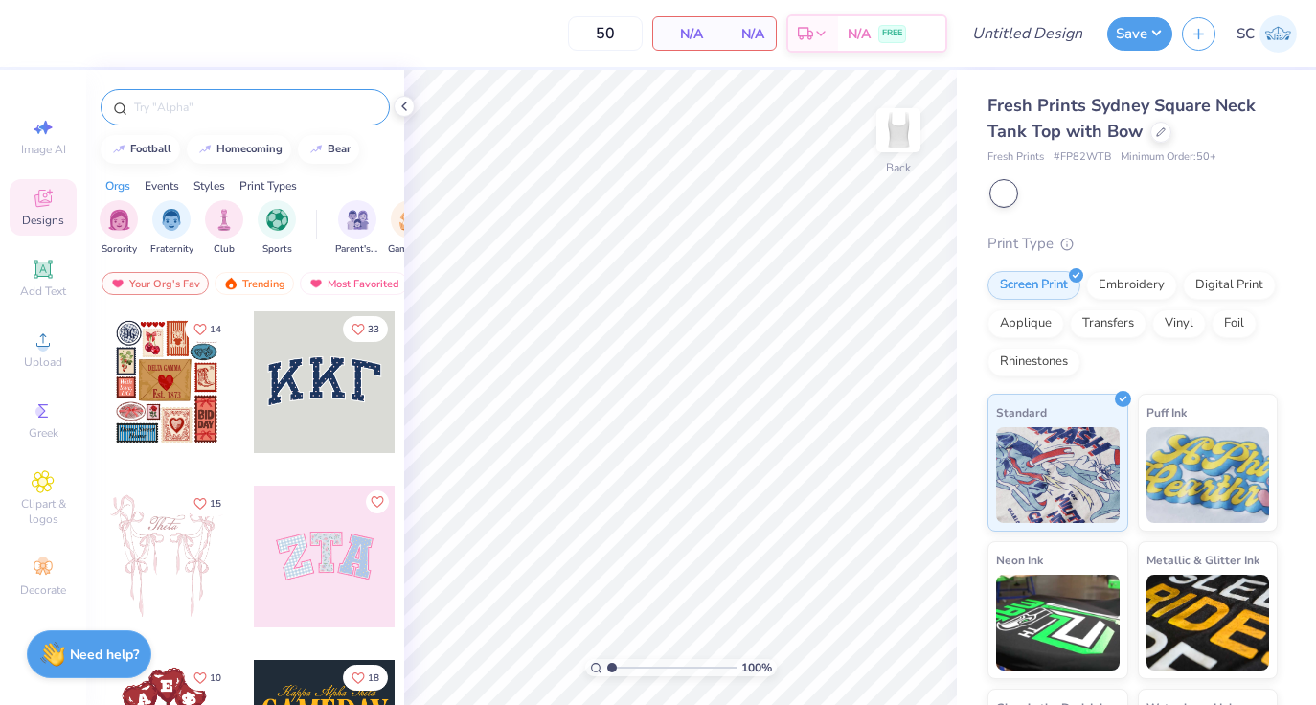
click at [229, 95] on div at bounding box center [245, 107] width 289 height 36
click at [234, 106] on input "text" at bounding box center [254, 107] width 245 height 19
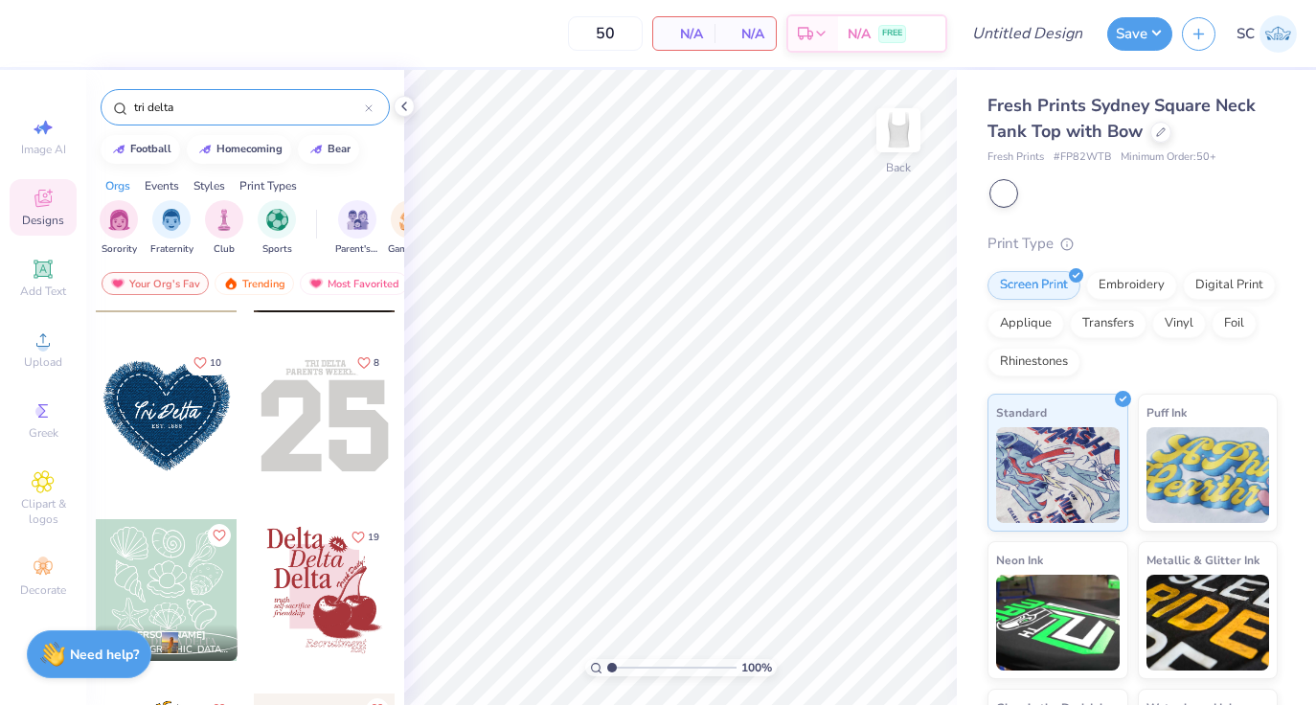
scroll to position [146, 0]
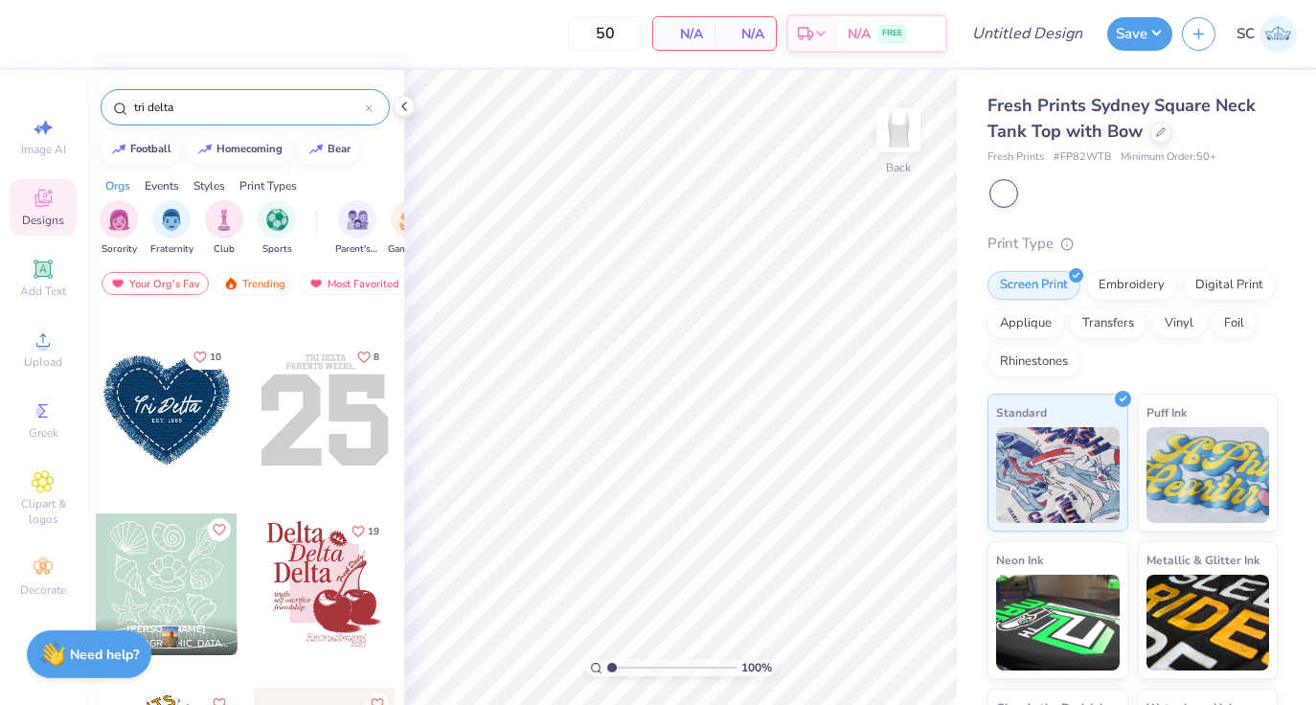
type input "tri delta"
click at [186, 449] on div at bounding box center [167, 410] width 142 height 142
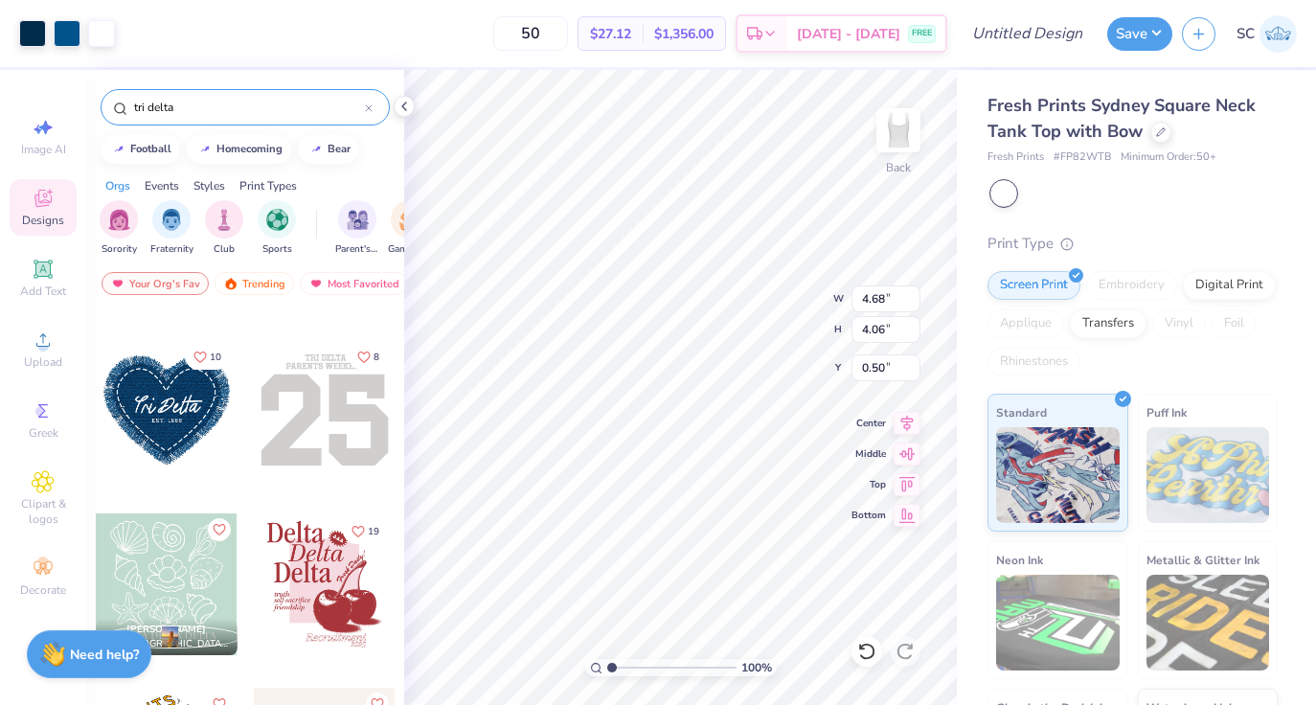
type input "0.81"
type input "2.93"
type input "2.55"
type input "0.89"
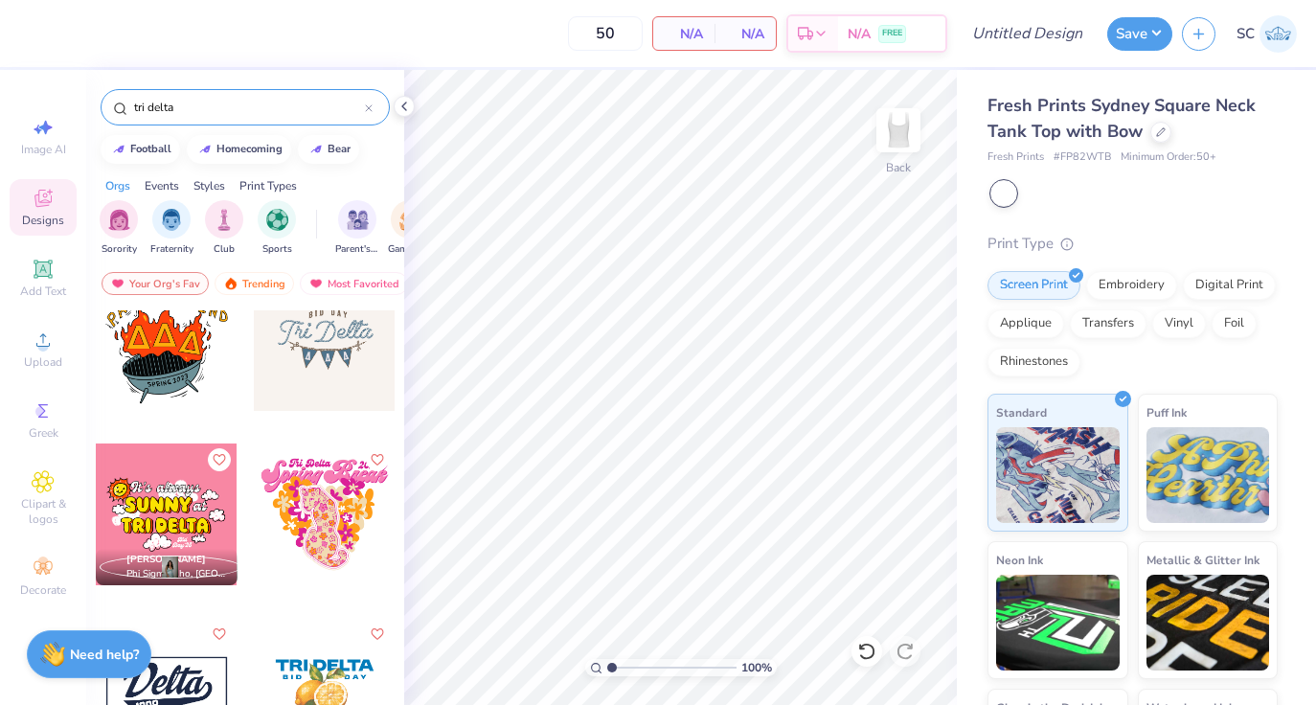
scroll to position [591, 0]
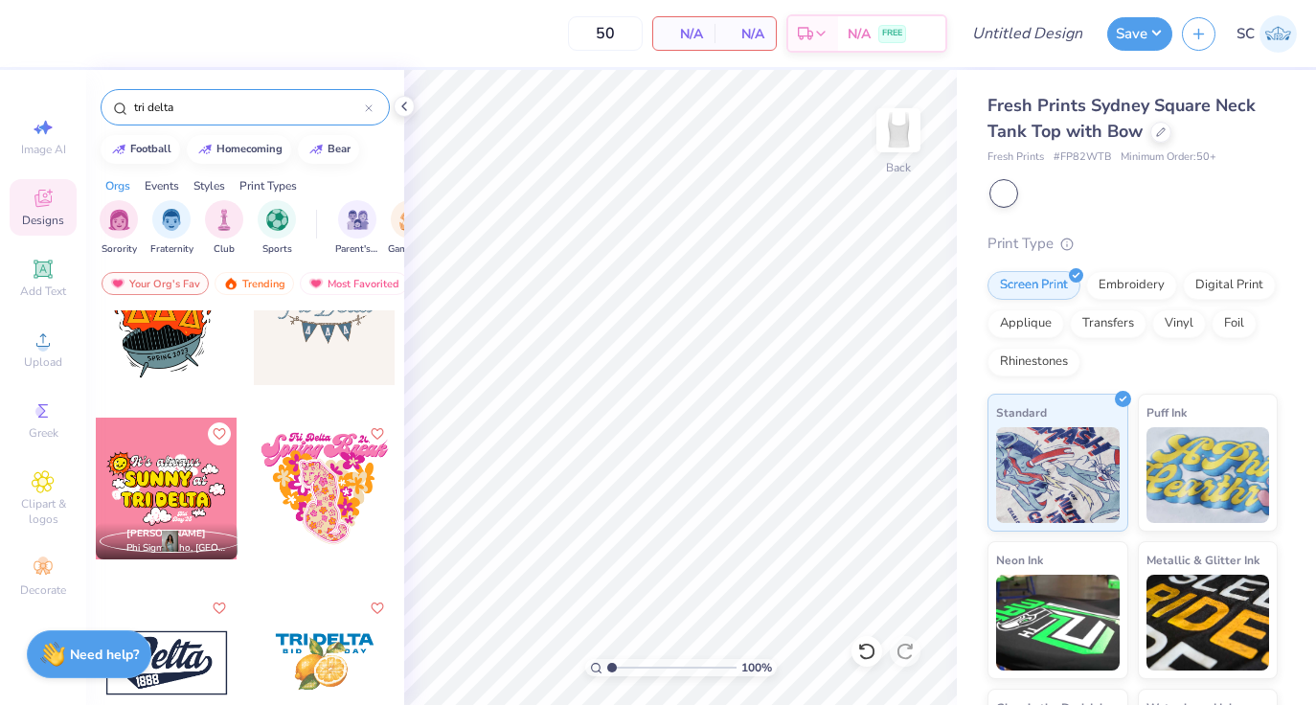
click at [327, 367] on div at bounding box center [325, 314] width 142 height 142
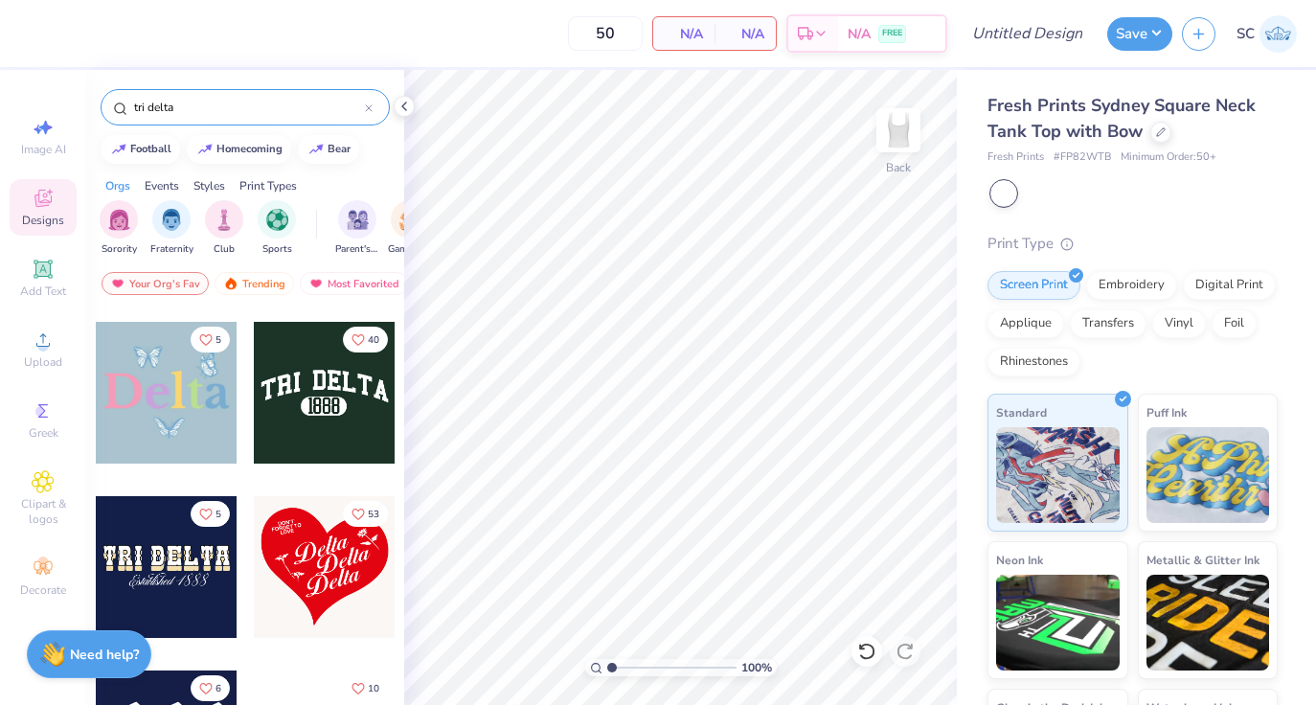
scroll to position [17418, 0]
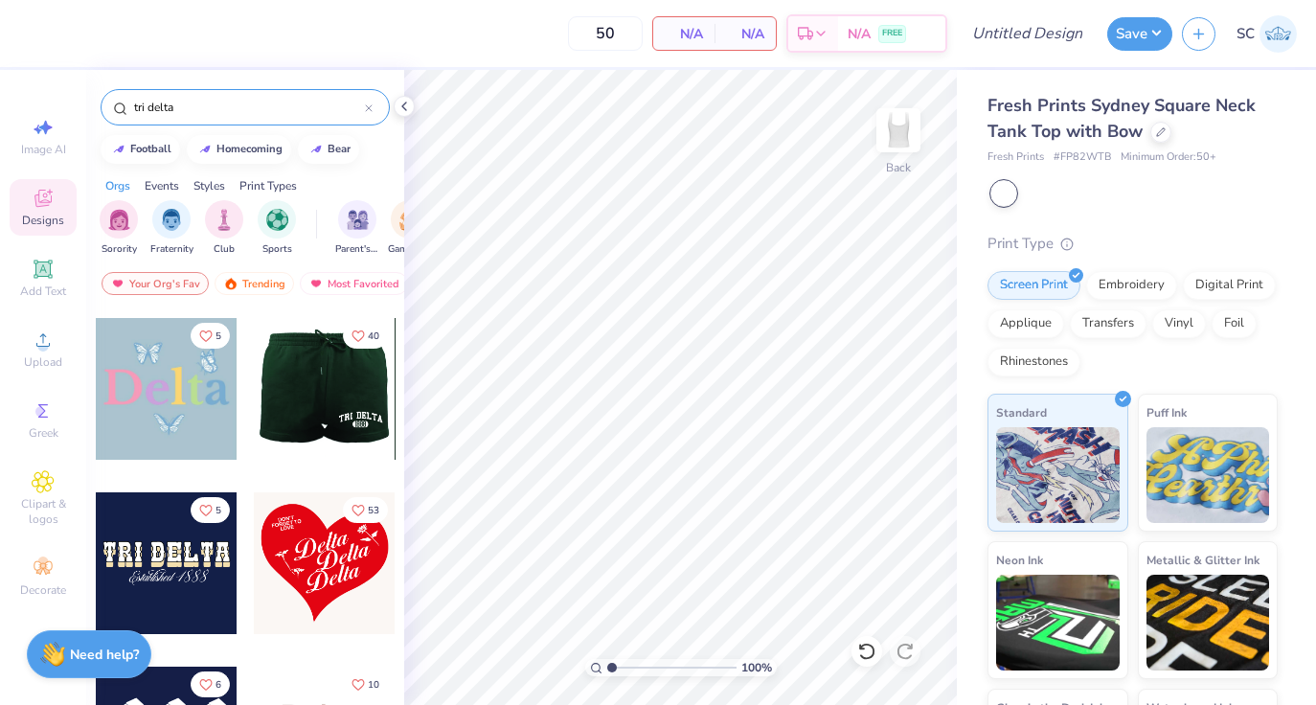
click at [304, 422] on div at bounding box center [324, 389] width 142 height 142
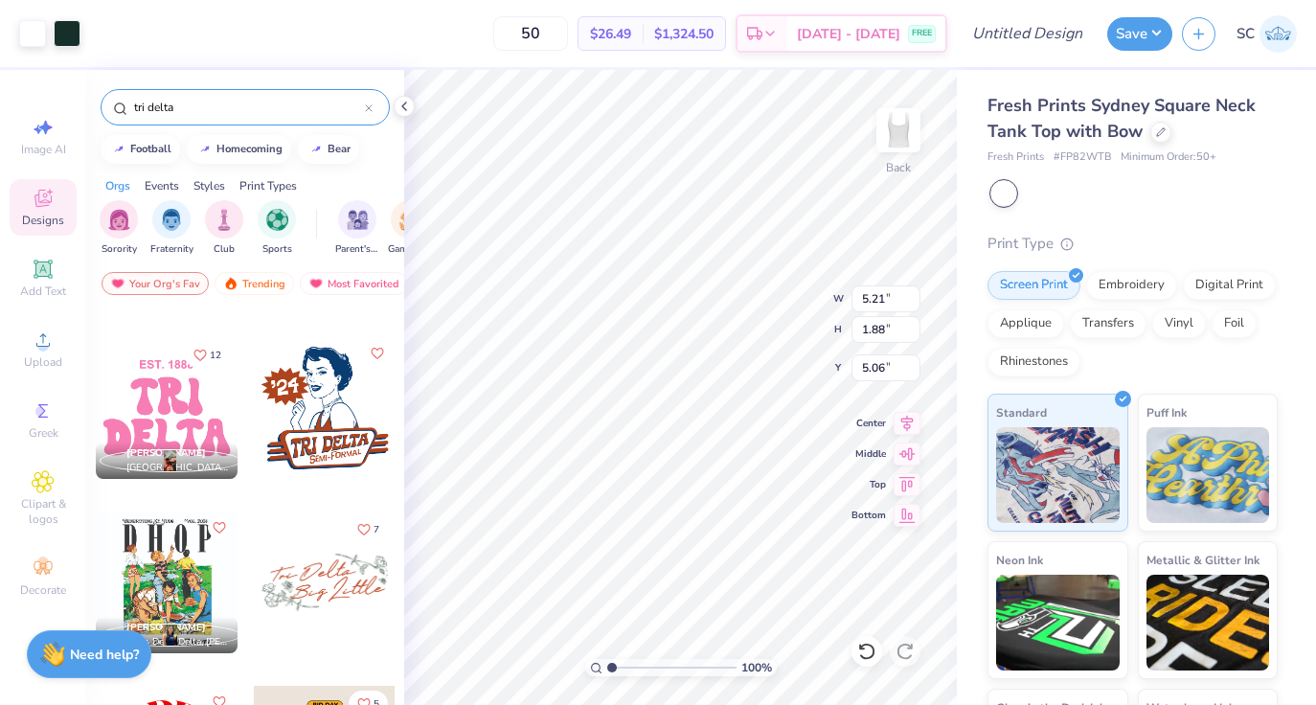
scroll to position [19433, 0]
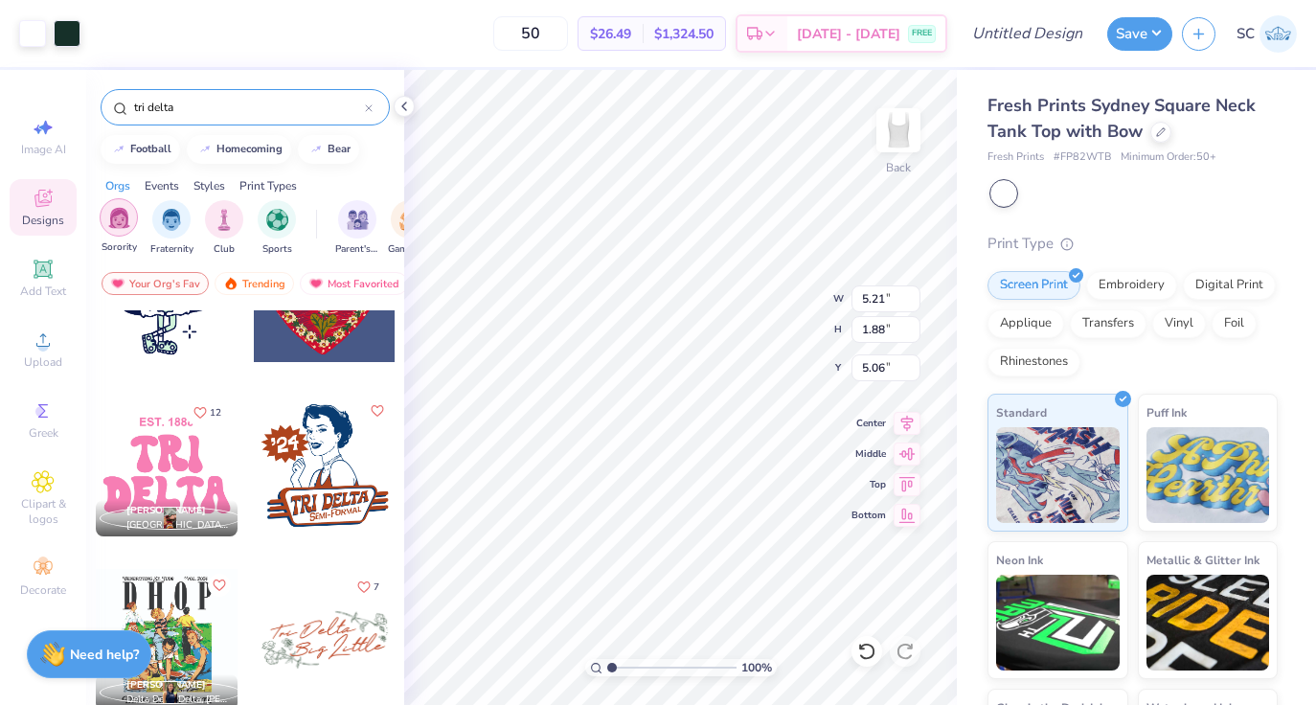
click at [124, 221] on img "filter for Sorority" at bounding box center [119, 218] width 22 height 22
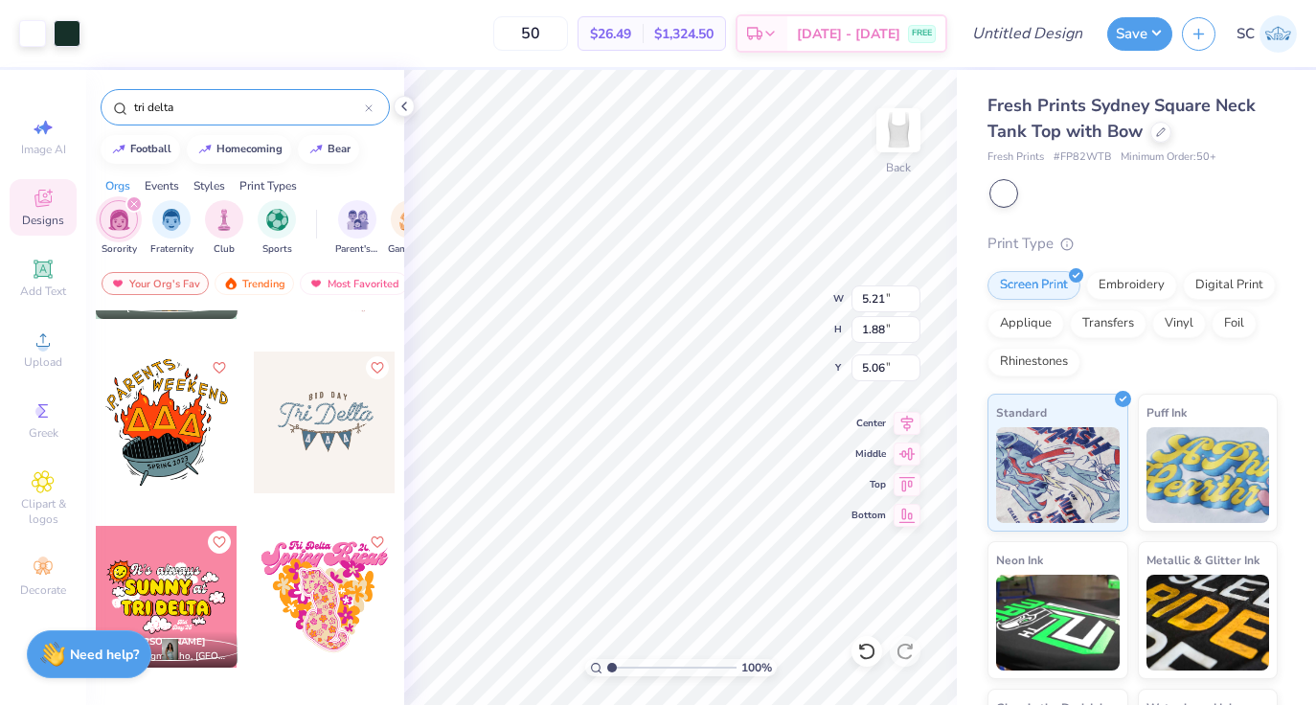
scroll to position [491, 0]
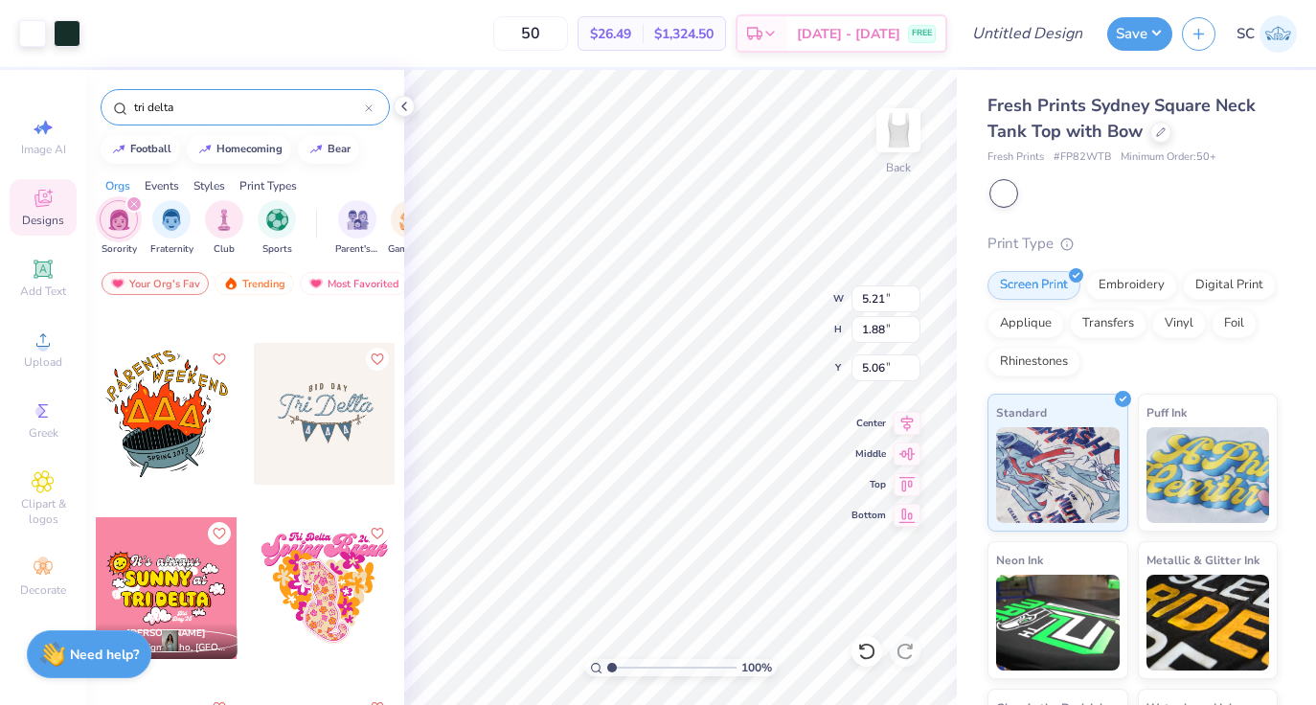
click at [367, 112] on div at bounding box center [369, 107] width 8 height 17
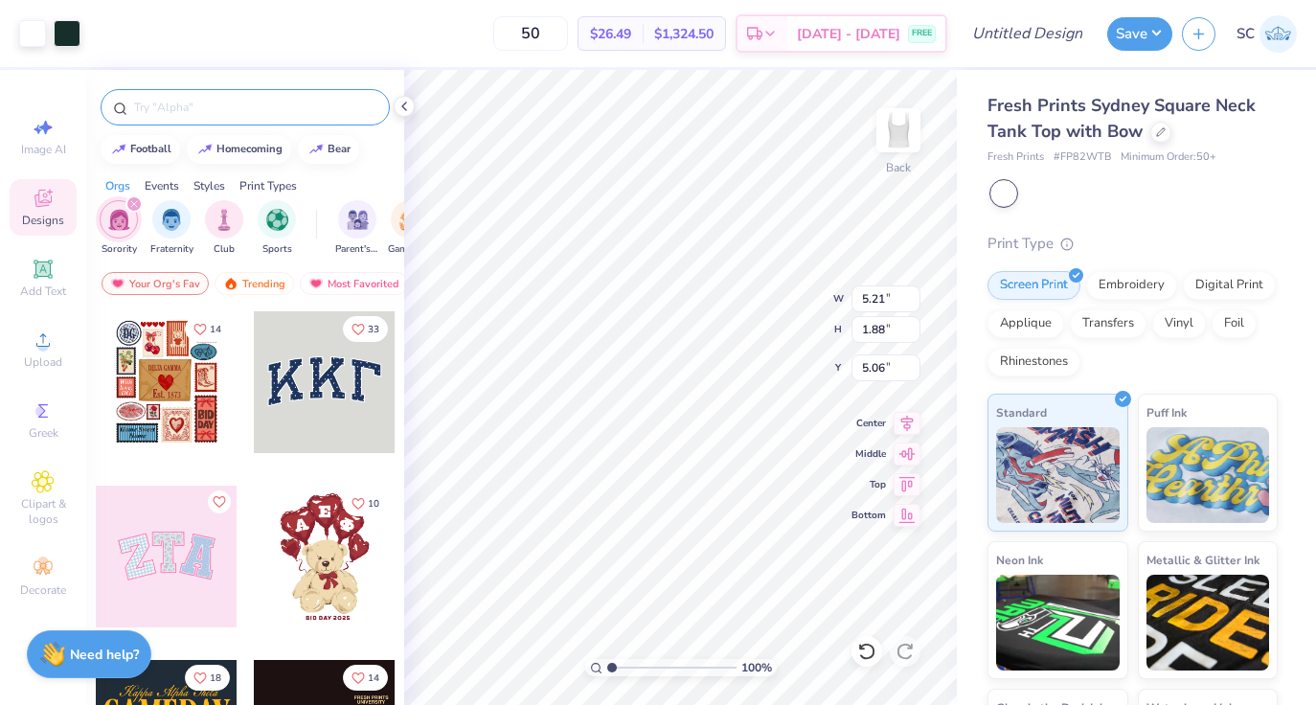
click at [164, 363] on div at bounding box center [167, 382] width 142 height 142
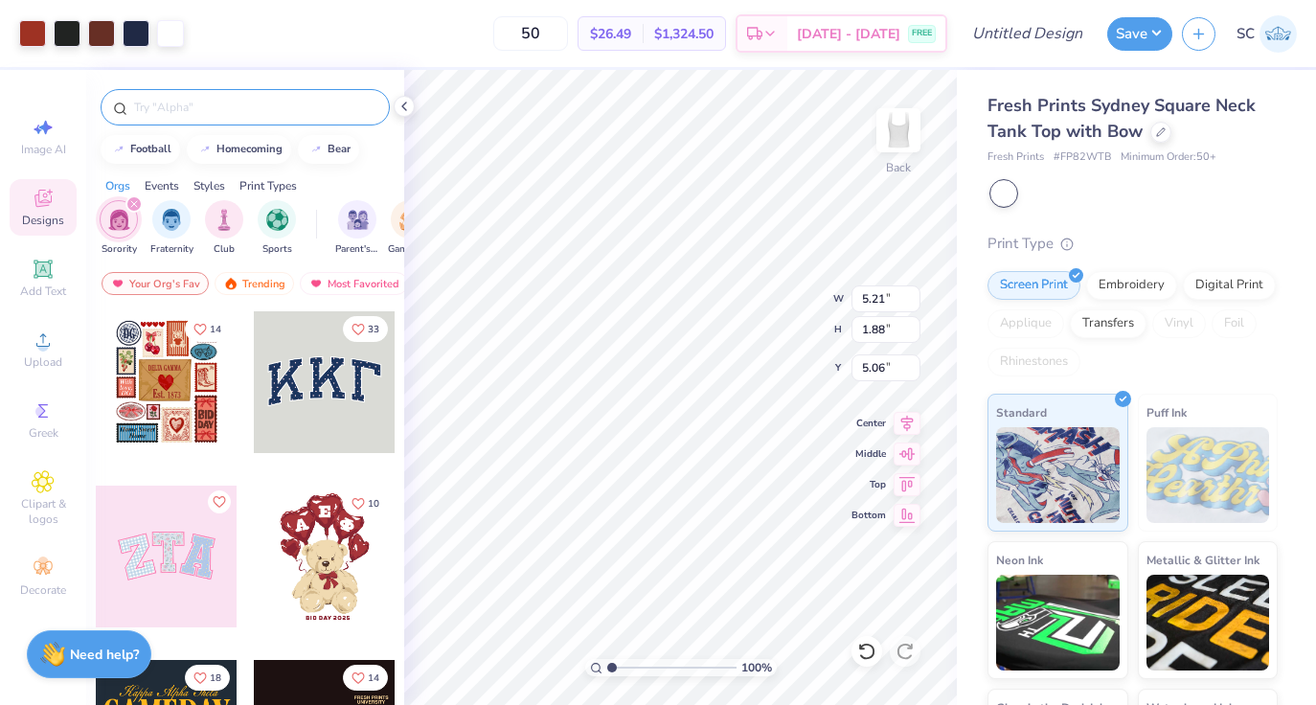
type input "7.32"
type input "8.88"
type input "1.56"
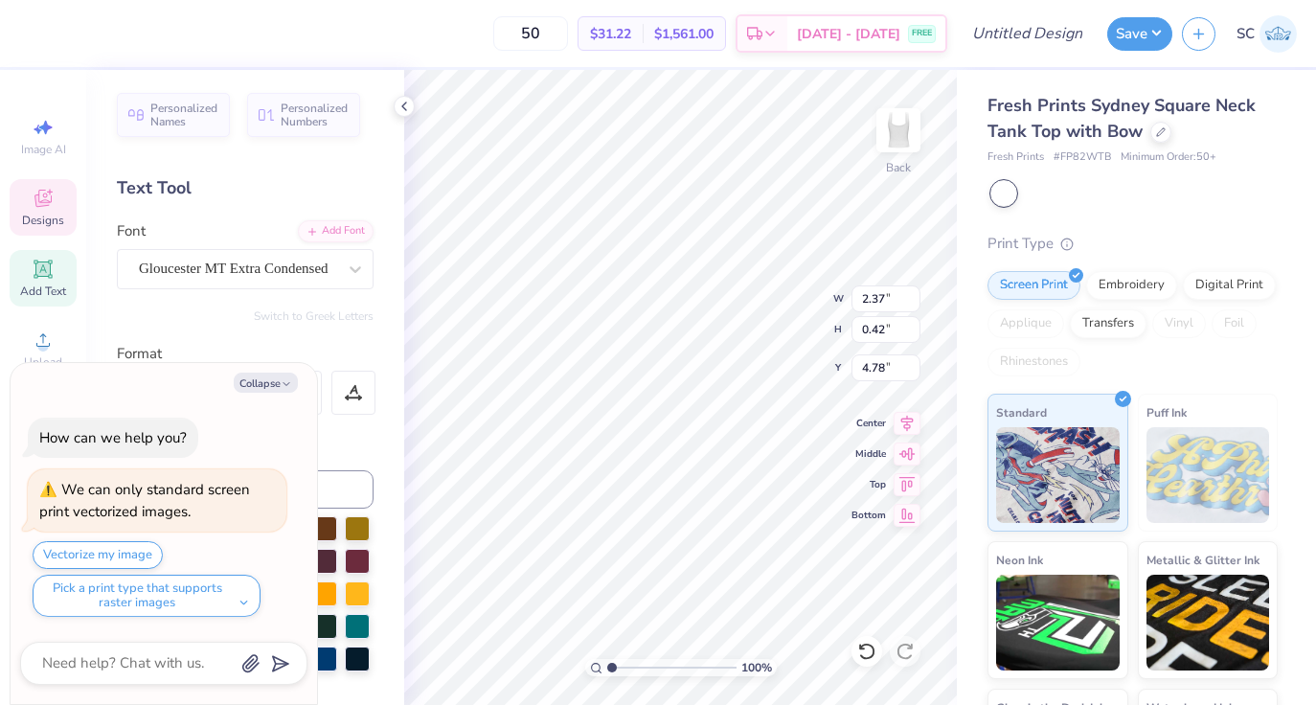
scroll to position [0, 4]
type textarea "x"
type textarea "DELTA"
type textarea "x"
type textarea "DELTA D"
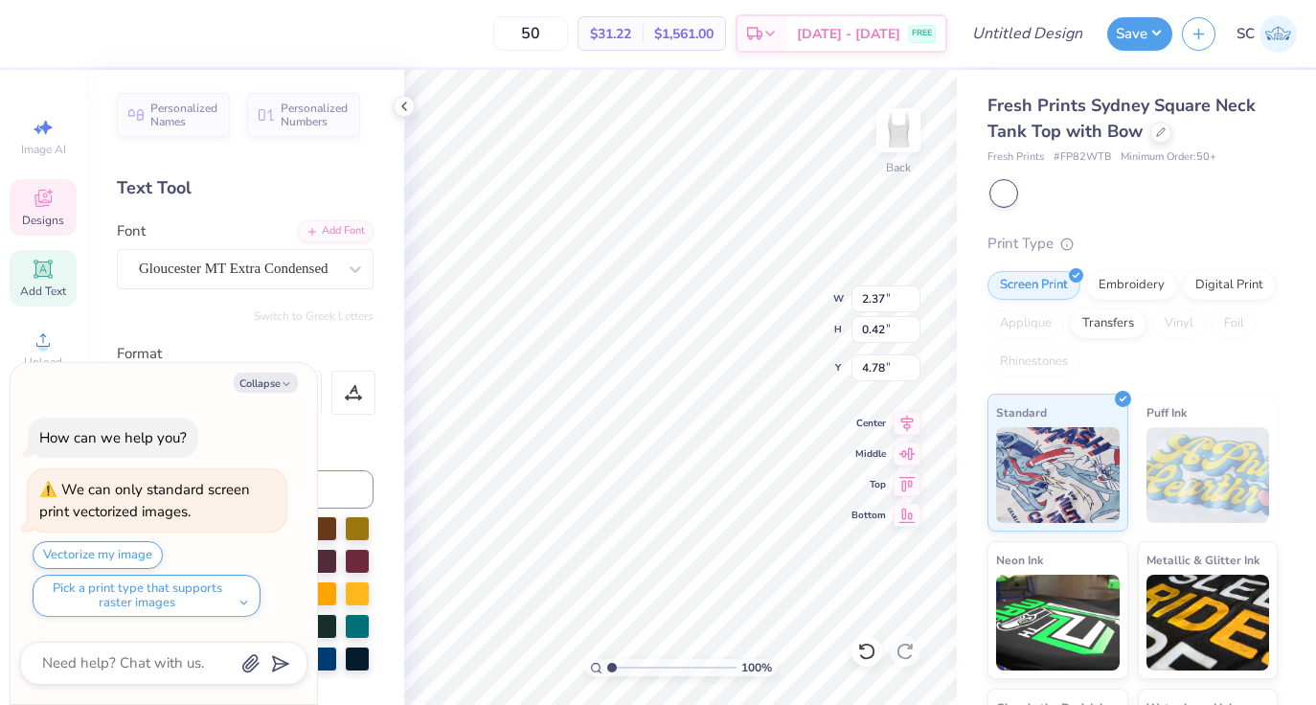
type textarea "x"
type textarea "DELTA De"
type textarea "x"
type textarea "DELTA Del"
type textarea "x"
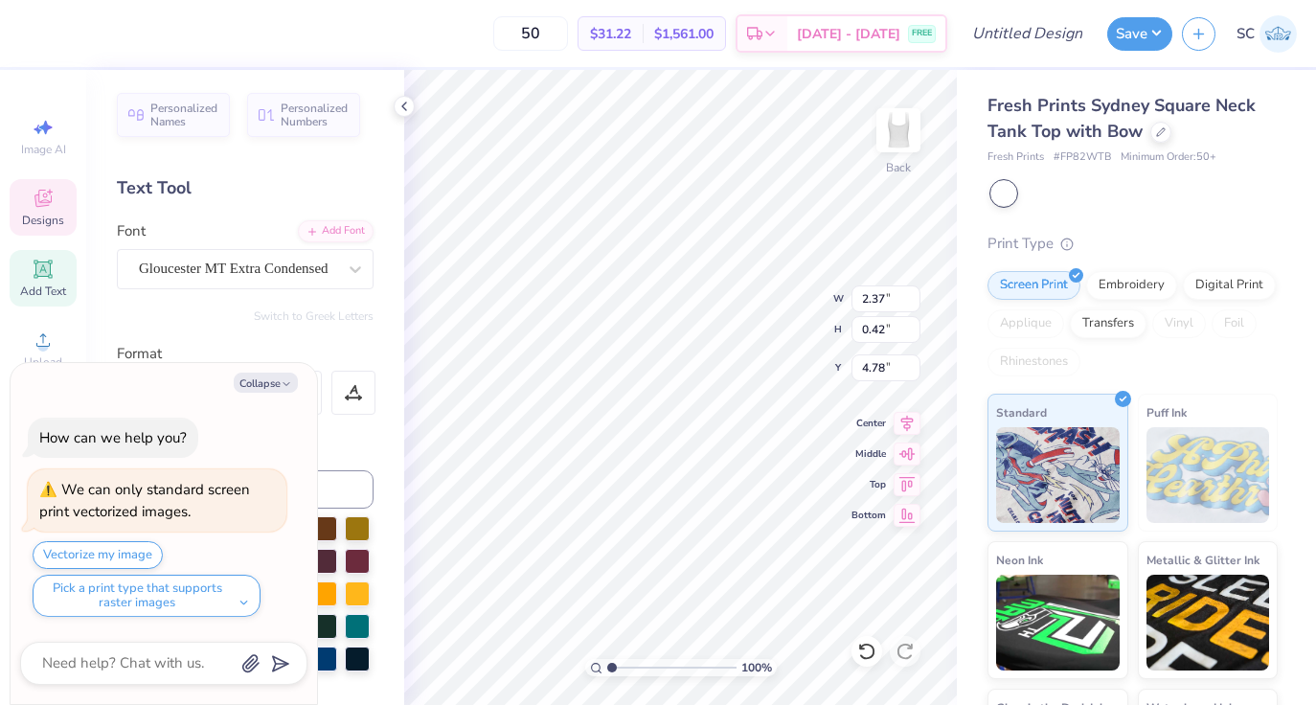
type textarea "DELTA Del"
type textarea "x"
type textarea "DELTA De"
type textarea "x"
type textarea "DELTA D"
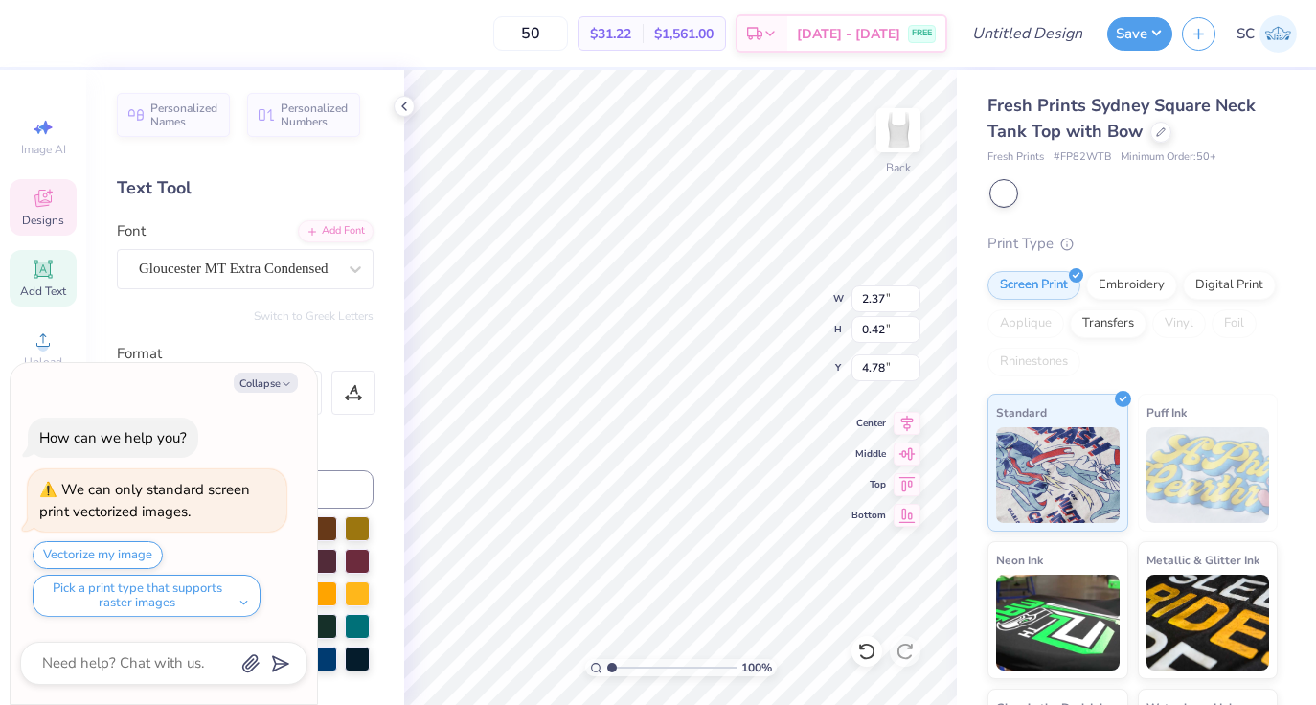
type textarea "x"
type textarea "DELTA"
type textarea "x"
type textarea "DELTA D"
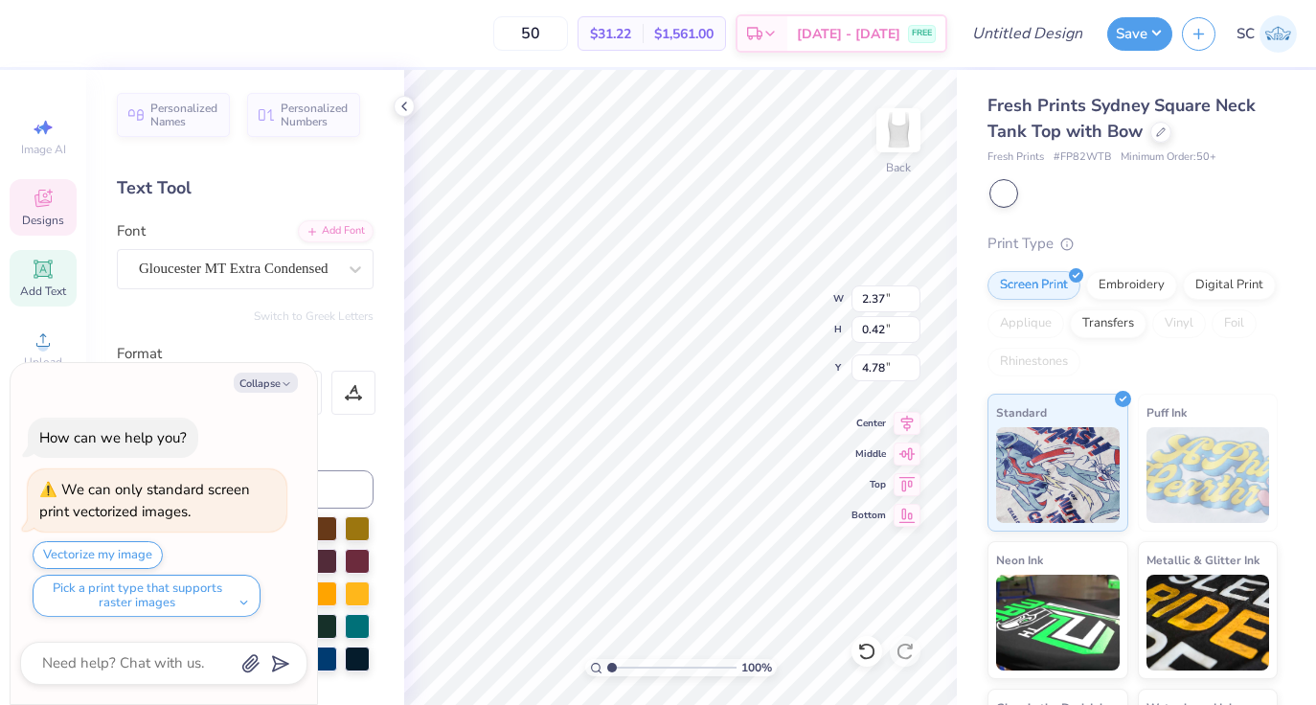
type textarea "x"
type textarea "DELTA DE"
type textarea "x"
type textarea "DELTA DEL"
type textarea "x"
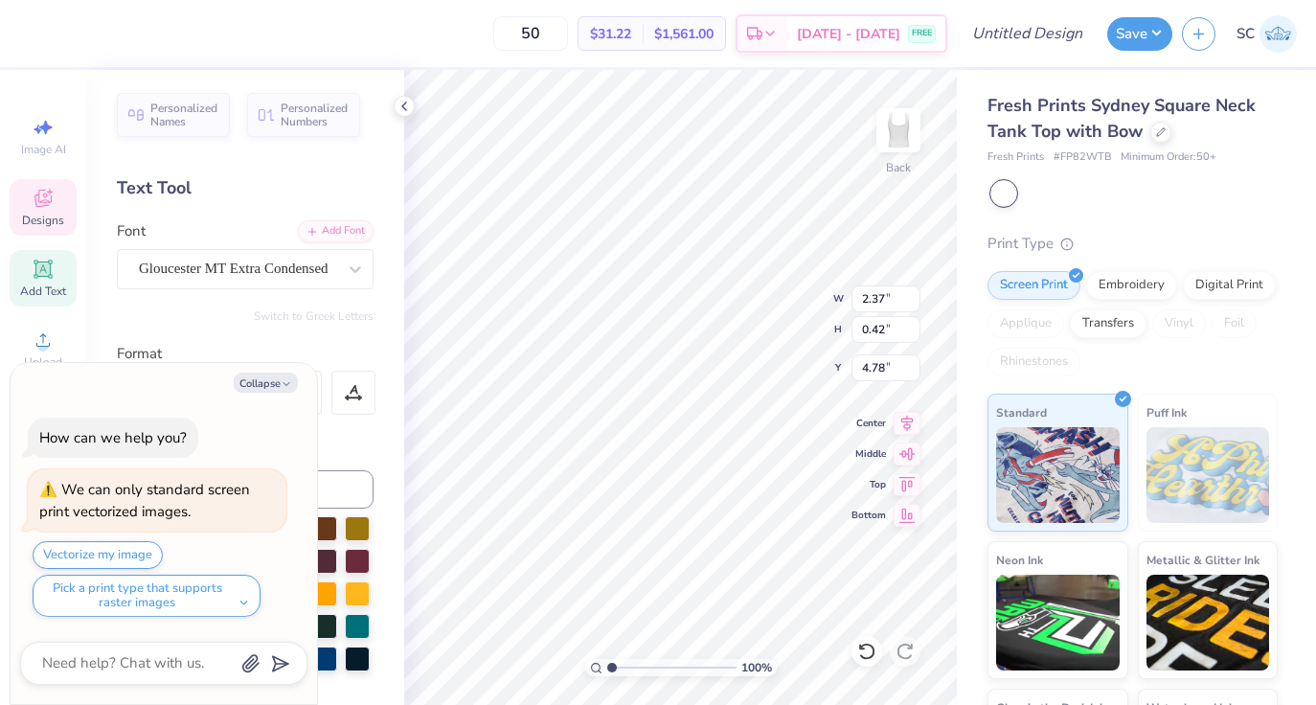
type textarea "DELTA DELT"
type textarea "x"
type textarea "DELTA DELTA"
type textarea "x"
type textarea "DELTA DELTA"
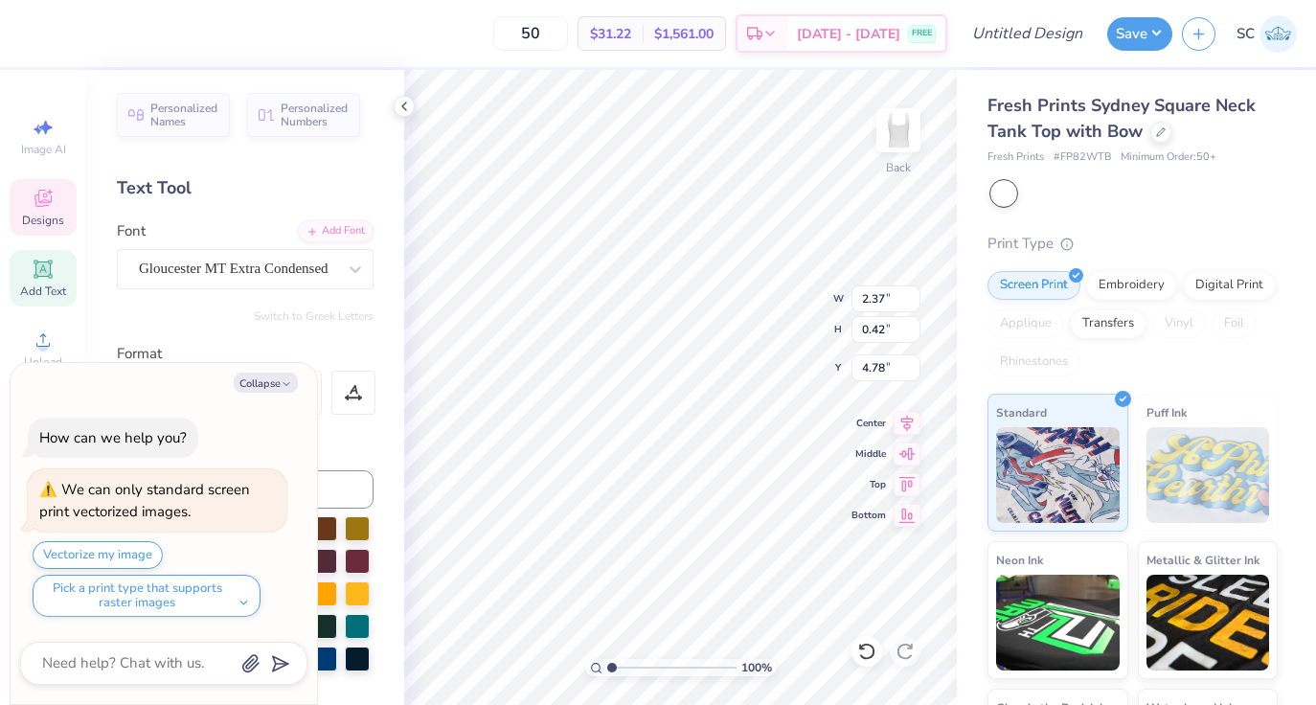
type textarea "x"
type textarea "DELTA DELTA d"
type textarea "x"
type textarea "DELTA DELTA"
type textarea "x"
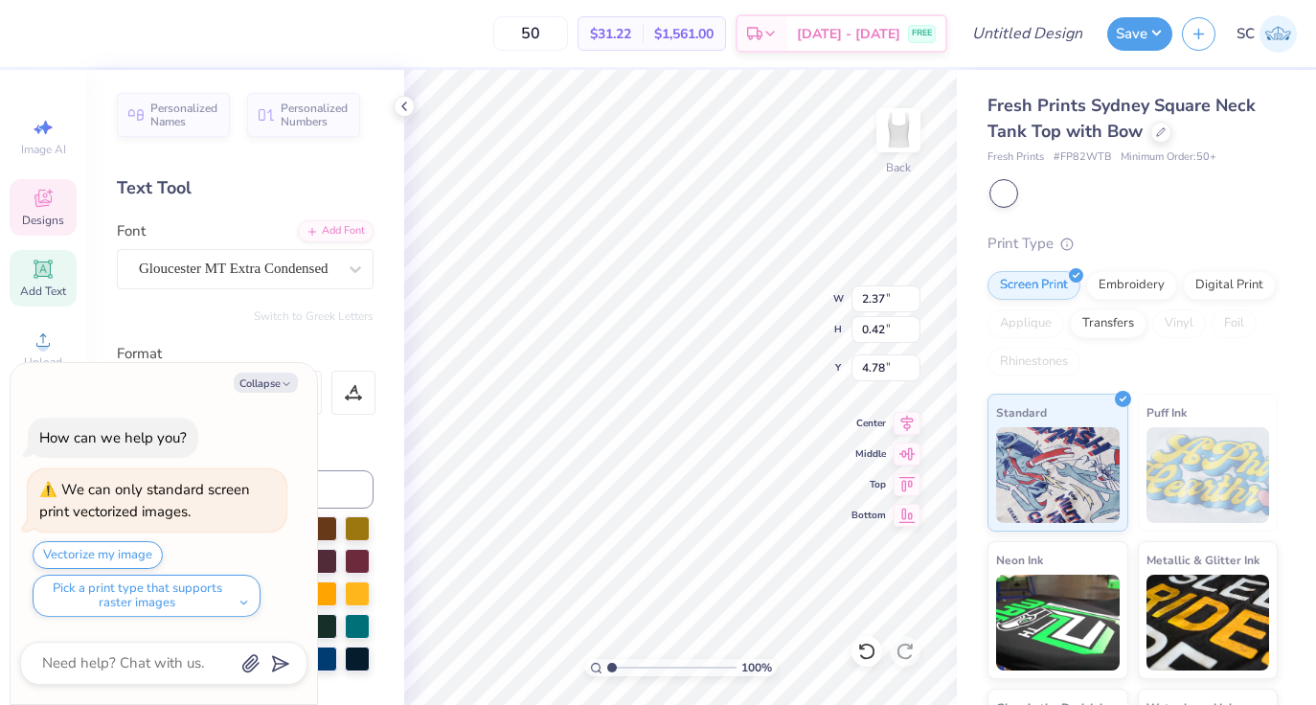
type textarea "DELTA DELTA D"
type textarea "x"
type textarea "DELTA DELTA DE"
type textarea "x"
type textarea "DELTA DELTA DEL"
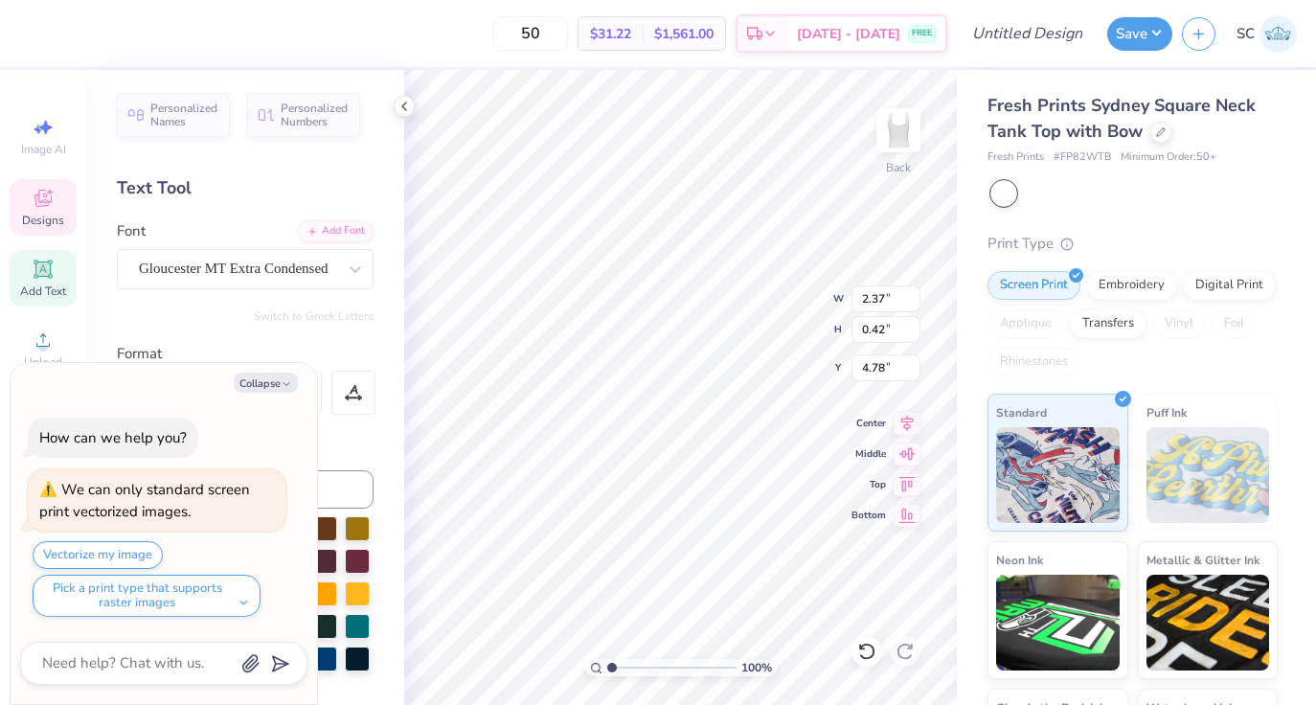
type textarea "x"
type textarea "DELTA DELTA DELT"
type textarea "x"
type textarea "DELTA DELTA DELTA"
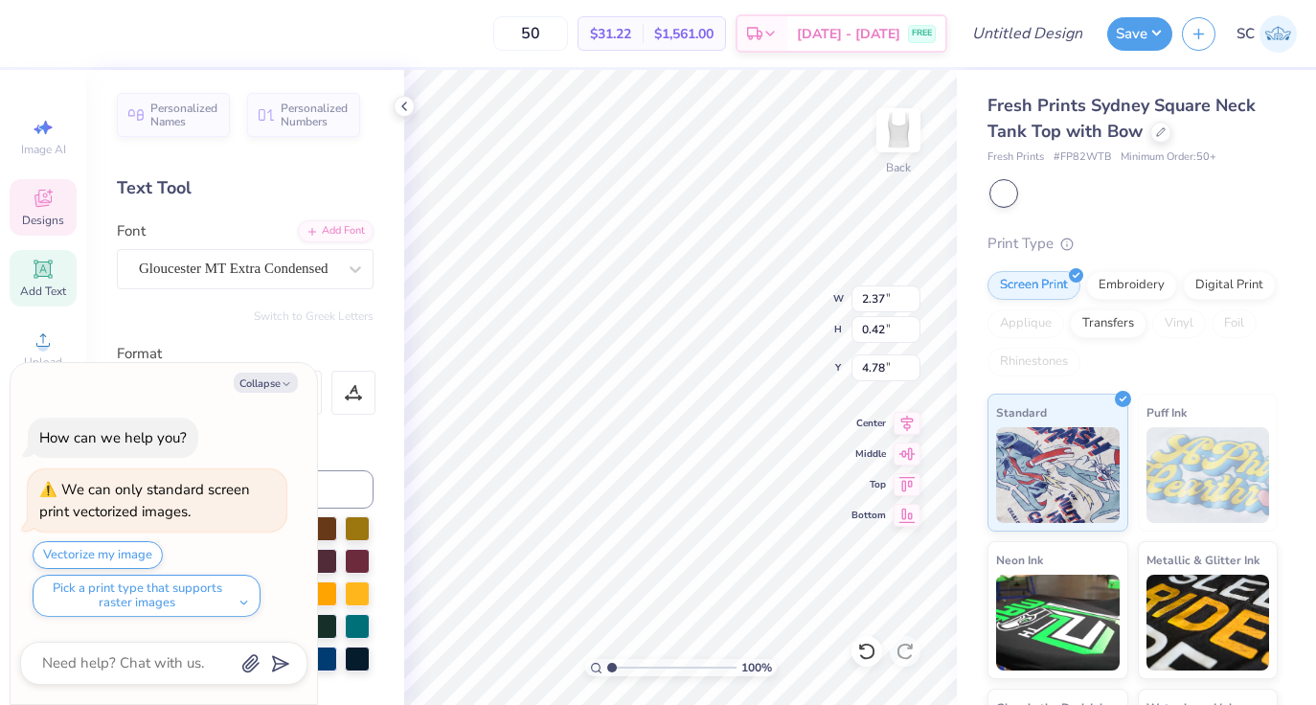
type textarea "x"
type input "1.14"
type input "0.69"
type input "8.04"
type textarea "x"
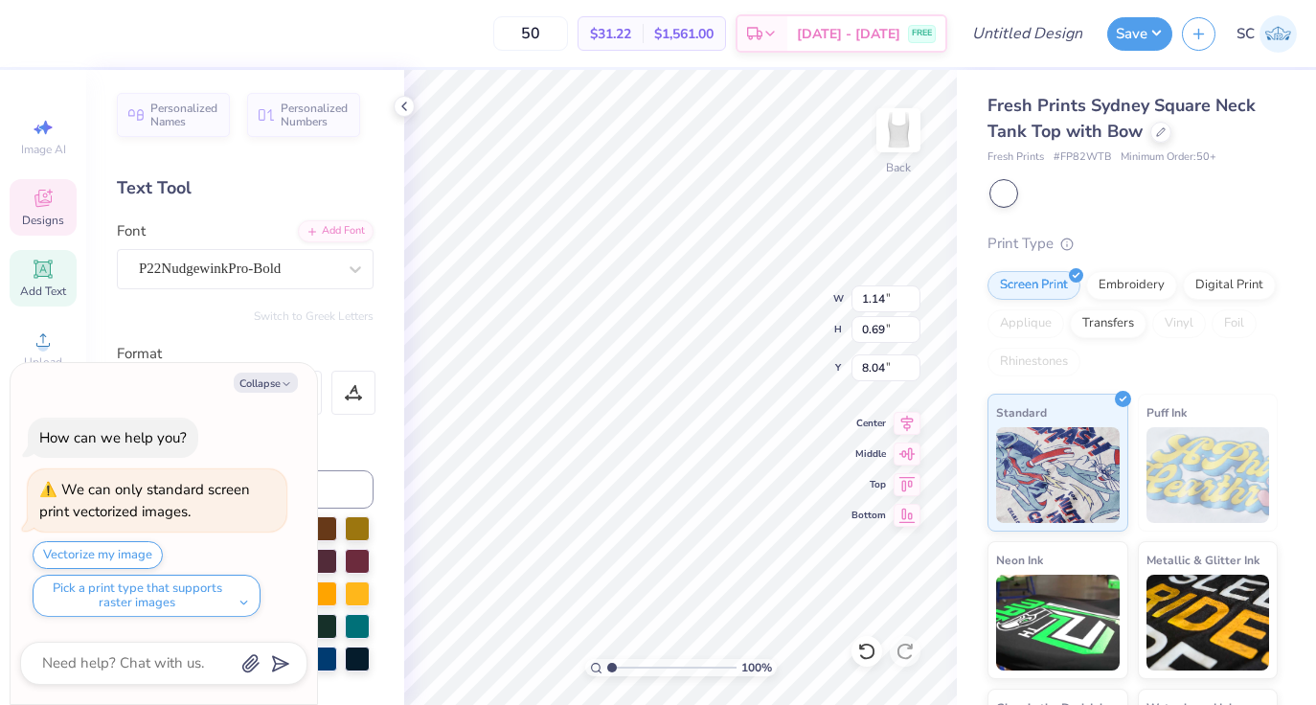
type input "1.12"
type input "0.61"
type input "8.82"
type textarea "x"
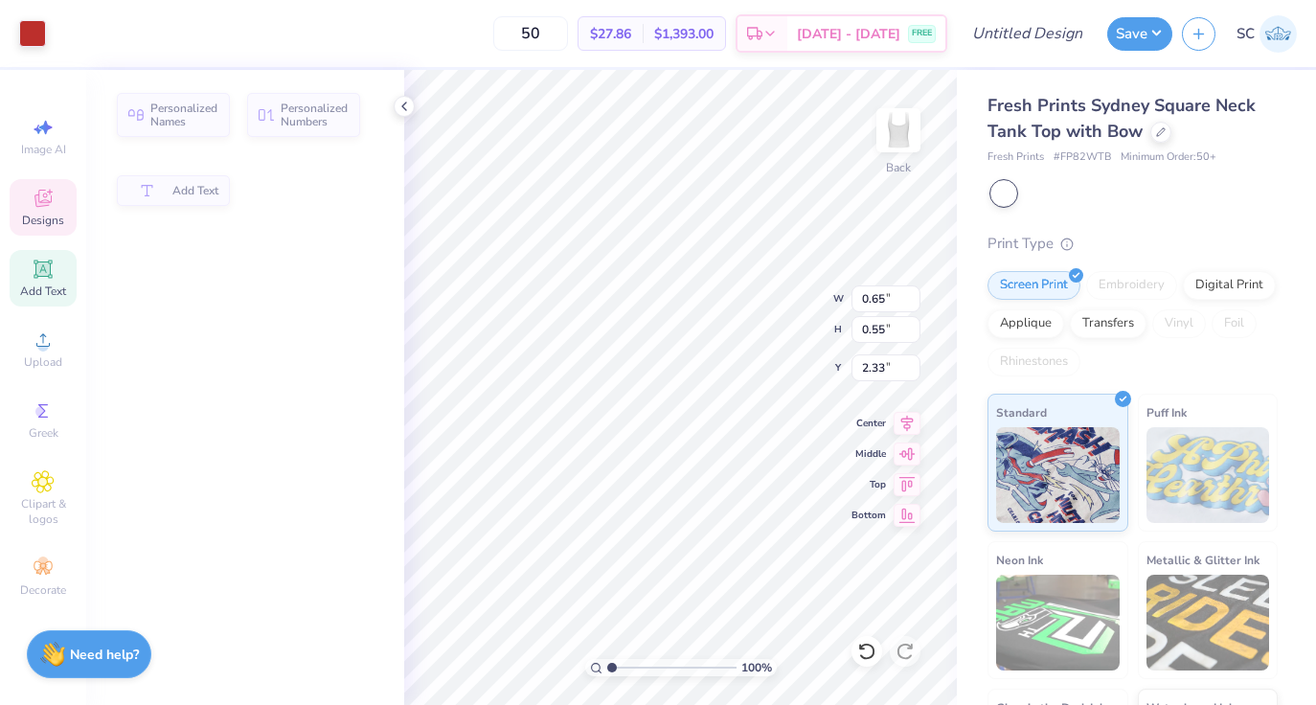
type input "0.65"
type input "0.55"
type input "2.33"
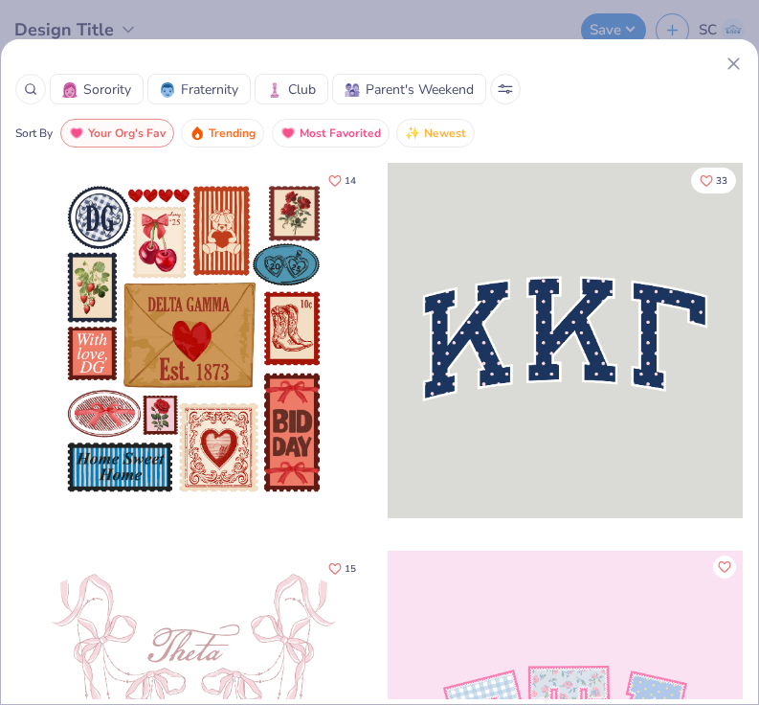
click at [732, 68] on icon at bounding box center [734, 64] width 20 height 20
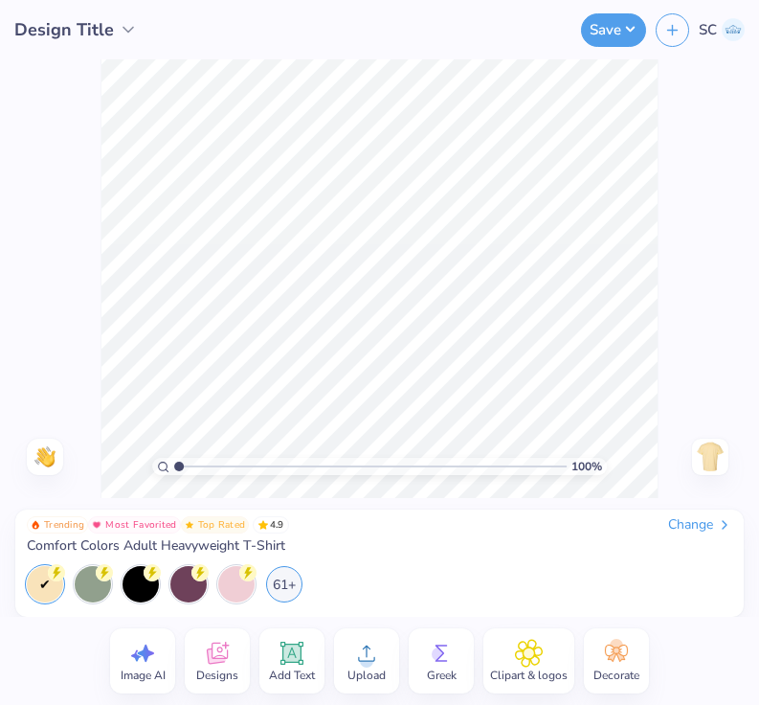
click at [732, 64] on div "100 % Need help? Chat with us. Back" at bounding box center [379, 278] width 759 height 439
click at [277, 592] on div "61+" at bounding box center [284, 582] width 36 height 36
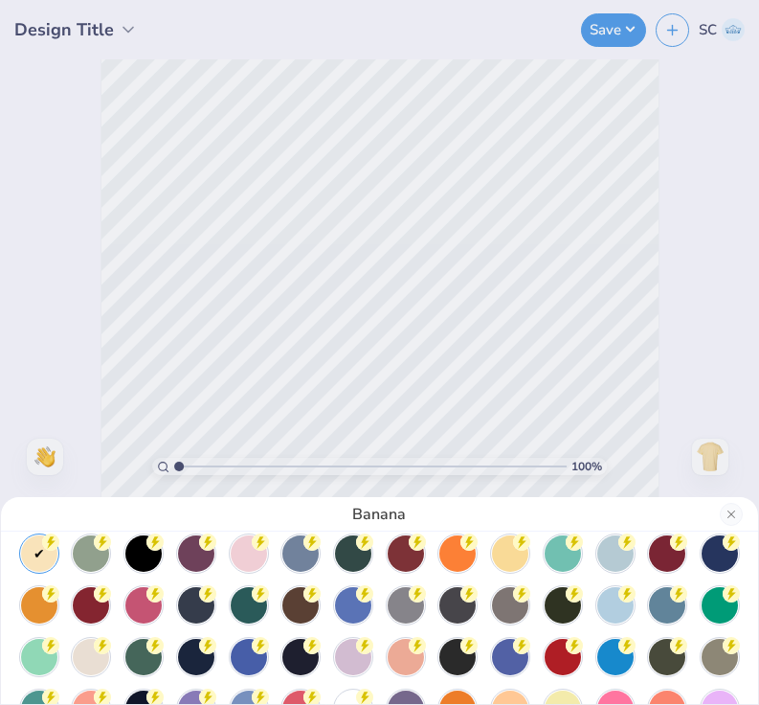
scroll to position [115, 0]
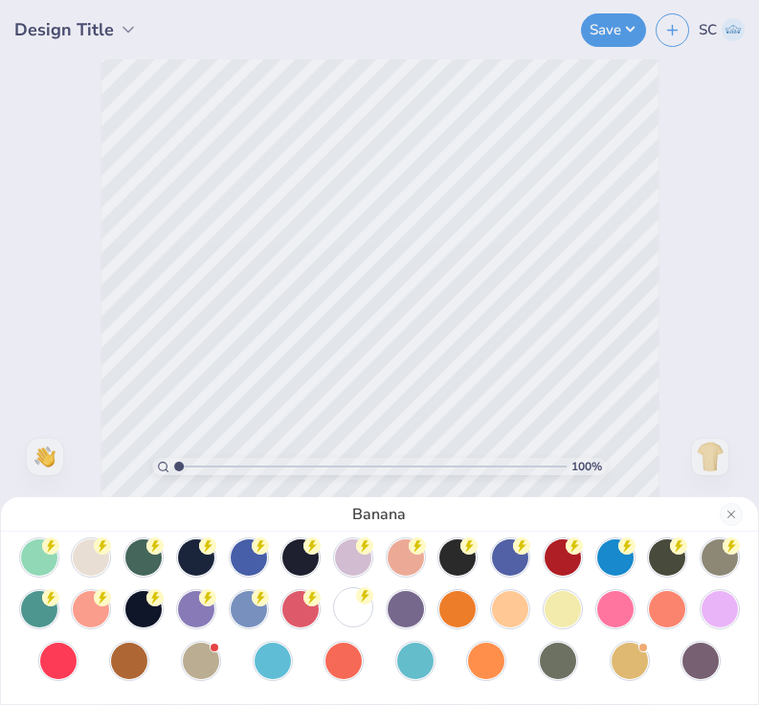
click at [356, 618] on div at bounding box center [353, 607] width 36 height 36
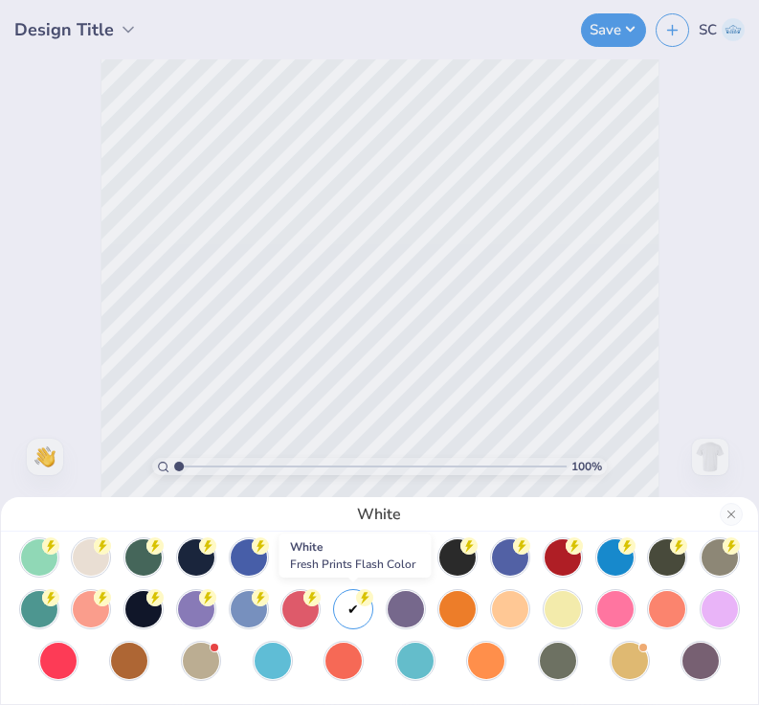
click at [527, 405] on div "White" at bounding box center [379, 352] width 759 height 705
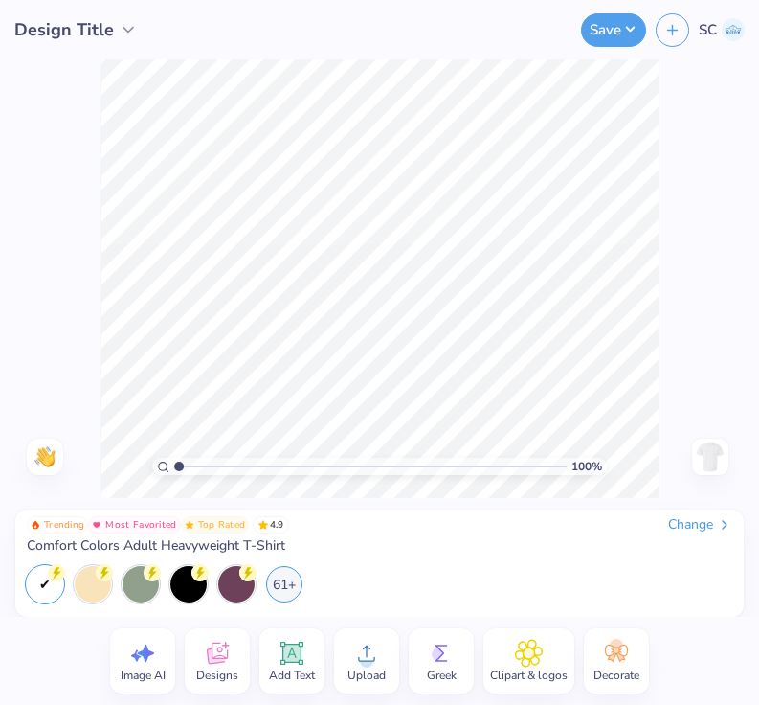
click at [282, 648] on icon at bounding box center [292, 652] width 23 height 23
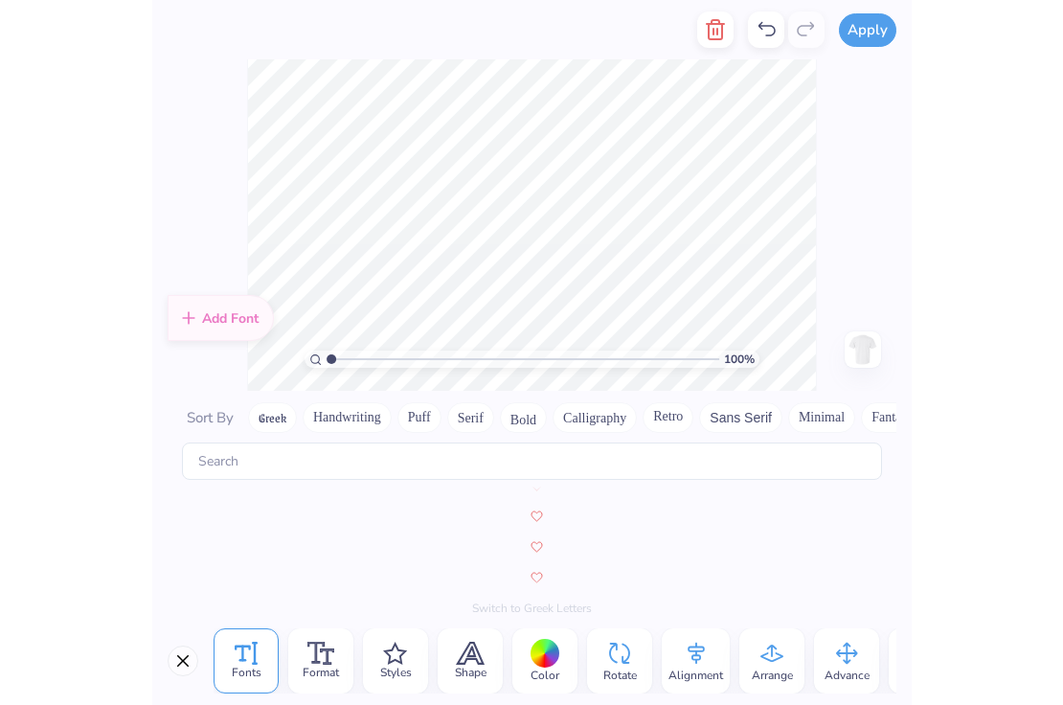
scroll to position [8344, 0]
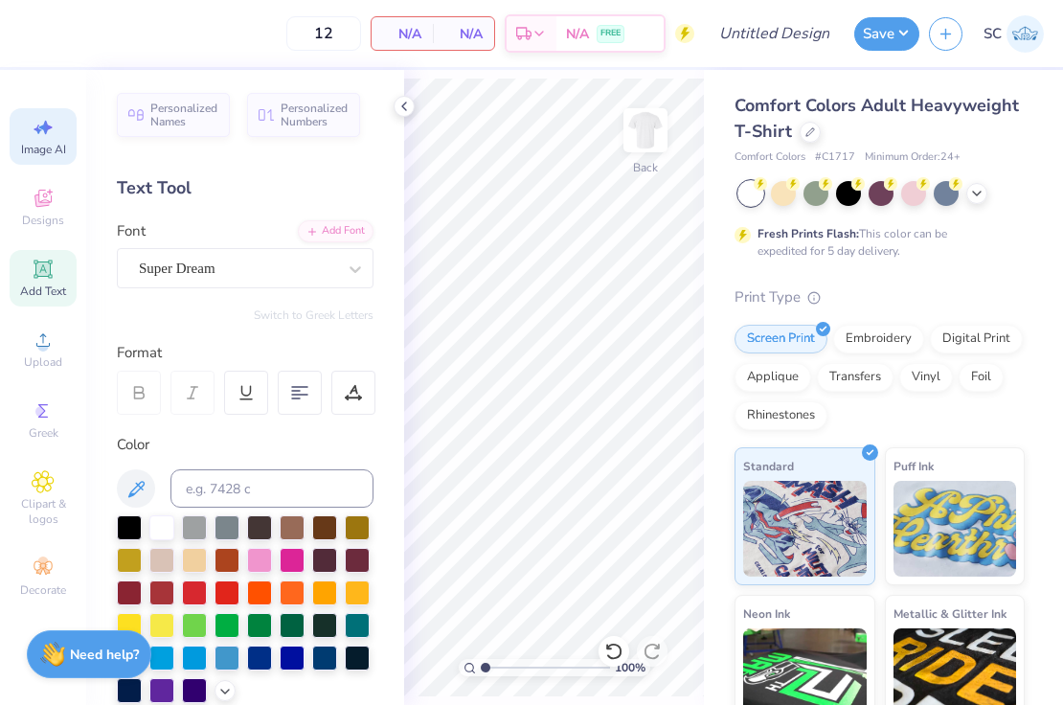
click at [45, 141] on div "Image AI" at bounding box center [43, 136] width 67 height 56
select select "4"
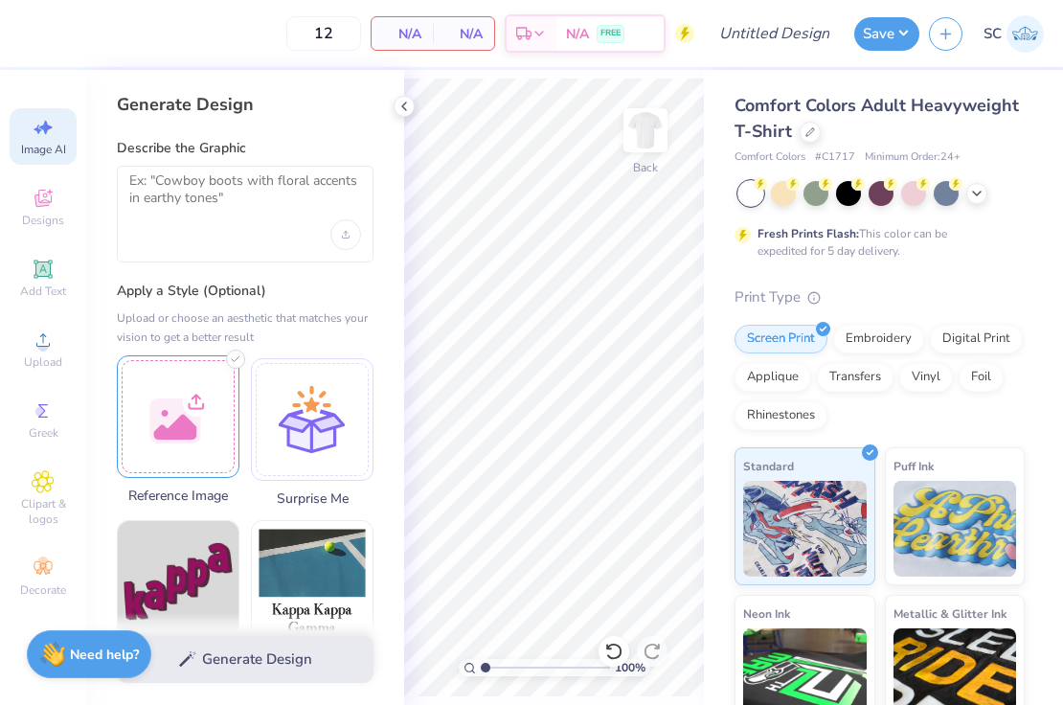
click at [196, 384] on div at bounding box center [178, 416] width 123 height 123
click at [215, 436] on img at bounding box center [178, 416] width 121 height 121
click at [205, 429] on img at bounding box center [178, 416] width 121 height 121
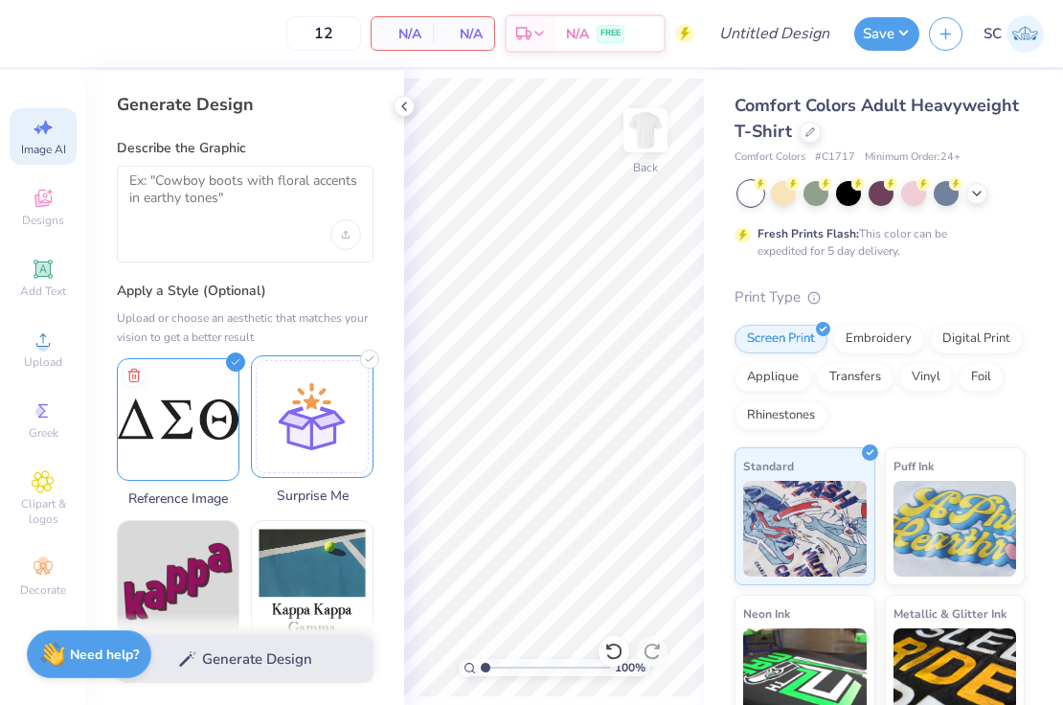
click at [312, 426] on div at bounding box center [312, 416] width 123 height 123
click at [212, 414] on img at bounding box center [178, 416] width 121 height 121
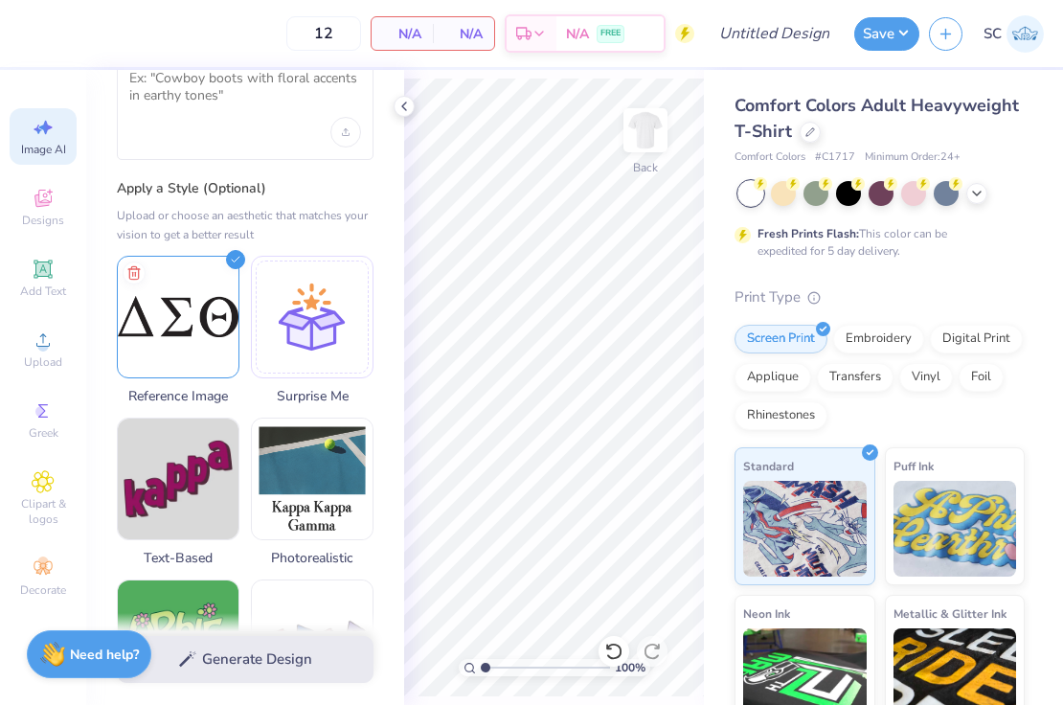
scroll to position [0, 0]
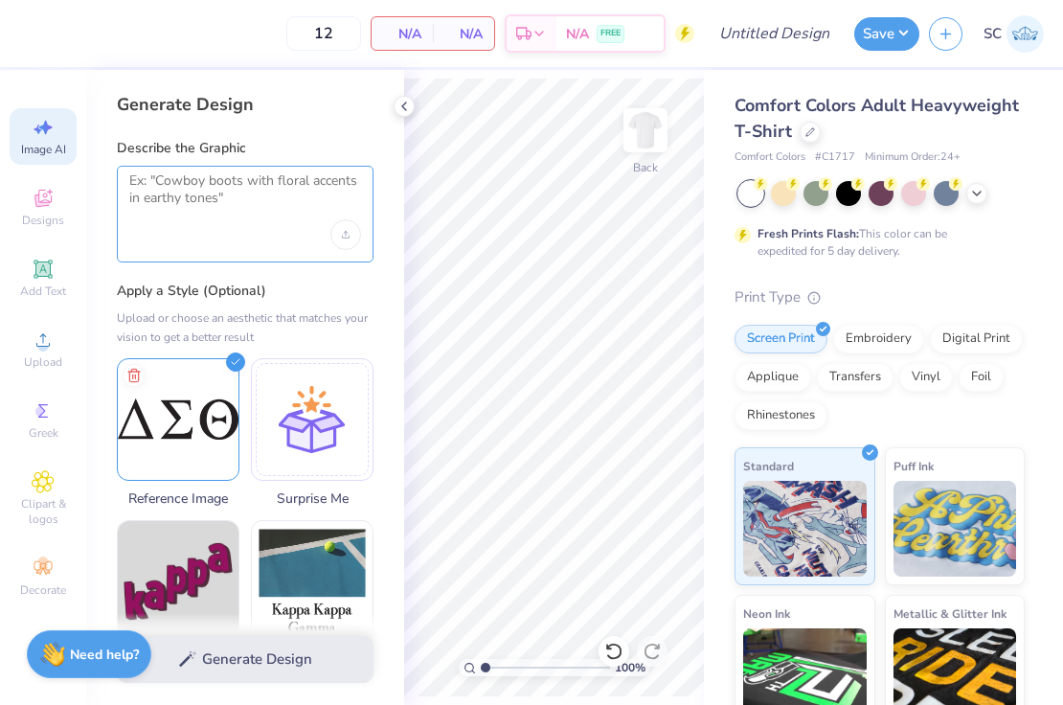
click at [244, 191] on textarea at bounding box center [245, 196] width 232 height 48
paste textarea "Frat’s logo on the front of the shirt, around the chest area with the words “Br…"
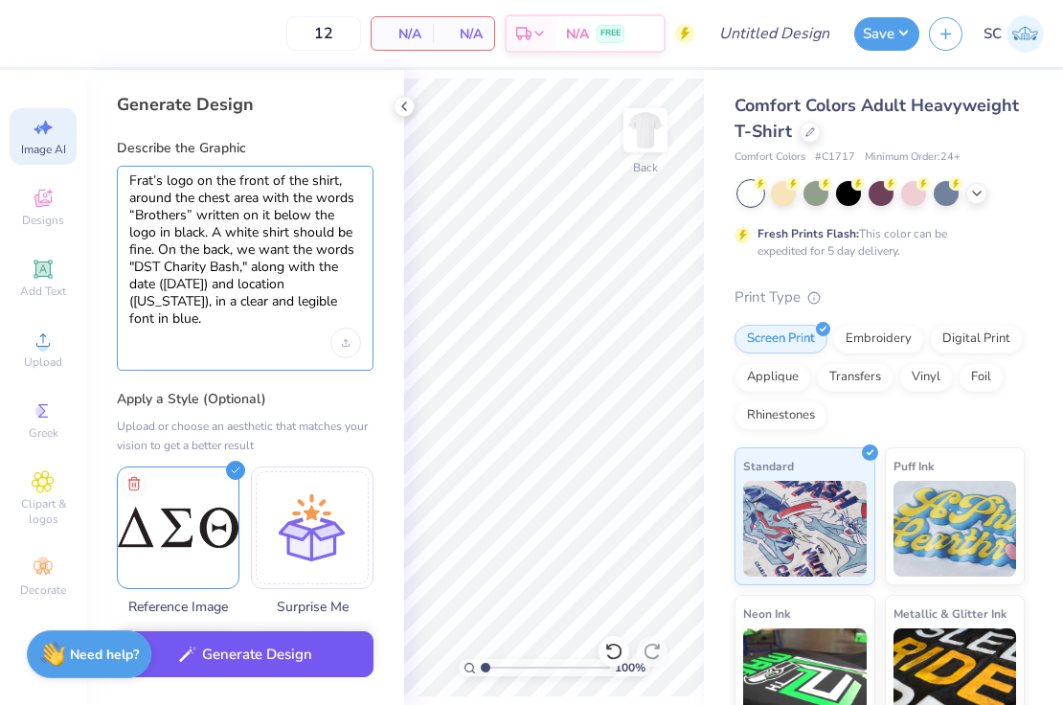
type textarea "Frat’s logo on the front of the shirt, around the chest area with the words “Br…"
click at [285, 662] on button "Generate Design" at bounding box center [245, 654] width 257 height 47
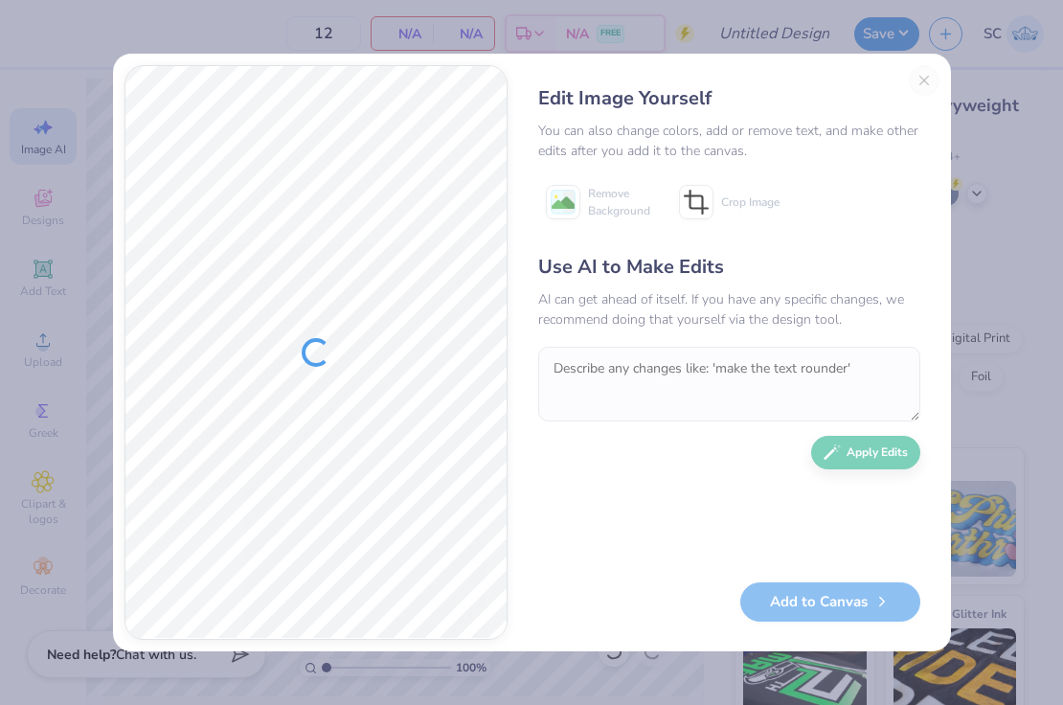
click at [509, 376] on div "Edit Image Yourself You can also change colors, add or remove text, and make ot…" at bounding box center [532, 352] width 838 height 597
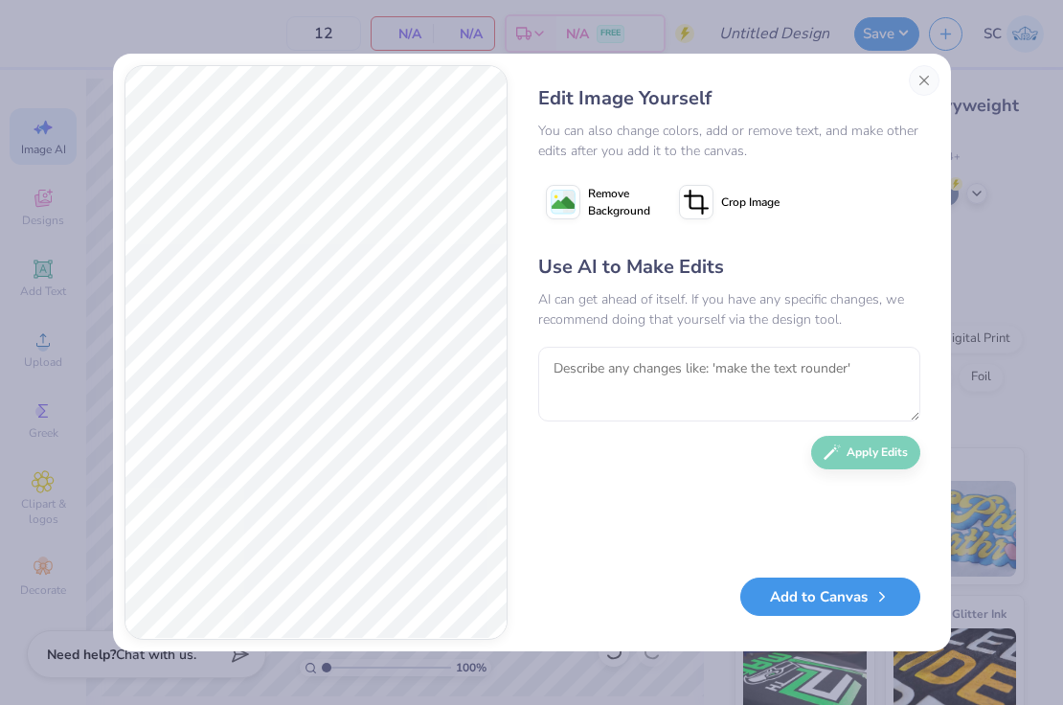
click at [758, 614] on button "Add to Canvas" at bounding box center [830, 596] width 180 height 39
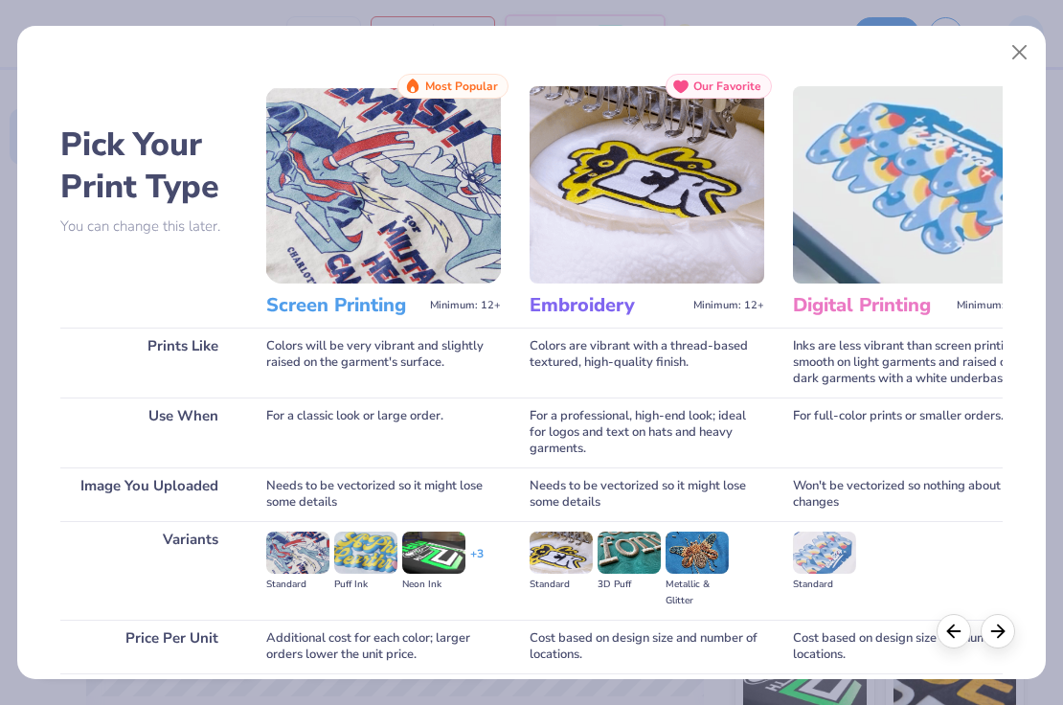
scroll to position [154, 0]
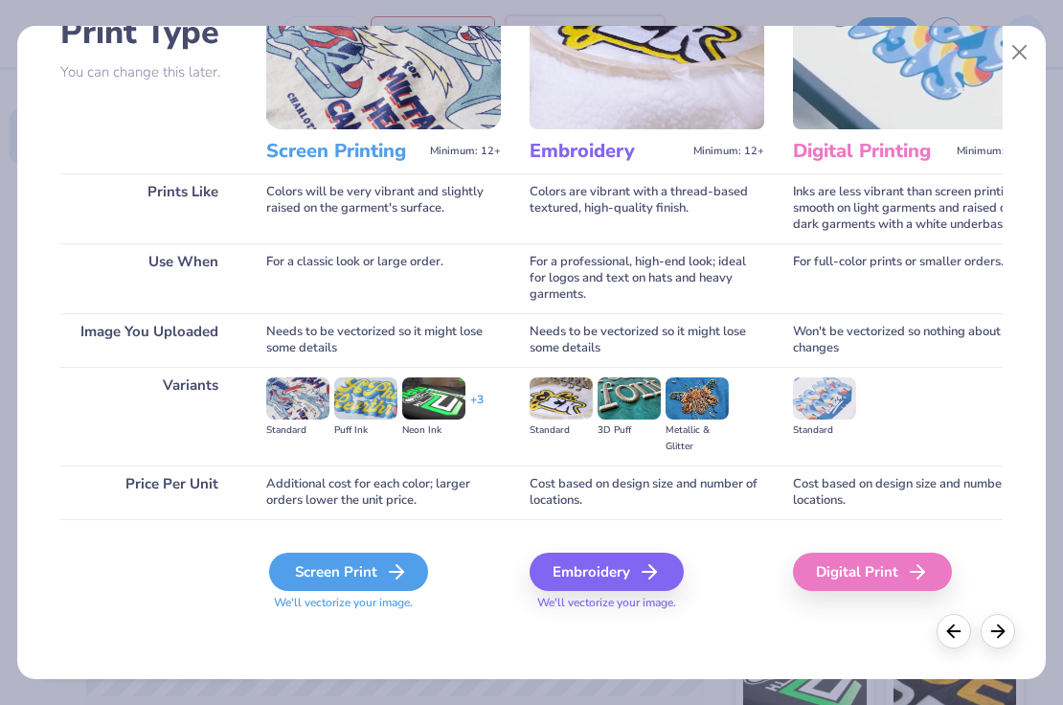
click at [368, 582] on div "Screen Print" at bounding box center [348, 571] width 159 height 38
click at [388, 565] on icon at bounding box center [396, 571] width 23 height 23
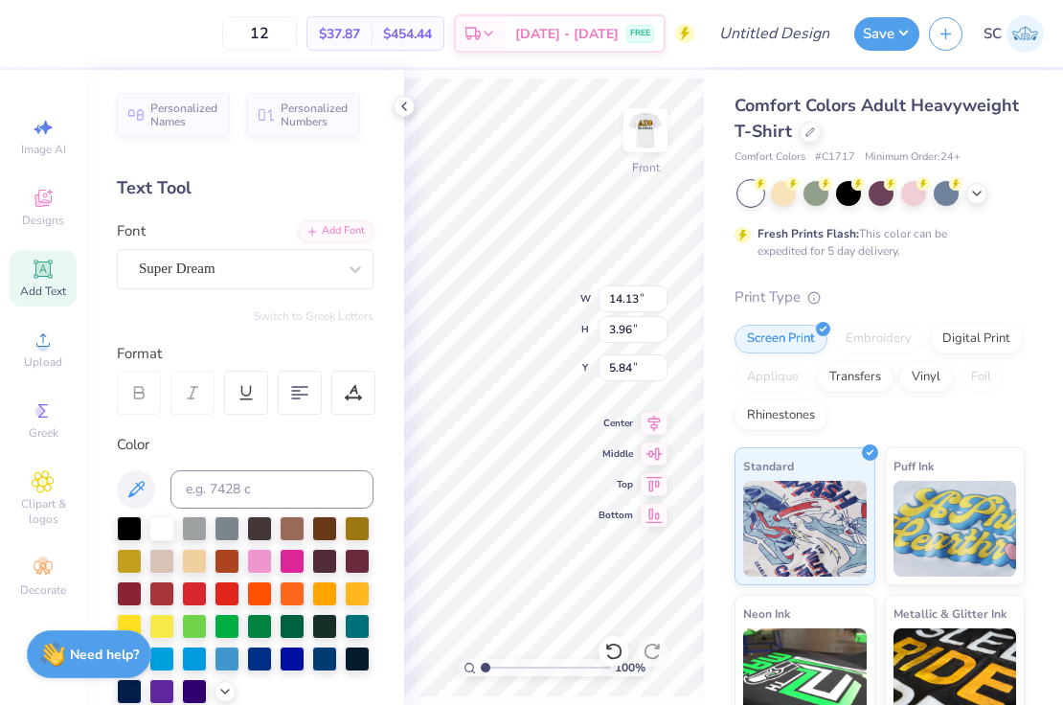
scroll to position [1, 0]
